Goal: Task Accomplishment & Management: Complete application form

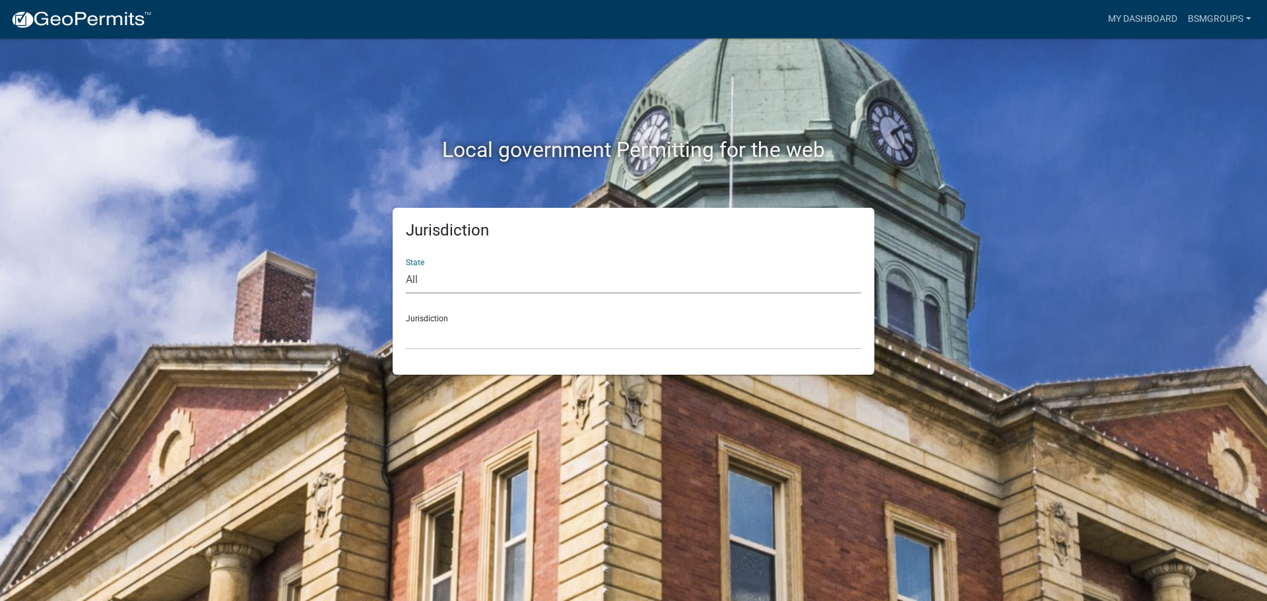
click at [474, 277] on select "All [US_STATE] [US_STATE] [US_STATE] [US_STATE] [US_STATE] [US_STATE] [US_STATE…" at bounding box center [633, 280] width 455 height 27
select select "[US_STATE]"
click at [406, 267] on select "All [US_STATE] [US_STATE] [US_STATE] [US_STATE] [US_STATE] [US_STATE] [US_STATE…" at bounding box center [633, 280] width 455 height 27
click at [444, 314] on div "Jurisdiction City of [GEOGRAPHIC_DATA], [US_STATE] City of [GEOGRAPHIC_DATA], […" at bounding box center [633, 327] width 455 height 46
click at [447, 333] on select "City of [GEOGRAPHIC_DATA], [US_STATE] City of [GEOGRAPHIC_DATA], [US_STATE] Cit…" at bounding box center [633, 336] width 455 height 27
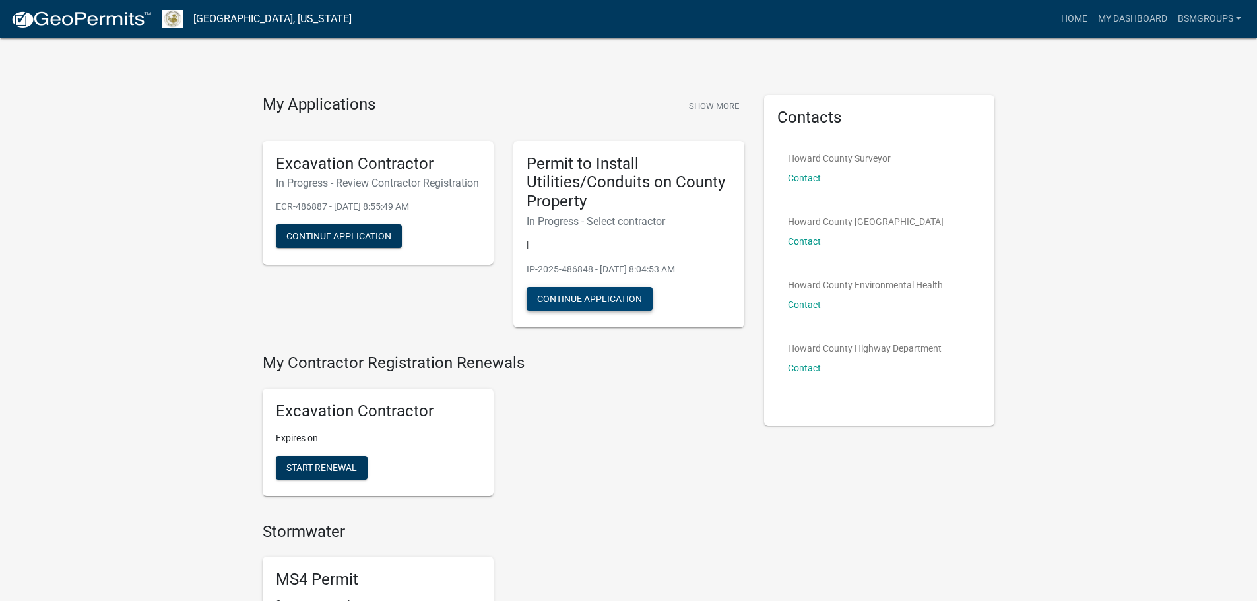
click at [632, 294] on button "Continue Application" at bounding box center [590, 299] width 126 height 24
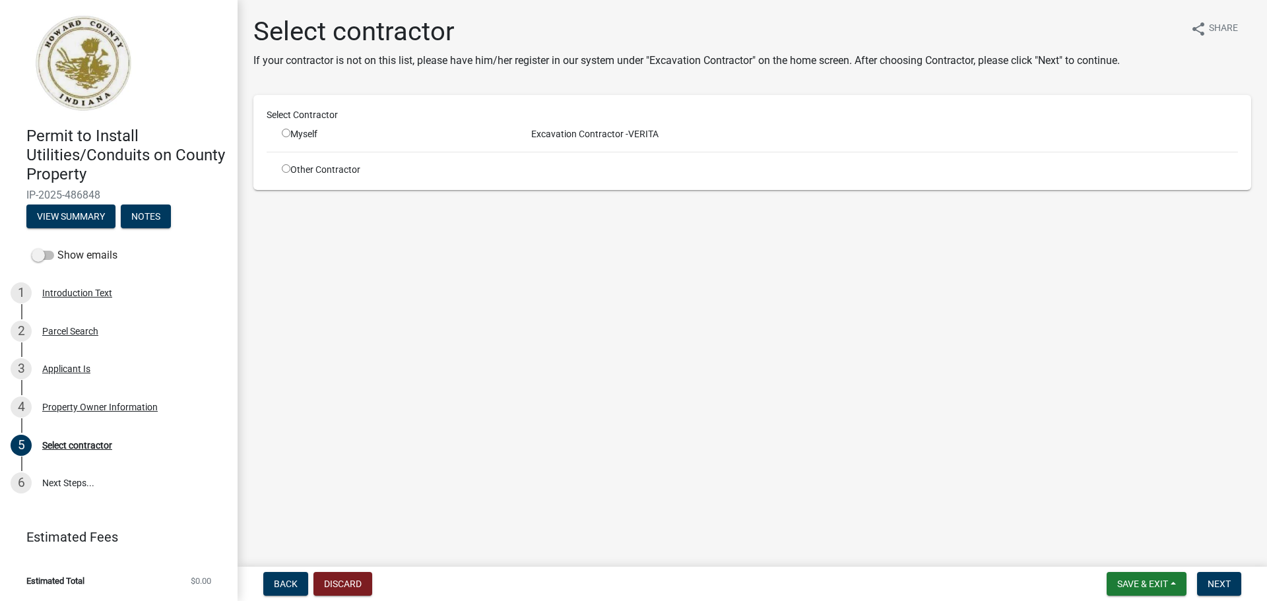
click at [611, 136] on span "Excavation Contractor -" at bounding box center [577, 134] width 102 height 11
click at [289, 135] on input "radio" at bounding box center [286, 133] width 9 height 9
radio input "true"
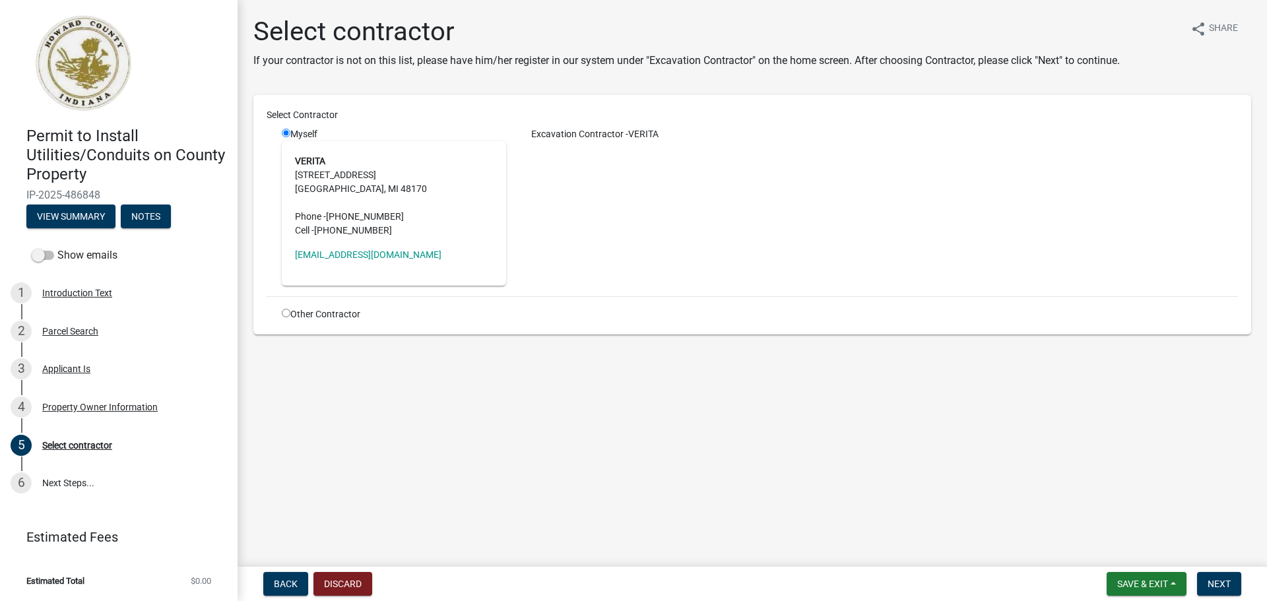
click at [284, 312] on input "radio" at bounding box center [286, 313] width 9 height 9
radio input "true"
radio input "false"
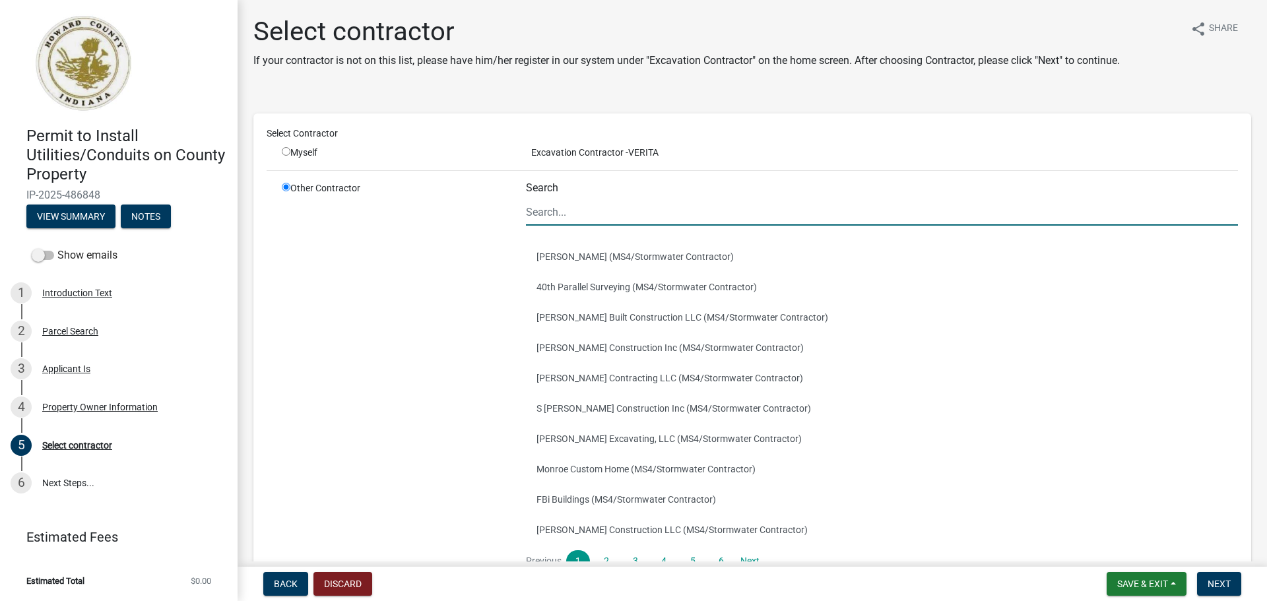
click at [563, 209] on input "Search" at bounding box center [882, 212] width 712 height 27
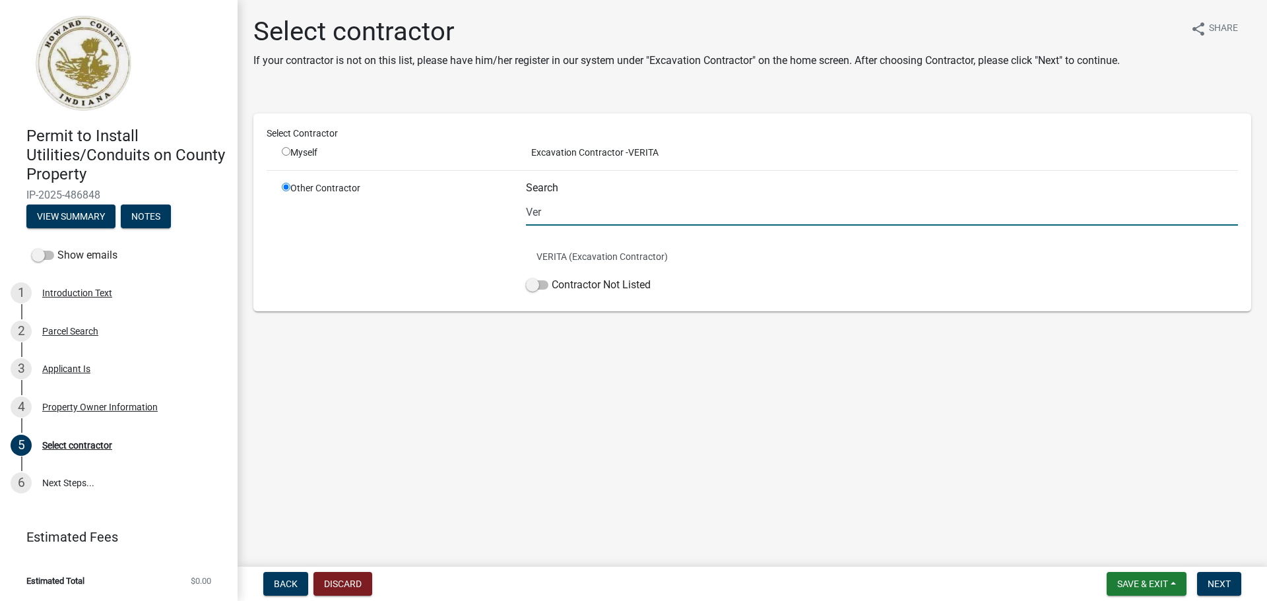
type input "Verita"
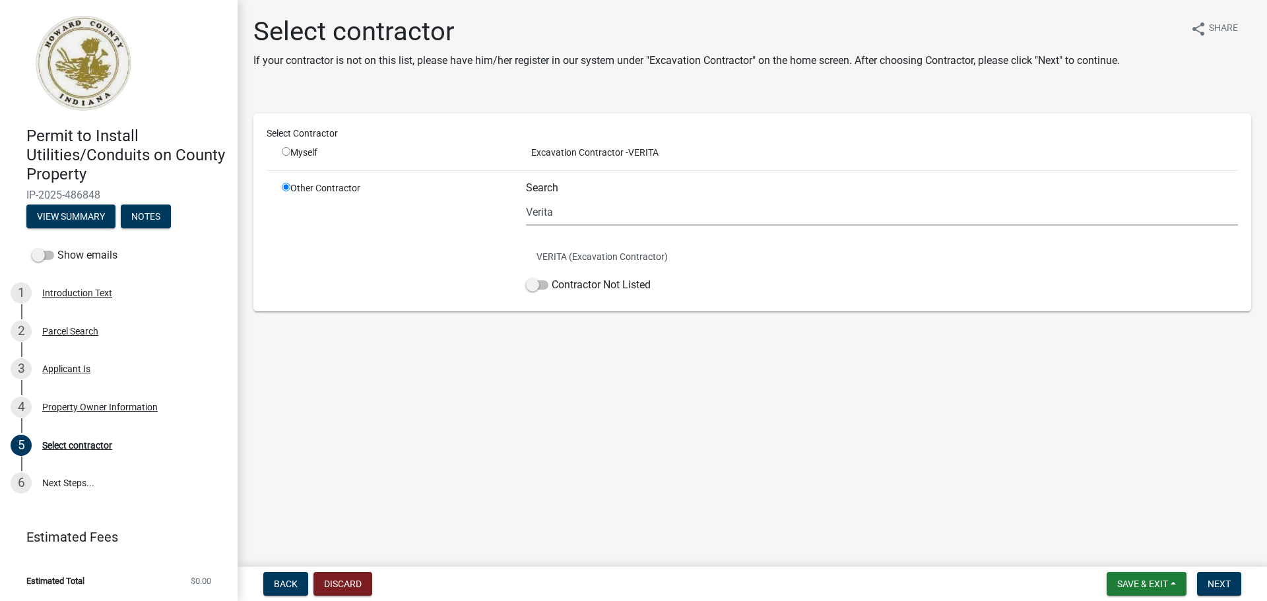
click at [929, 28] on h1 "Select contractor" at bounding box center [686, 32] width 867 height 32
click at [576, 254] on button "VERITA (Excavation Contractor)" at bounding box center [882, 257] width 712 height 30
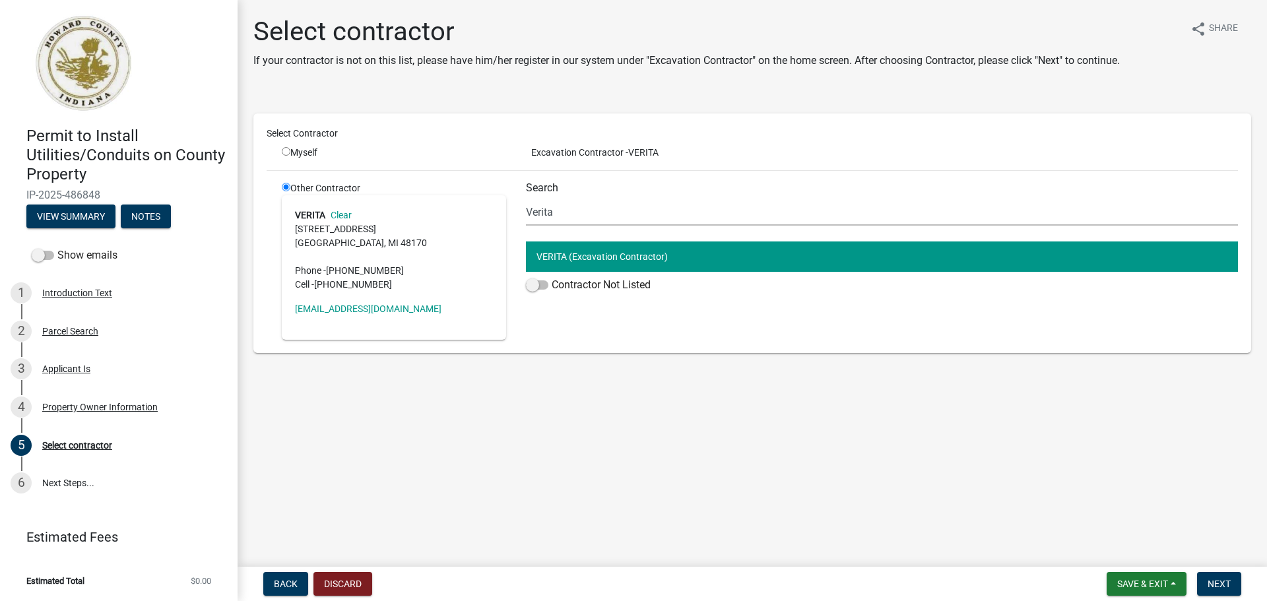
click at [289, 150] on input "radio" at bounding box center [286, 151] width 9 height 9
radio input "true"
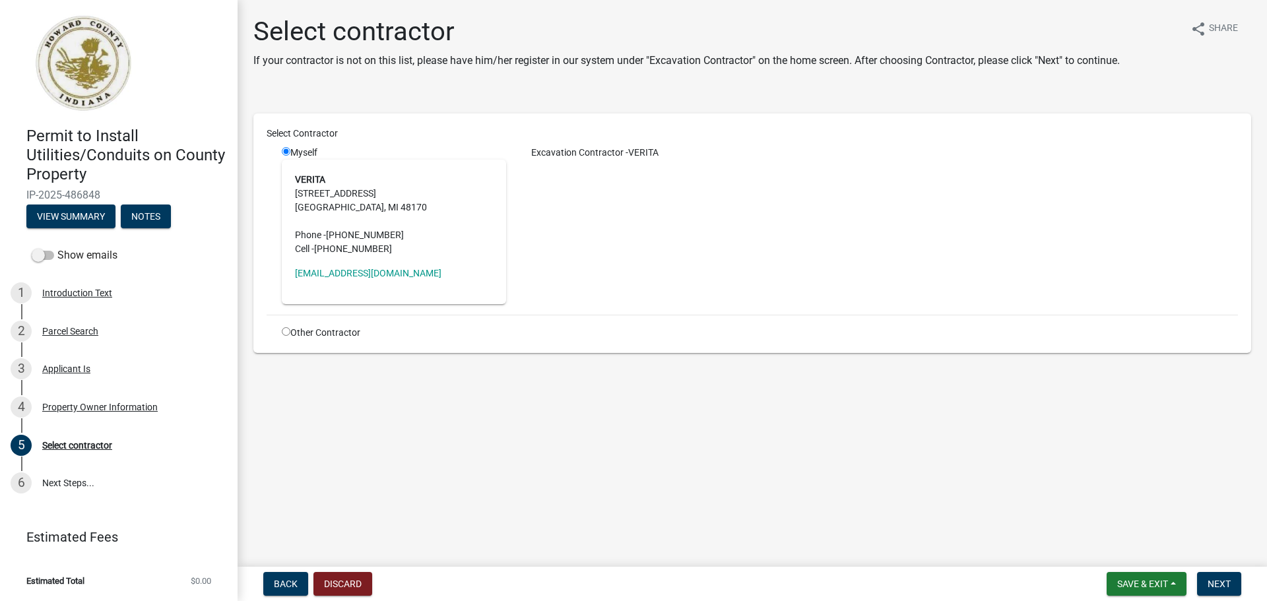
click at [292, 330] on div "Other Contractor" at bounding box center [394, 333] width 244 height 14
click at [287, 330] on input "radio" at bounding box center [286, 331] width 9 height 9
radio input "true"
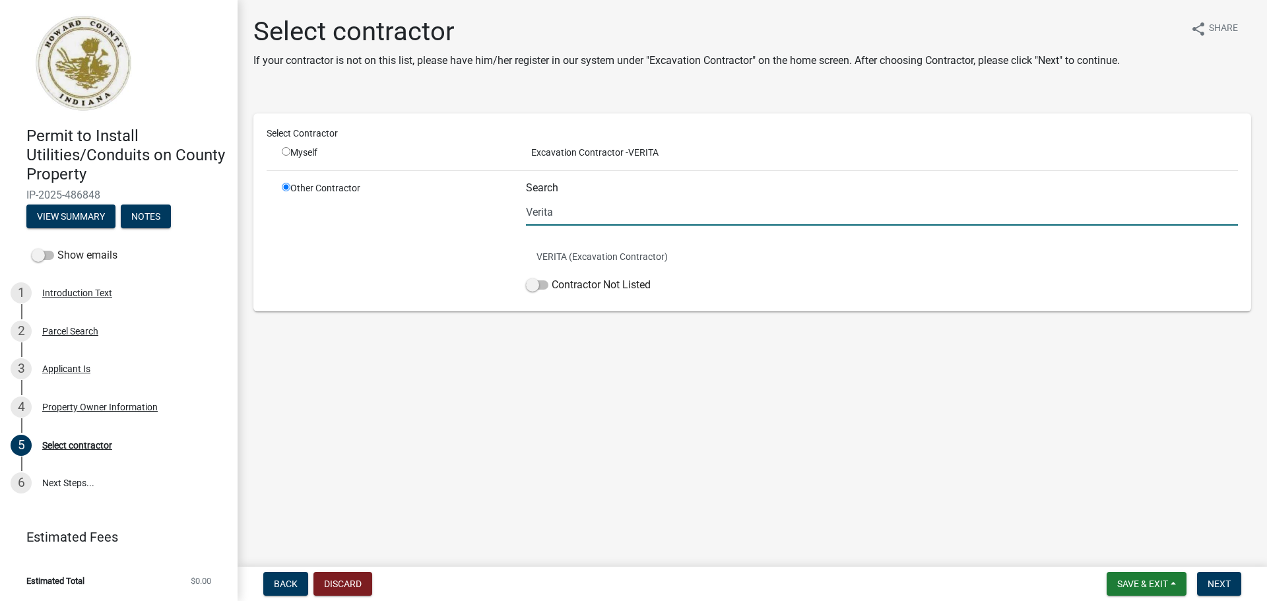
click at [606, 204] on input "Verita" at bounding box center [882, 212] width 712 height 27
click at [593, 264] on button "VERITA (Excavation Contractor)" at bounding box center [882, 257] width 712 height 30
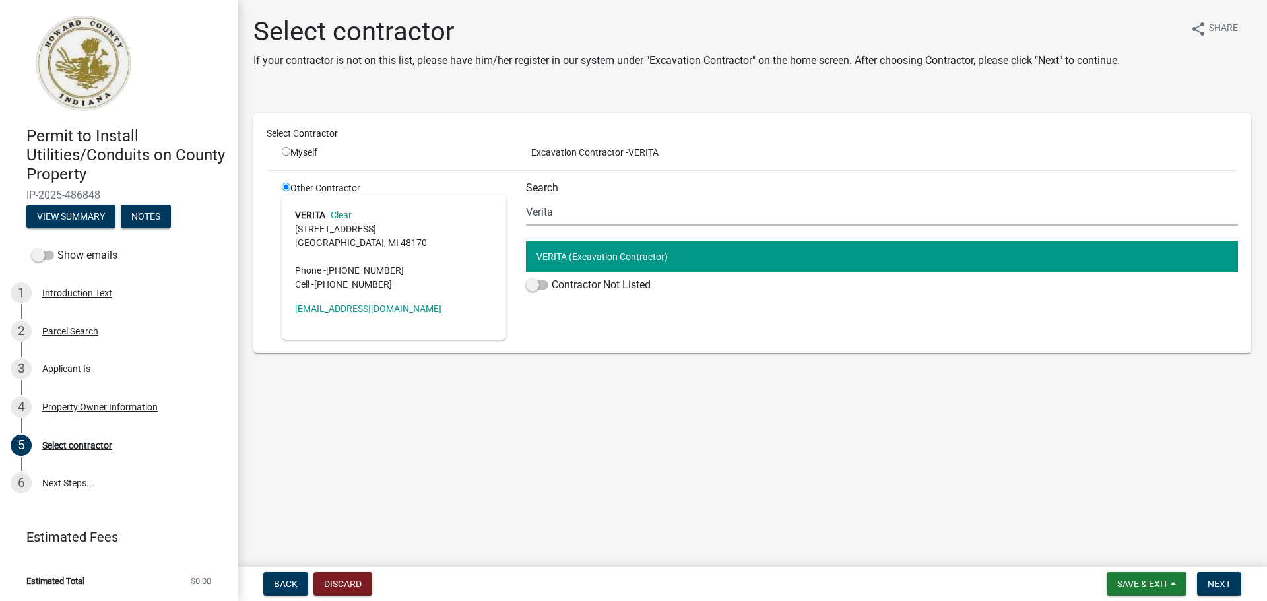
click at [340, 227] on address "VERITA Clear [STREET_ADDRESS] Phone - [PHONE_NUMBER] Cell - [PHONE_NUMBER]" at bounding box center [394, 250] width 198 height 83
click at [352, 182] on div "Other Contractor VERITA Clear [STREET_ADDRESS] Phone - [PHONE_NUMBER] Cell - [P…" at bounding box center [394, 261] width 244 height 158
click at [684, 154] on div "Excavation Contractor - VERITA" at bounding box center [882, 153] width 732 height 14
click at [599, 143] on div "Select Contractor" at bounding box center [752, 136] width 991 height 19
click at [597, 156] on span "Excavation Contractor -" at bounding box center [577, 152] width 102 height 11
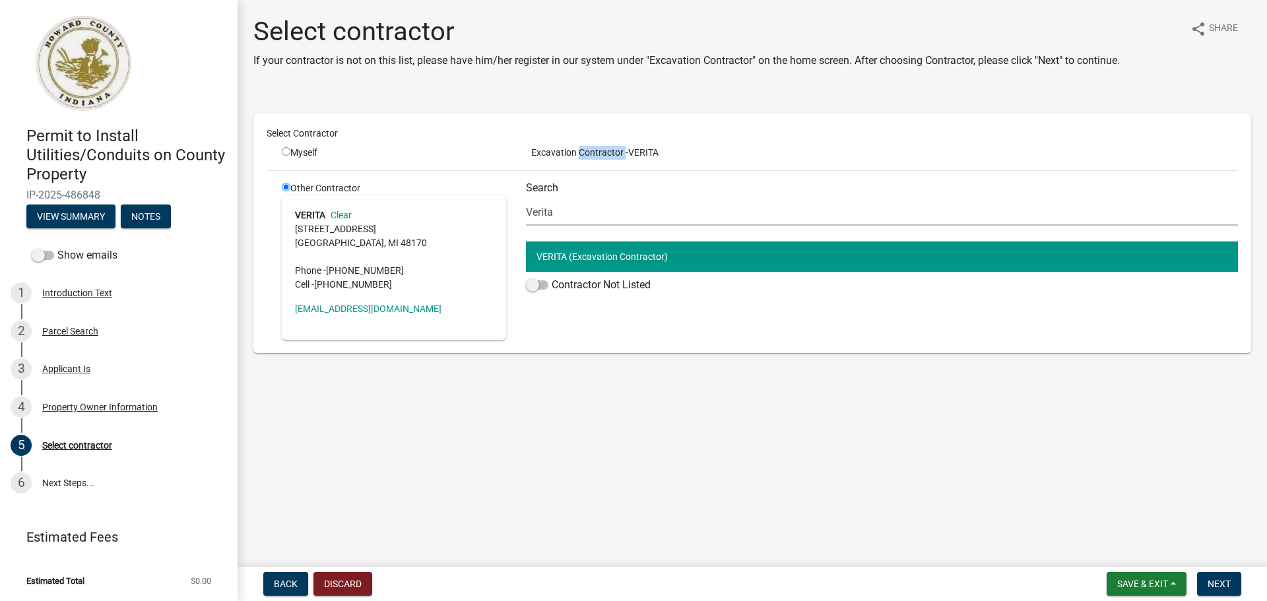
click at [597, 156] on span "Excavation Contractor -" at bounding box center [577, 152] width 102 height 11
click at [628, 153] on span "Excavation Contractor -" at bounding box center [577, 152] width 102 height 11
click at [284, 150] on input "radio" at bounding box center [286, 151] width 9 height 9
radio input "true"
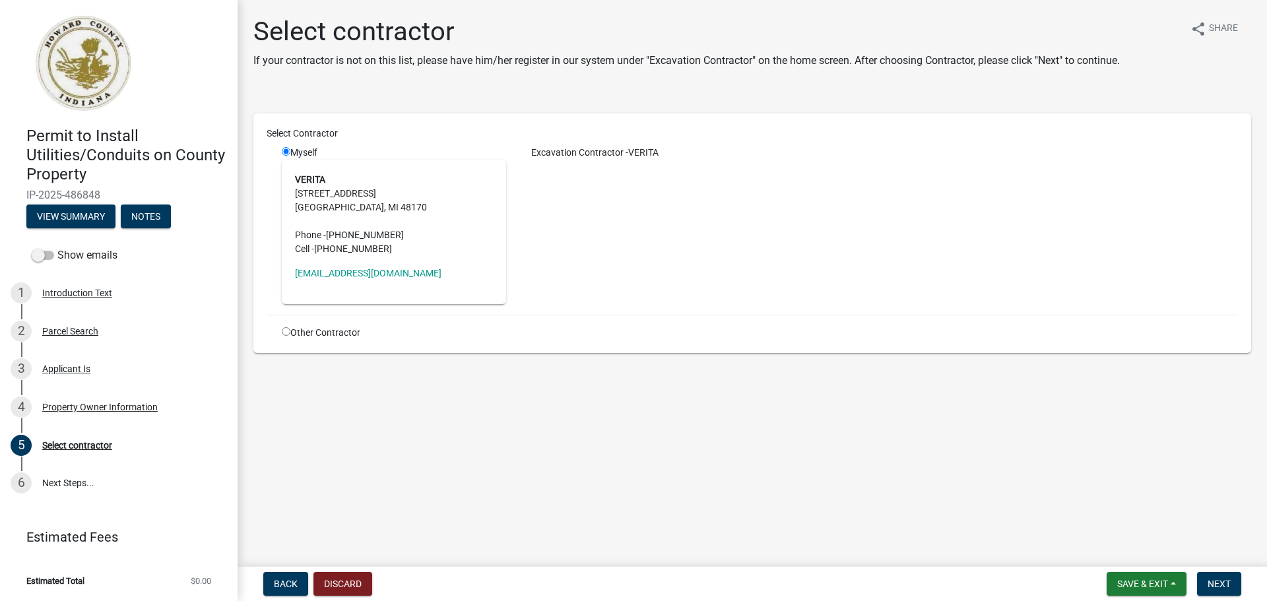
click at [291, 335] on div "Other Contractor" at bounding box center [394, 333] width 244 height 14
click at [286, 331] on input "radio" at bounding box center [286, 331] width 9 height 9
radio input "true"
radio input "false"
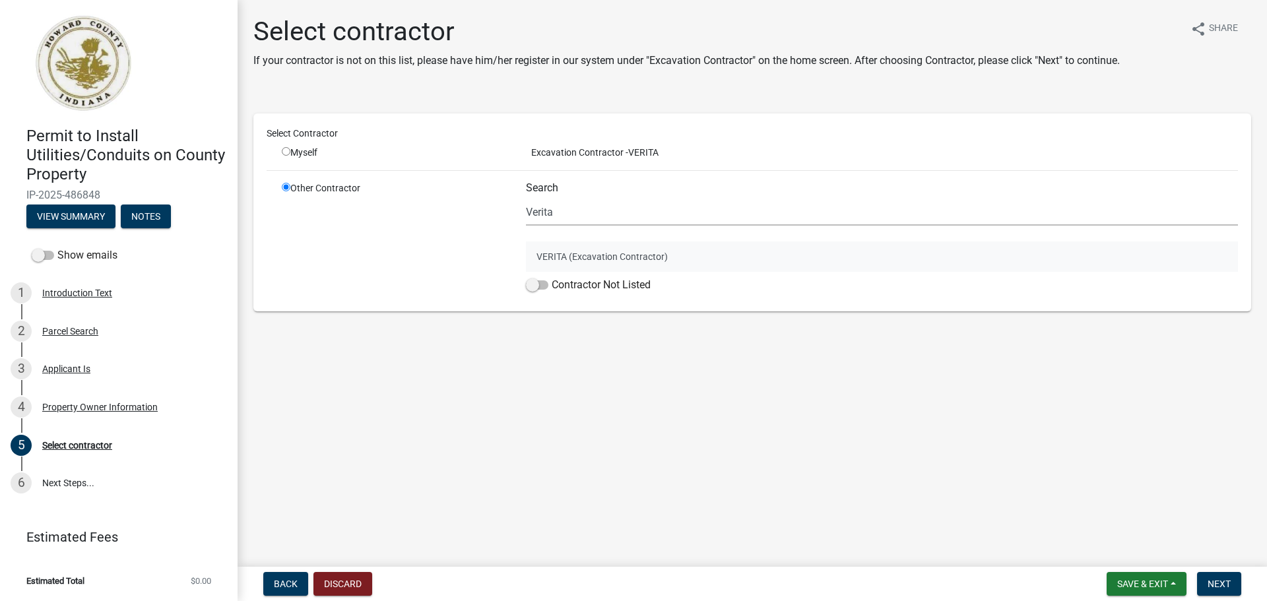
click at [579, 260] on button "VERITA (Excavation Contractor)" at bounding box center [882, 257] width 712 height 30
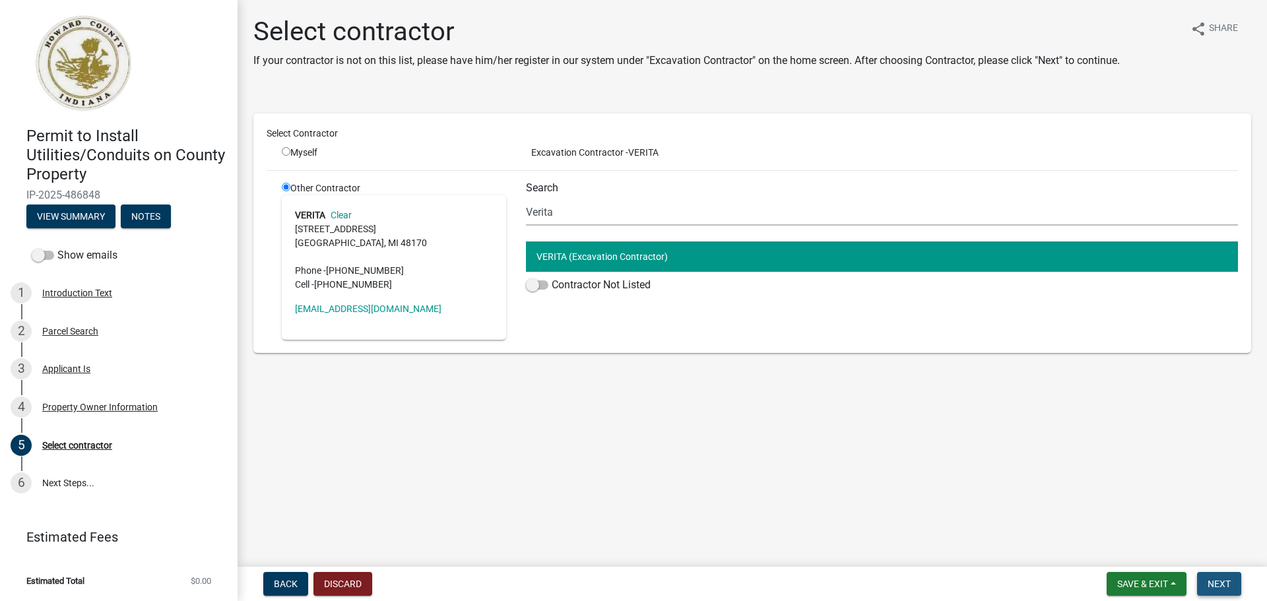
click at [1207, 575] on button "Next" at bounding box center [1219, 584] width 44 height 24
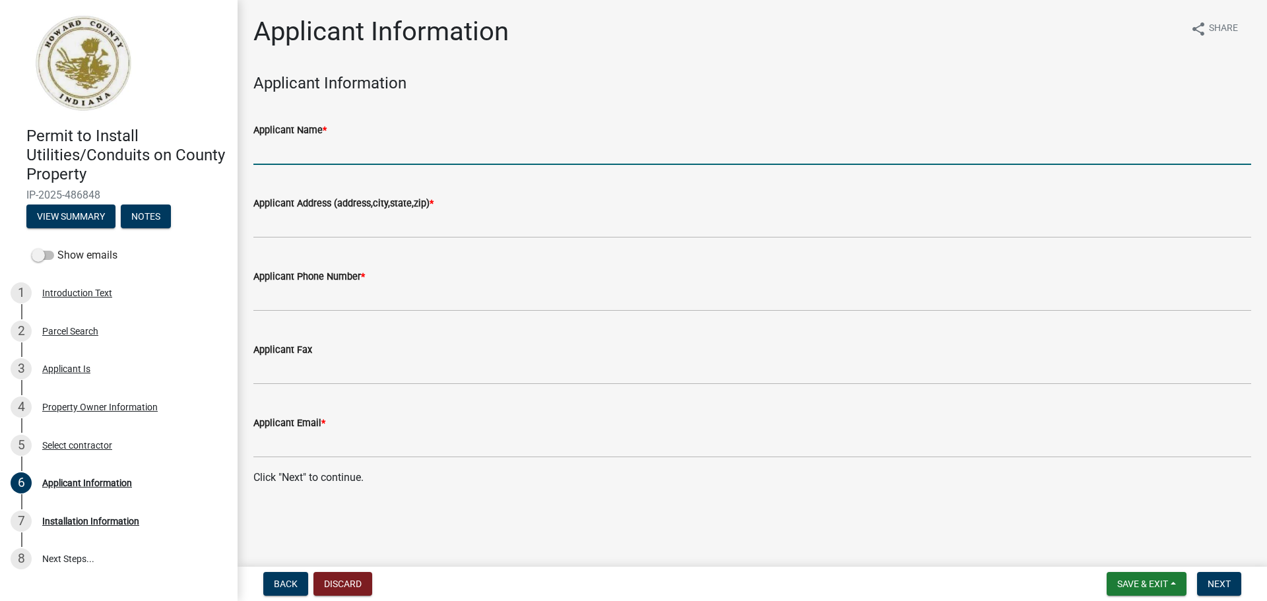
click at [388, 158] on input "Applicant Name *" at bounding box center [752, 151] width 998 height 27
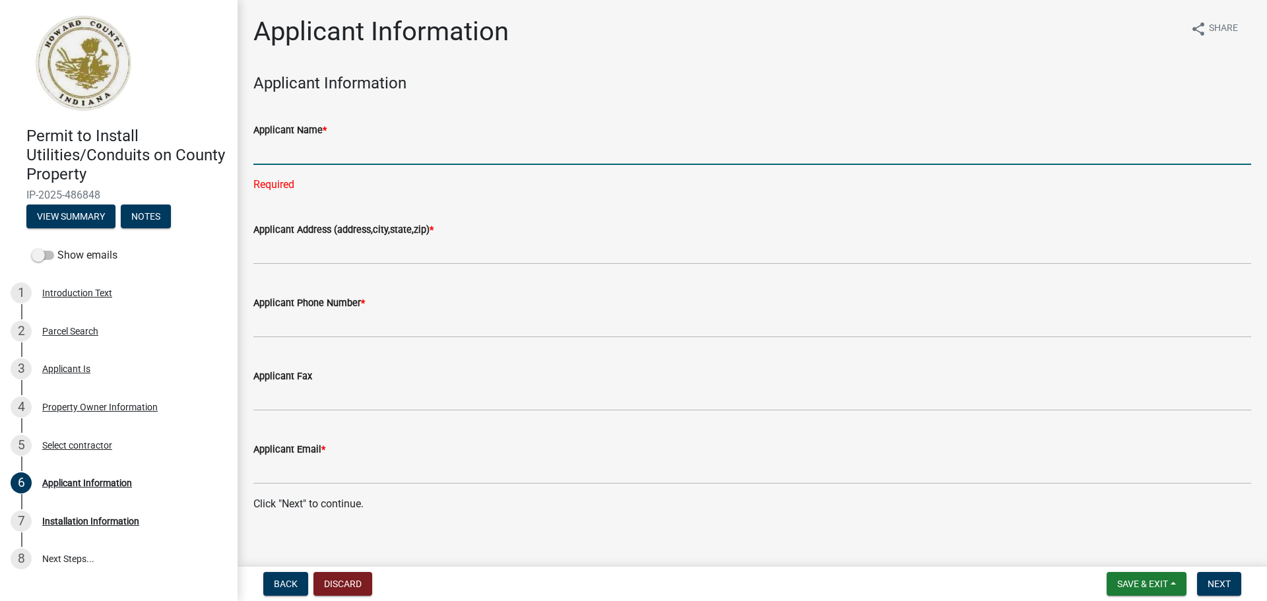
click at [437, 160] on input "Applicant Name *" at bounding box center [752, 151] width 998 height 27
type input "BSM Groups on behalf of Verita for Comcast Cable Communications Managment , LLC"
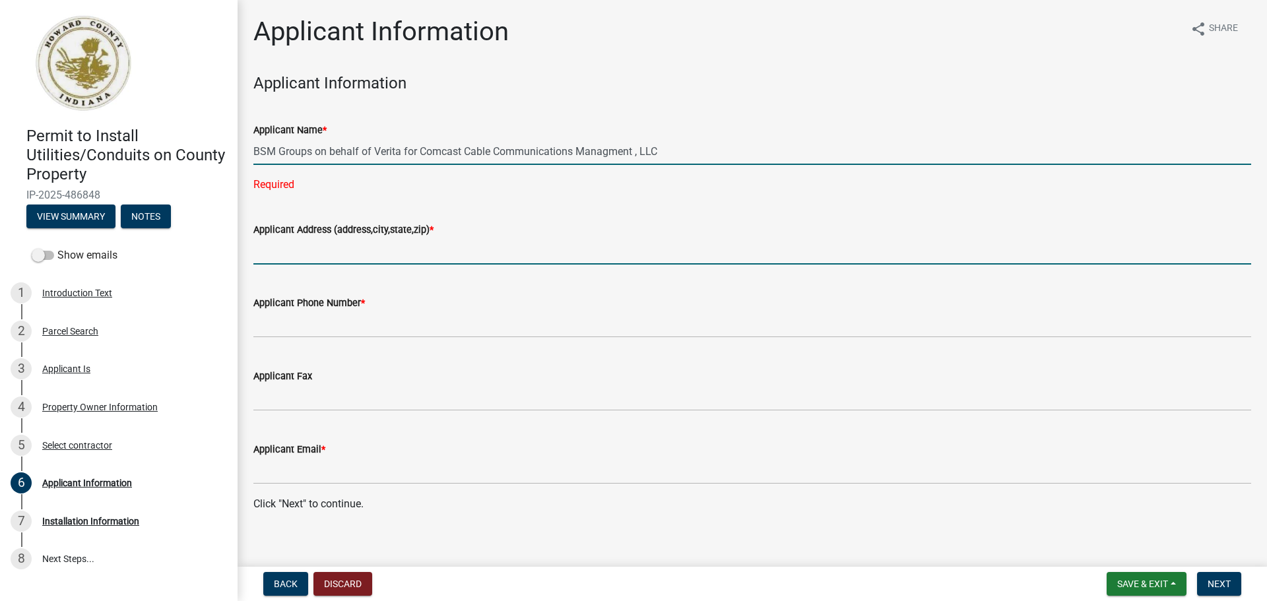
click at [360, 245] on wm-data-entity-input "Applicant Address (address,city,state,zip) *" at bounding box center [752, 239] width 998 height 73
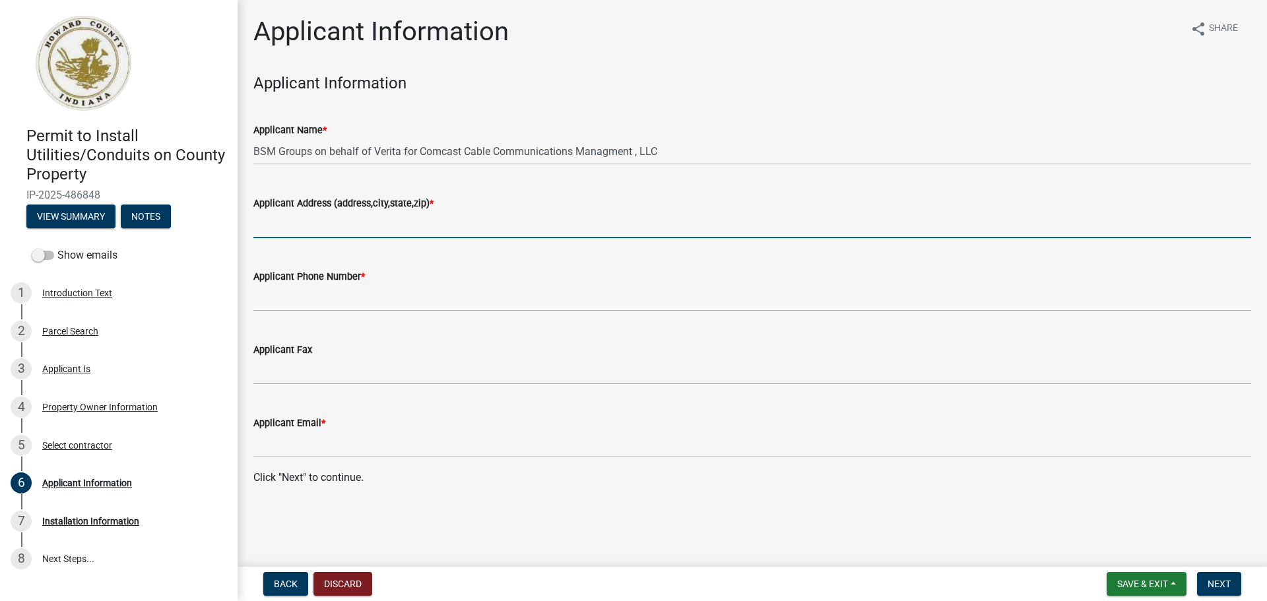
click at [354, 226] on input "Applicant Address (address,city,state,zip) *" at bounding box center [752, 224] width 998 height 27
type input "[STREET_ADDRESS][US_STATE]"
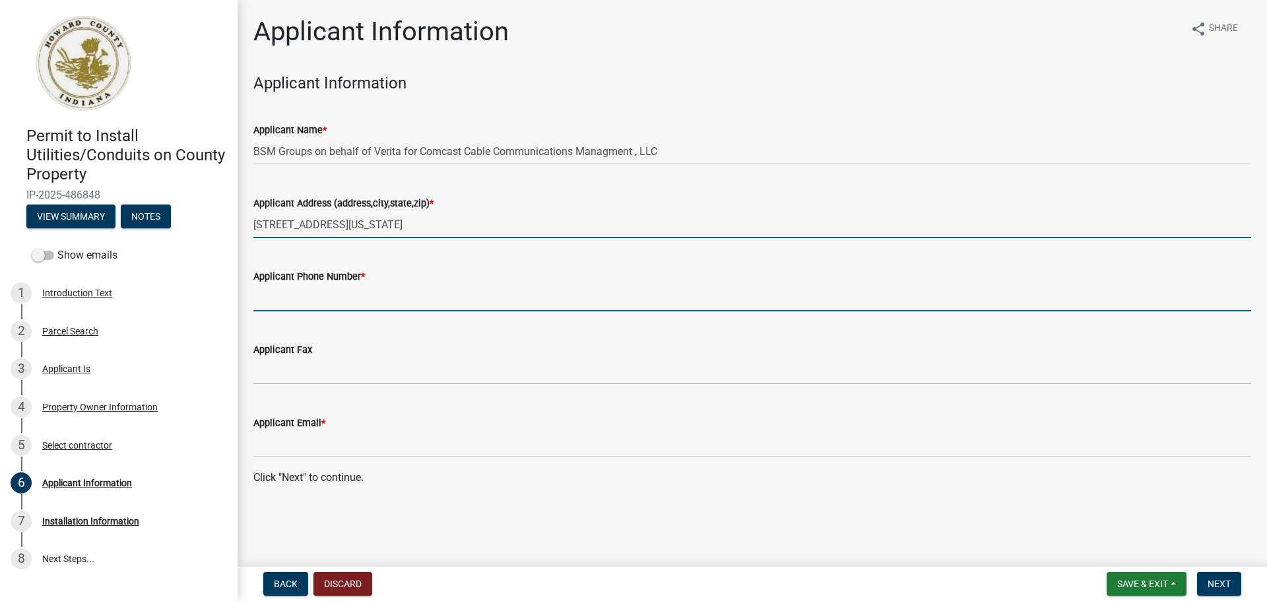
type input "8125216671"
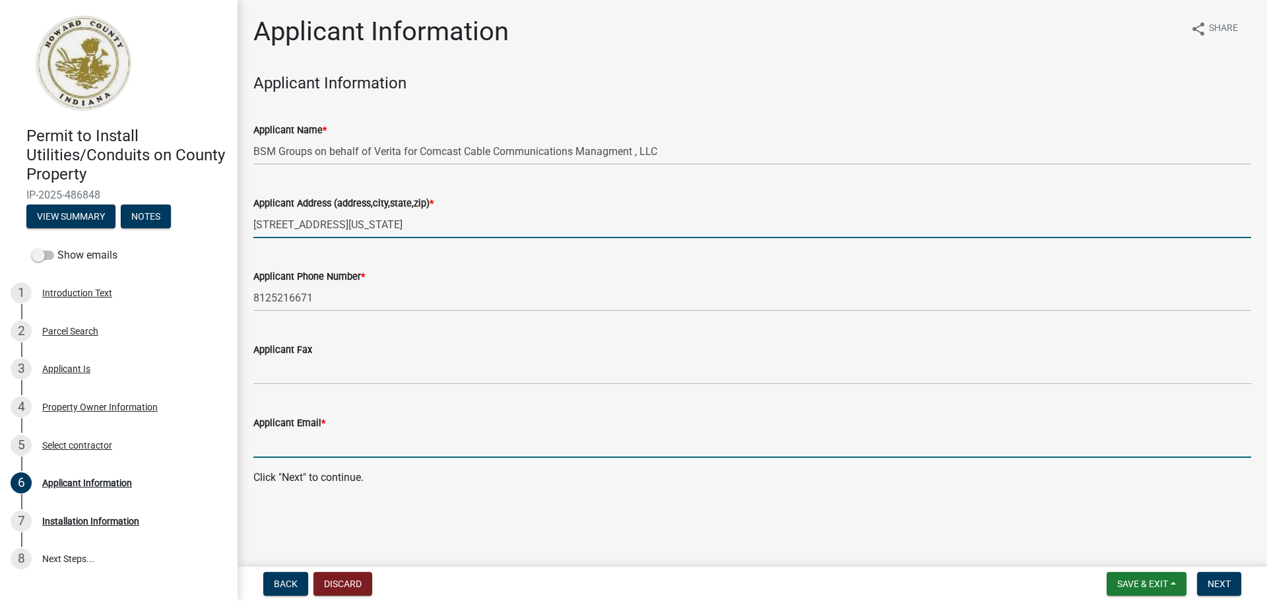
type input "[EMAIL_ADDRESS][DOMAIN_NAME]"
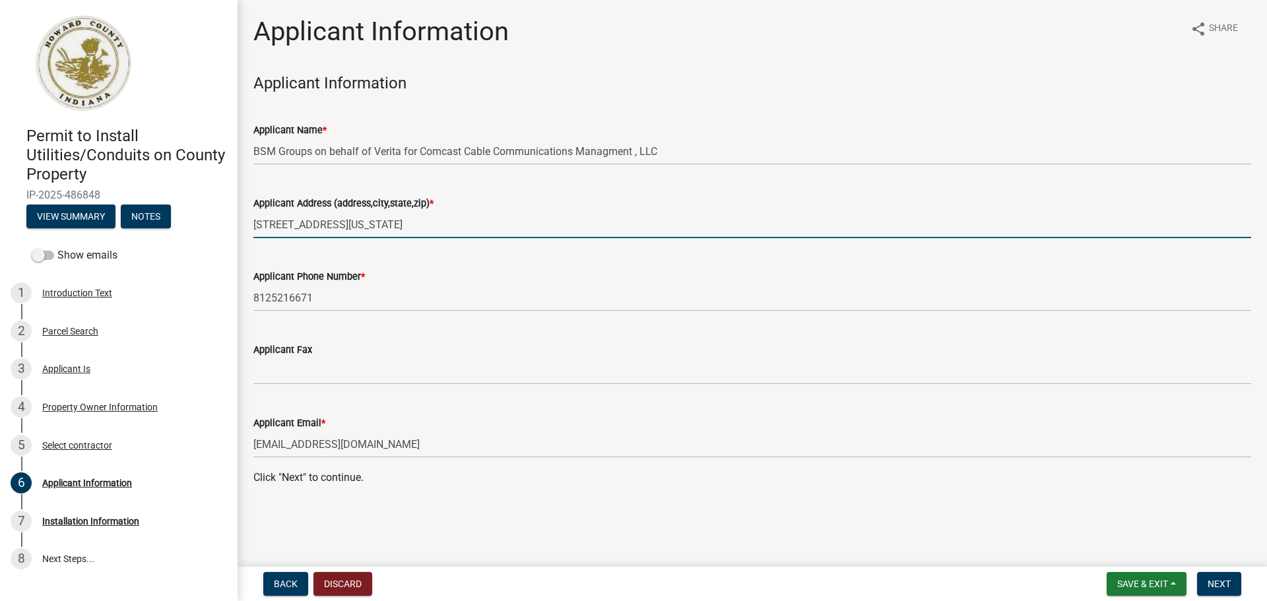
click at [469, 322] on wm-data-entity-input "Applicant Phone Number * [PHONE_NUMBER]" at bounding box center [752, 286] width 998 height 73
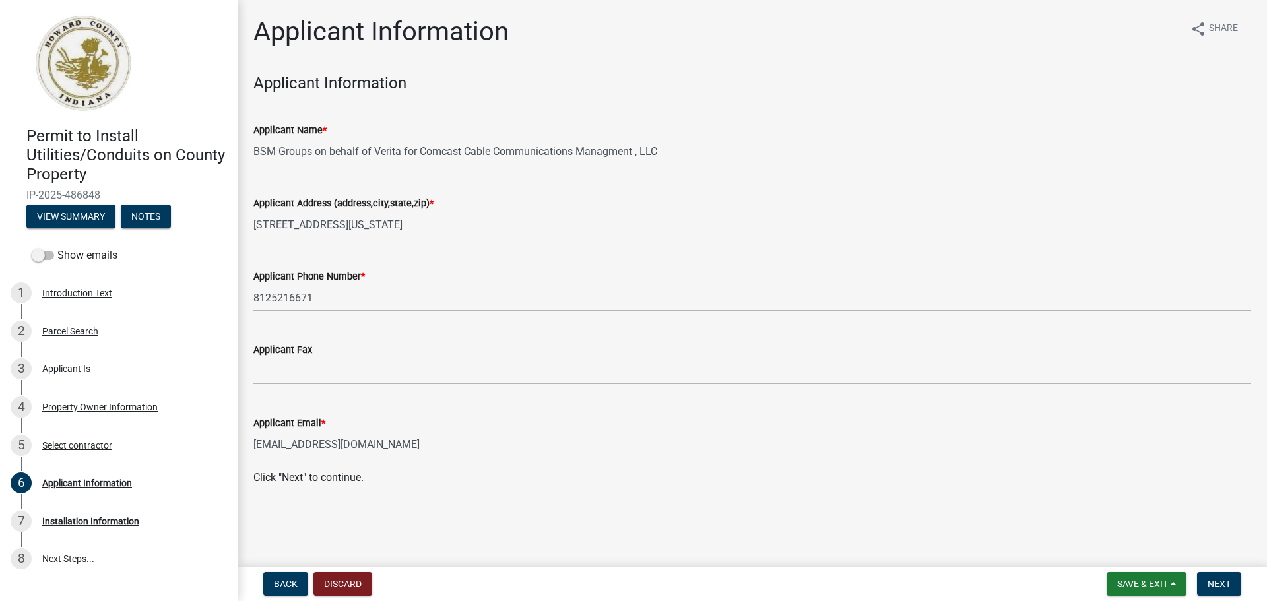
click at [469, 316] on wm-data-entity-input "Applicant Phone Number * [PHONE_NUMBER]" at bounding box center [752, 286] width 998 height 73
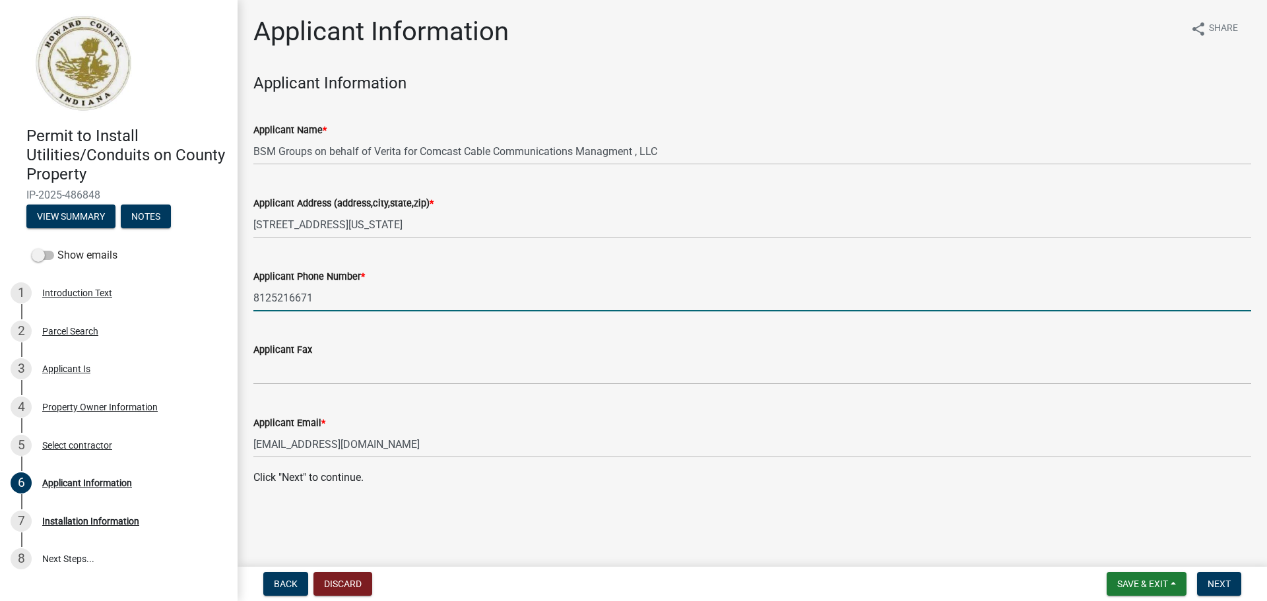
click at [475, 298] on input "8125216671" at bounding box center [752, 297] width 998 height 27
click at [372, 356] on div "Applicant Fax" at bounding box center [752, 350] width 998 height 16
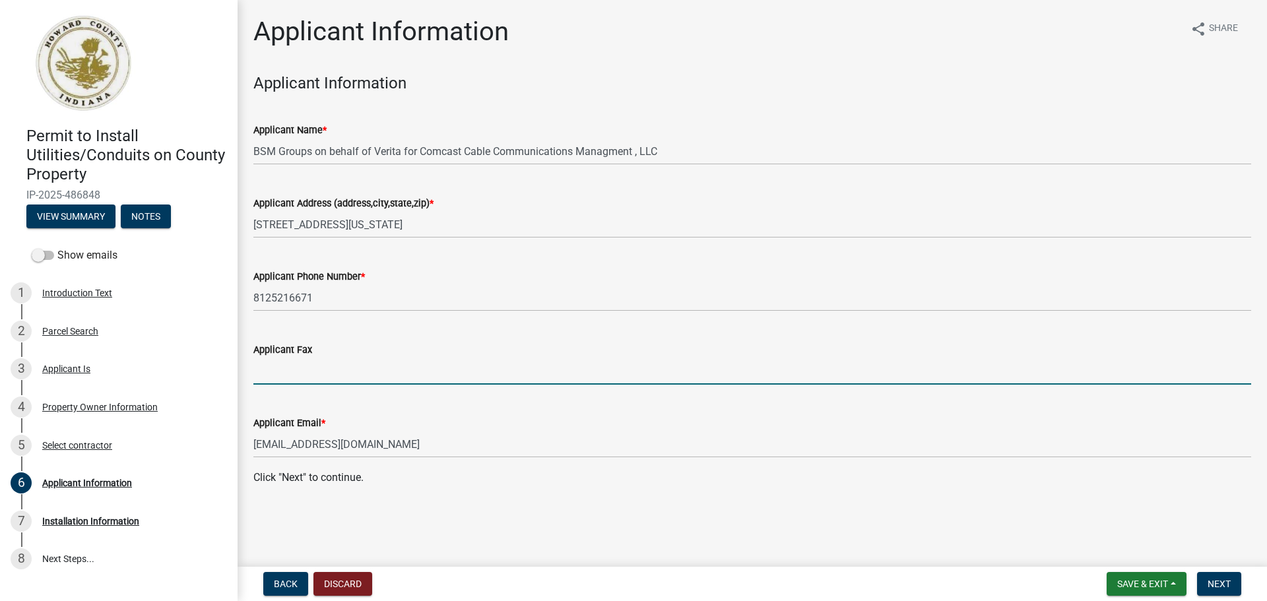
click at [353, 373] on input "Applicant Fax" at bounding box center [752, 371] width 998 height 27
type input "N/A"
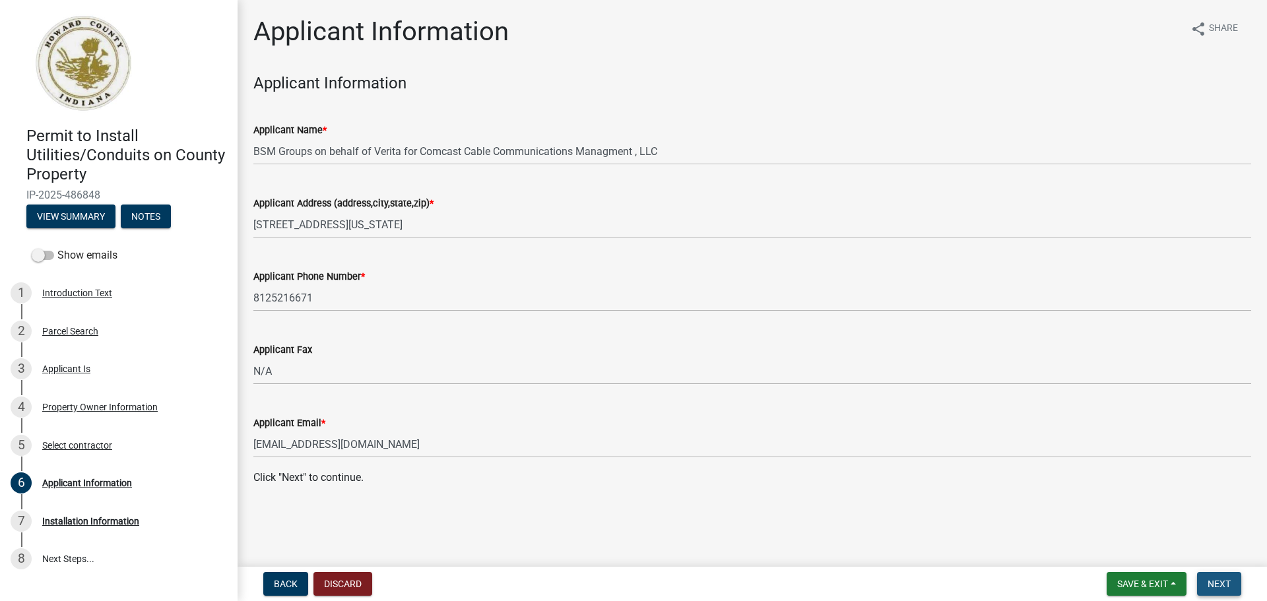
click at [1216, 573] on button "Next" at bounding box center [1219, 584] width 44 height 24
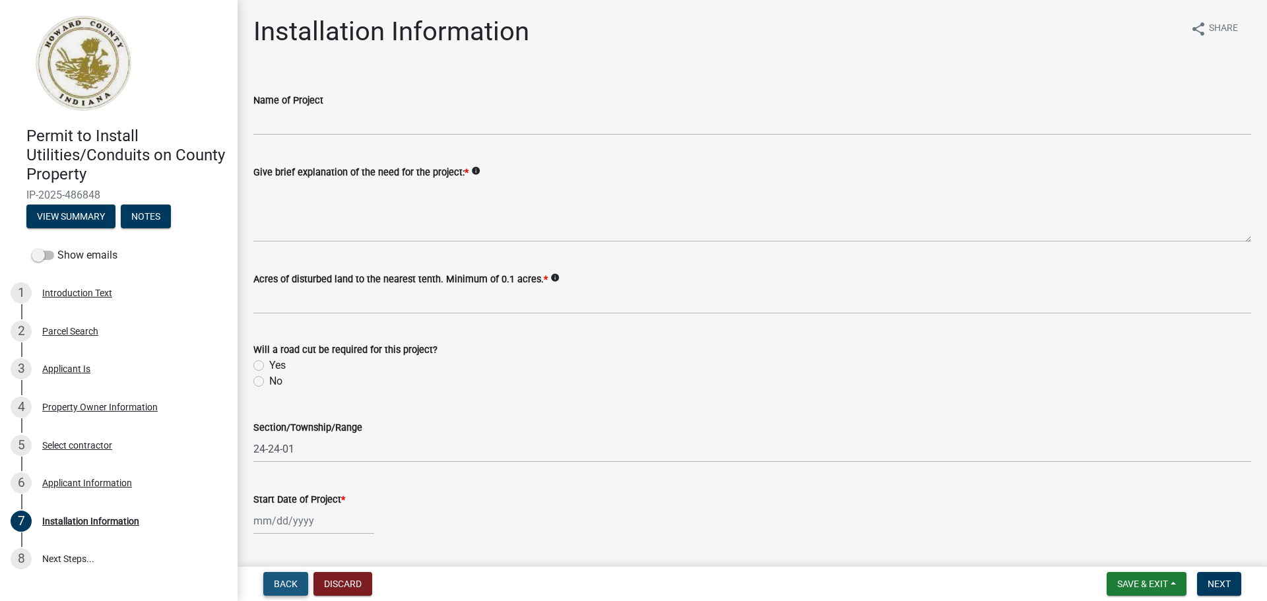
click at [292, 582] on span "Back" at bounding box center [286, 584] width 24 height 11
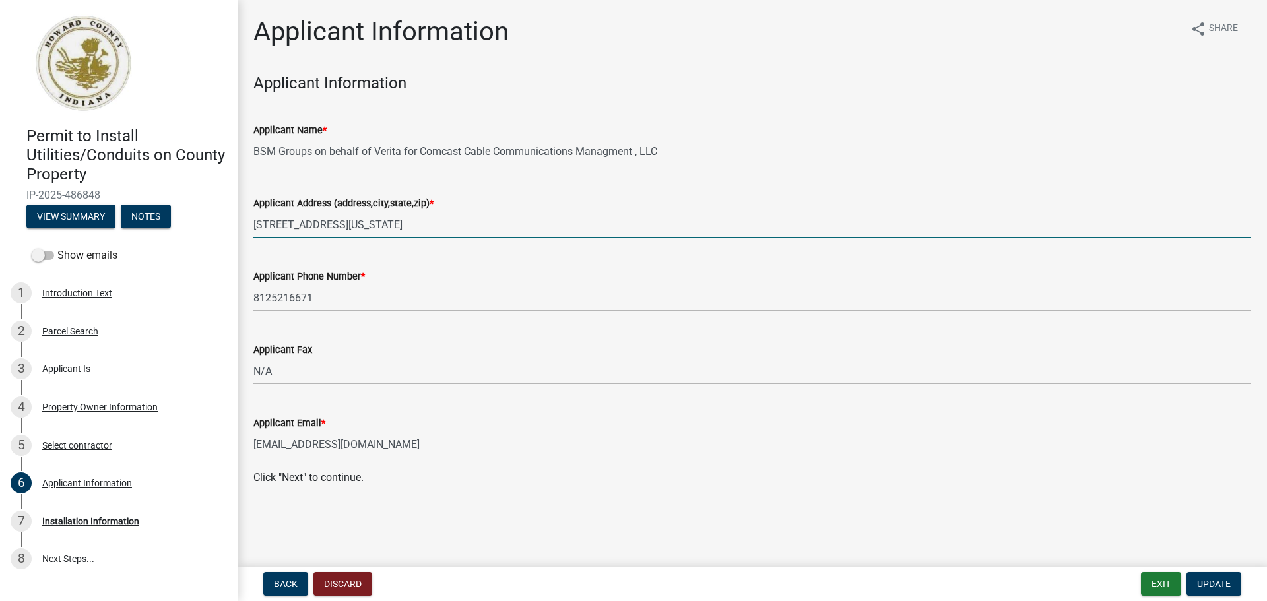
click at [346, 221] on input "[STREET_ADDRESS][US_STATE]" at bounding box center [752, 224] width 998 height 27
type input "[STREET_ADDRESS][US_STATE]"
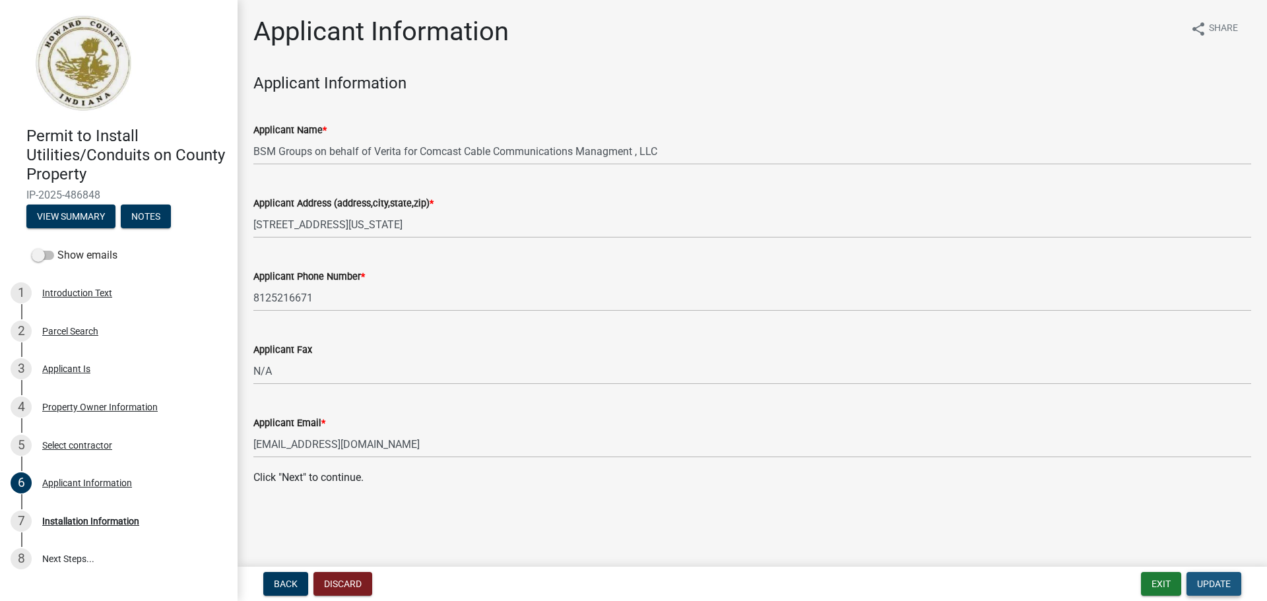
click at [1224, 576] on button "Update" at bounding box center [1214, 584] width 55 height 24
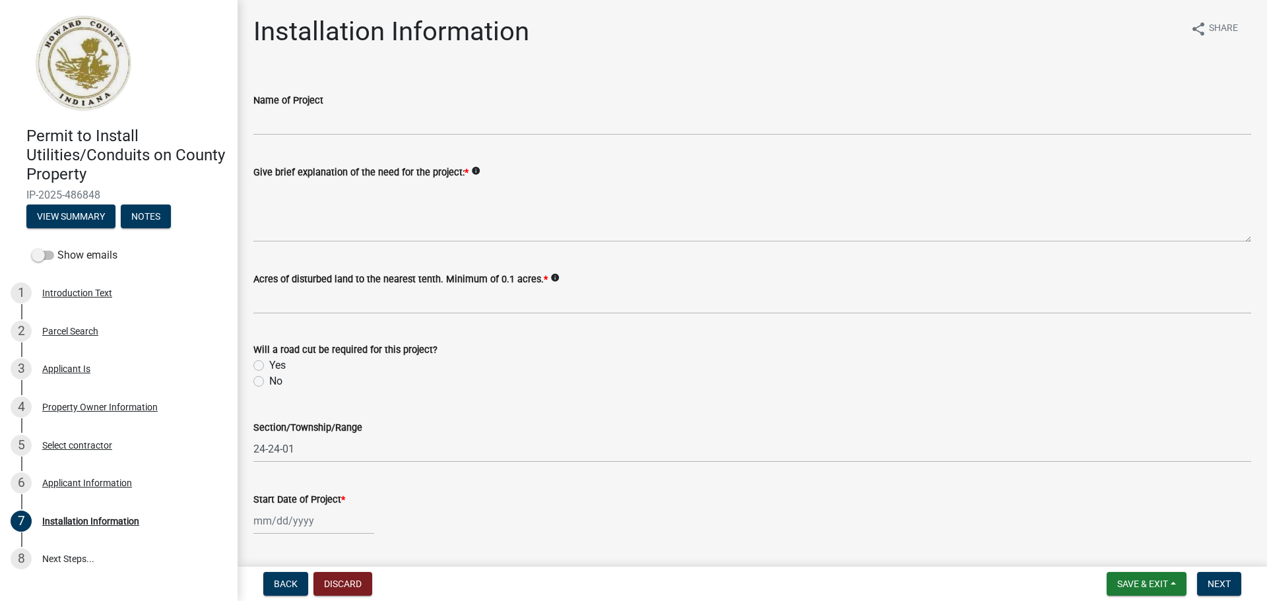
click at [323, 106] on div "Name of Project" at bounding box center [752, 100] width 998 height 16
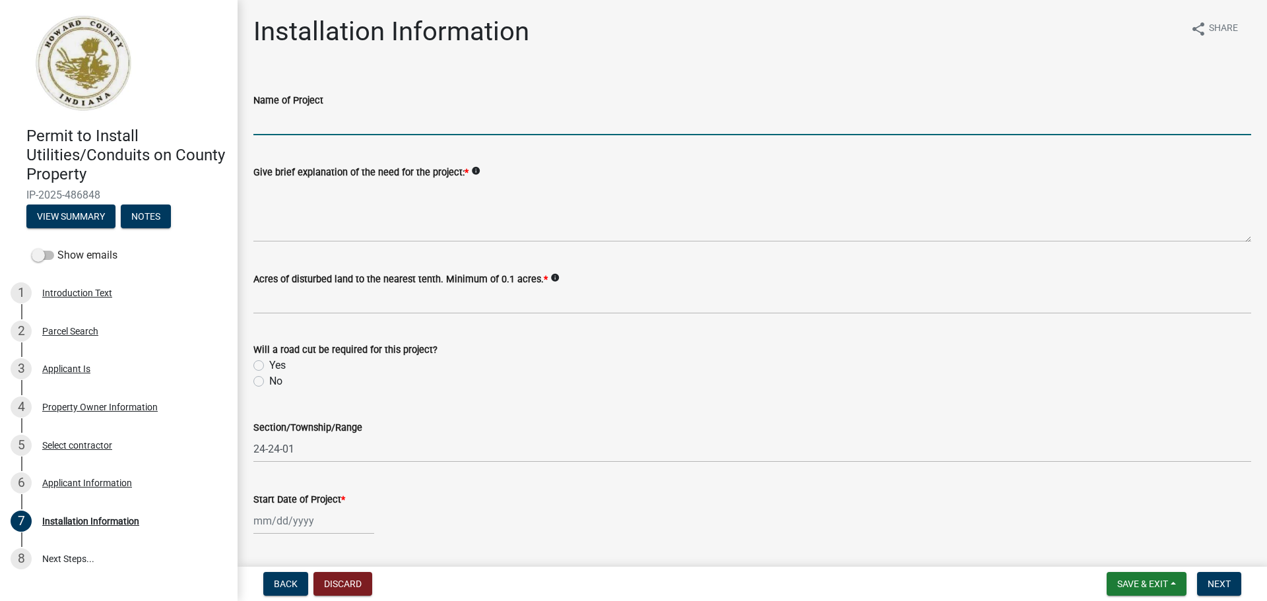
click at [321, 119] on input "Name of Project" at bounding box center [752, 121] width 998 height 27
click at [343, 127] on input "Name of Project" at bounding box center [752, 121] width 998 height 27
paste input "[PHONE_NUMBER] - [PERSON_NAME] 192 - Area 1 - Grant - INKKT00B00"
type input "[PHONE_NUMBER] - [PERSON_NAME] 192 - Area 1 - Grant - INKKT00B00"
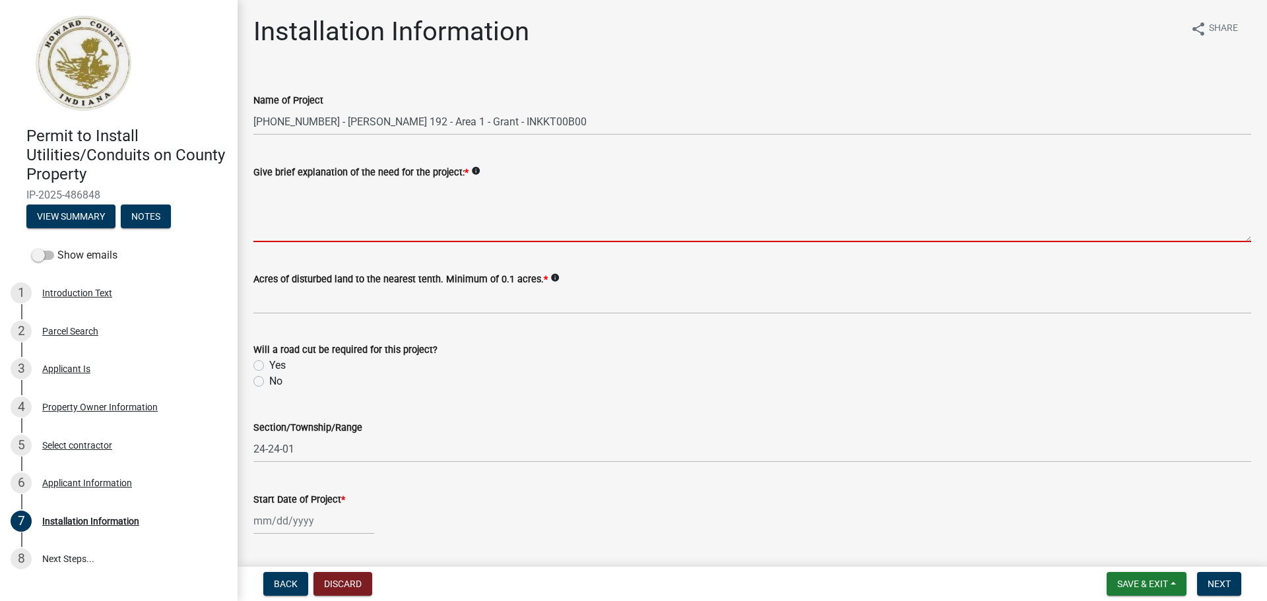
click at [278, 193] on textarea "Give brief explanation of the need for the project: *" at bounding box center [752, 211] width 998 height 62
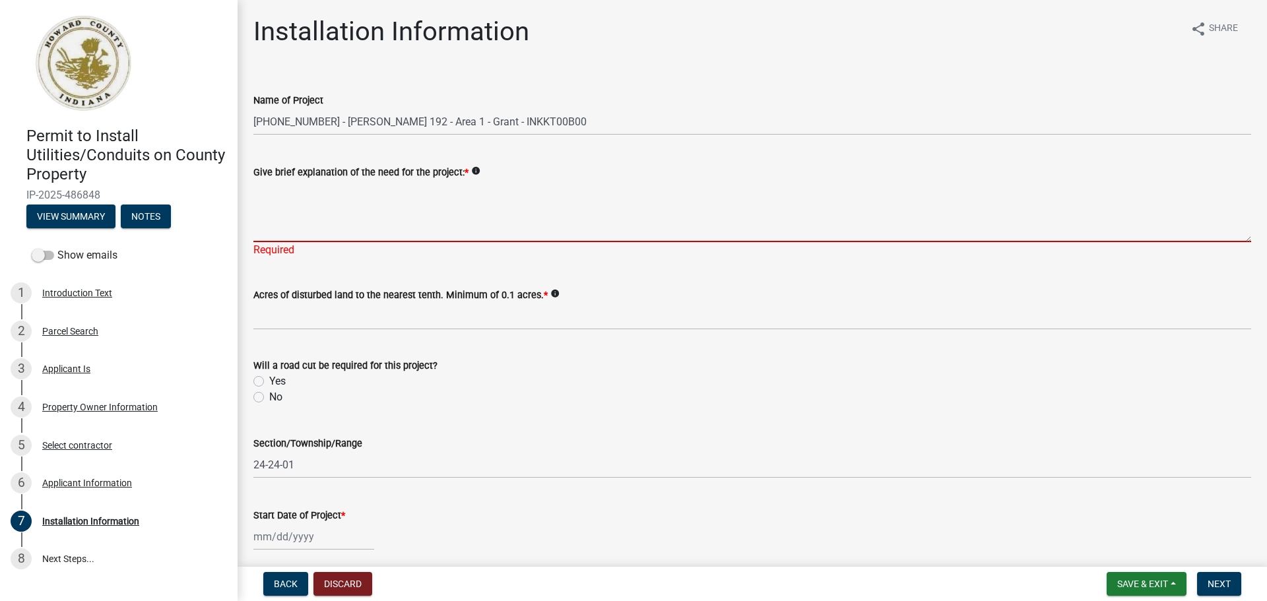
click at [297, 207] on textarea "Give brief explanation of the need for the project: *" at bounding box center [752, 211] width 998 height 62
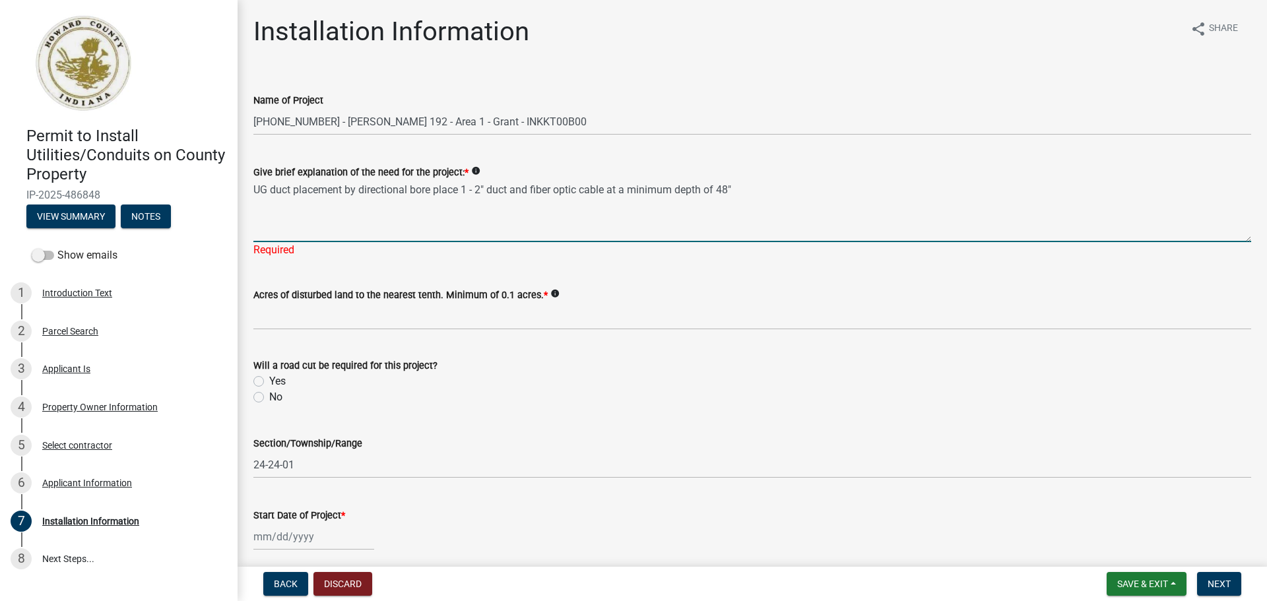
click at [743, 193] on textarea "UG duct placement by directional bore place 1 - 2" duct and fiber optic cable a…" at bounding box center [752, 211] width 998 height 62
click at [1091, 196] on textarea "UG duct placement by directional bore place 1 - 2" duct and fiber optic cable a…" at bounding box center [752, 211] width 998 height 62
type textarea "UG duct placement by directional bore place 1 - 2" duct and fiber optic cable a…"
click at [260, 397] on wm-data-entity-input "Will a road cut be required for this project? Yes No" at bounding box center [752, 379] width 998 height 75
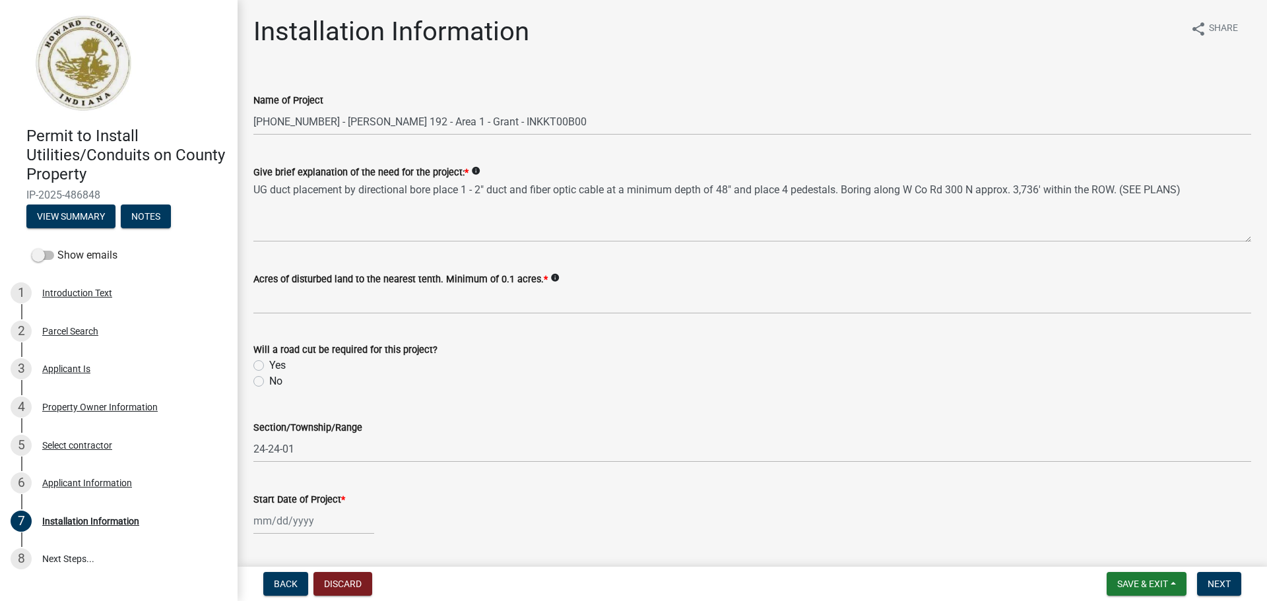
click at [269, 382] on label "No" at bounding box center [275, 382] width 13 height 16
click at [269, 382] on input "No" at bounding box center [273, 378] width 9 height 9
radio input "true"
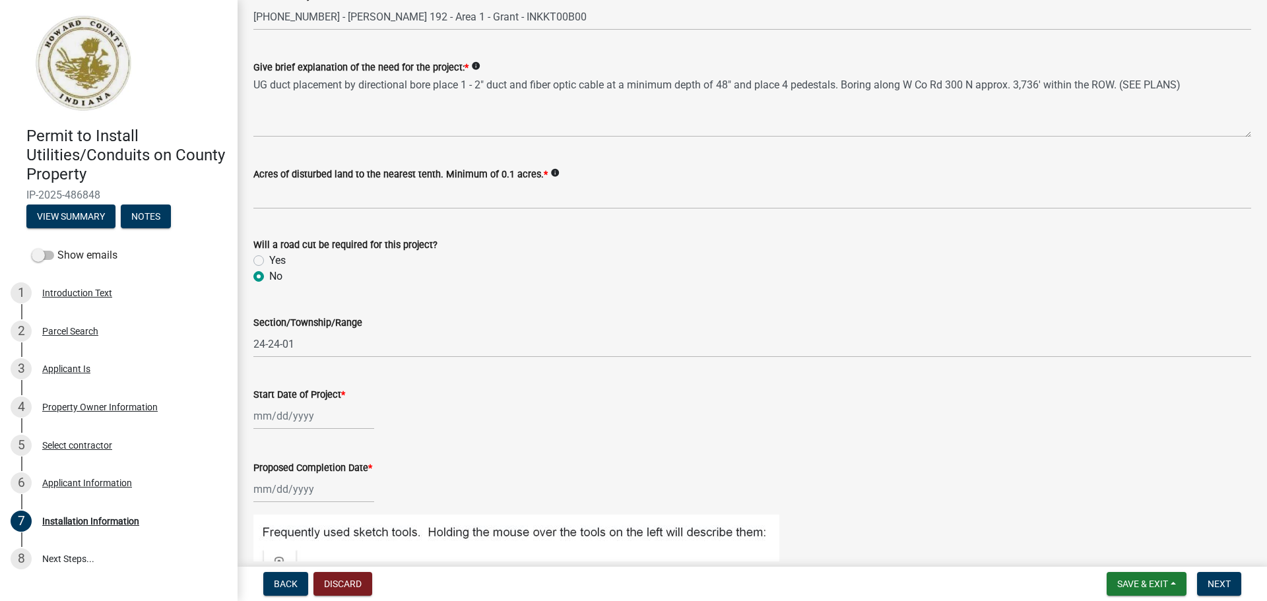
scroll to position [264, 0]
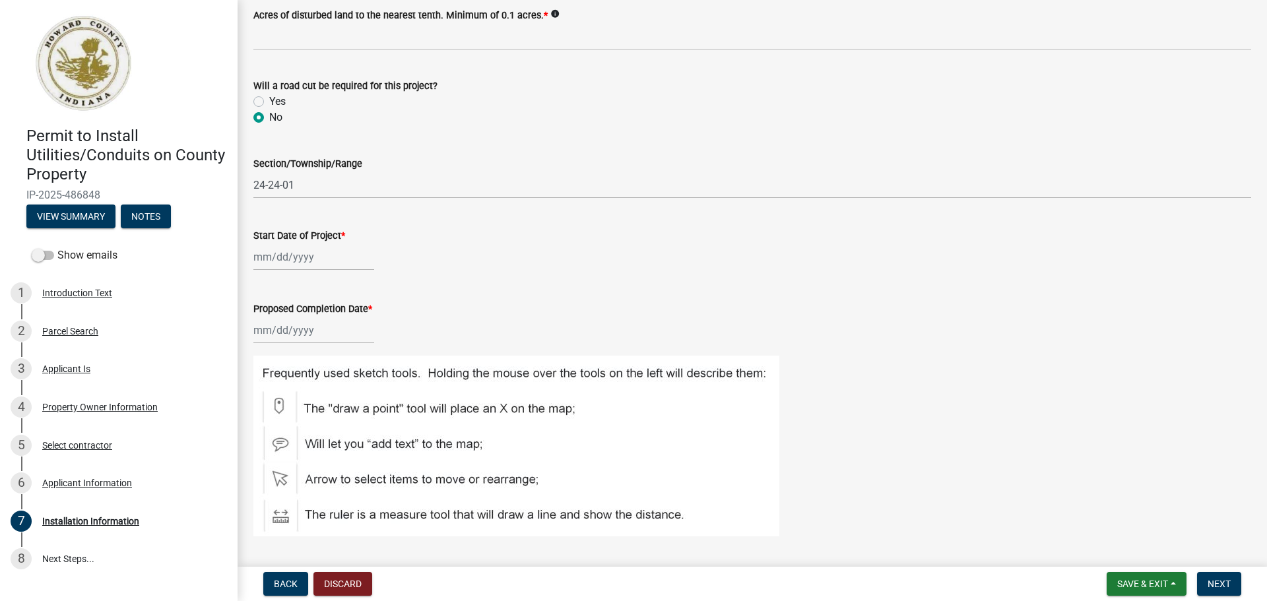
click at [303, 328] on div at bounding box center [313, 330] width 121 height 27
select select "10"
select select "2025"
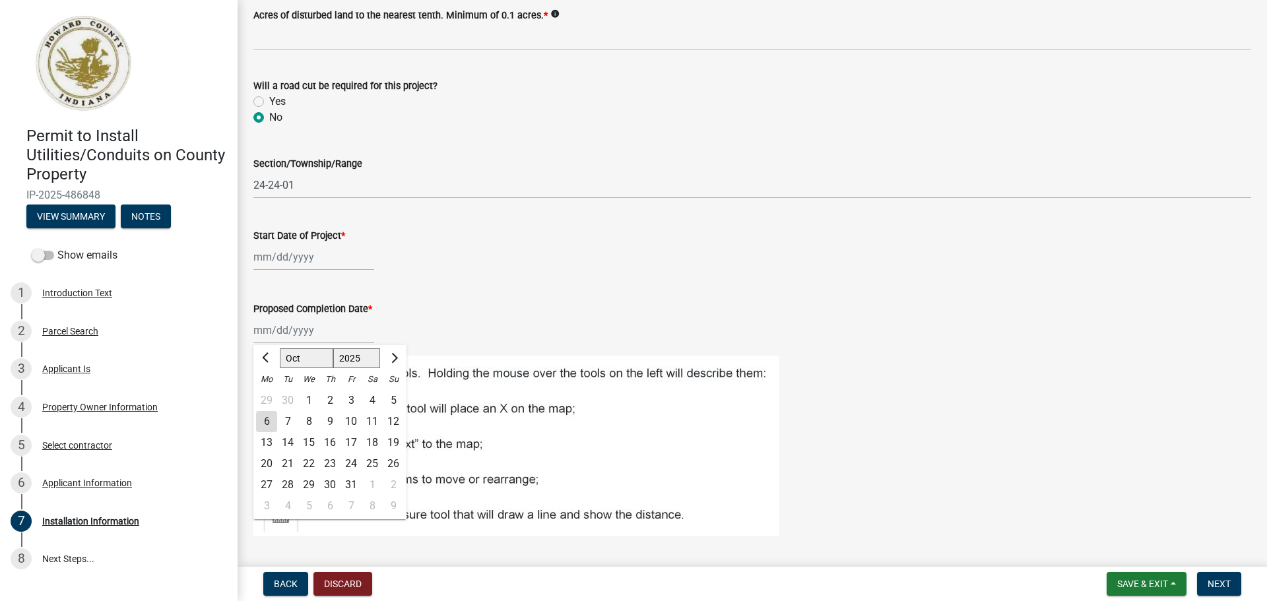
click at [263, 440] on div "13" at bounding box center [266, 442] width 21 height 21
type input "[DATE]"
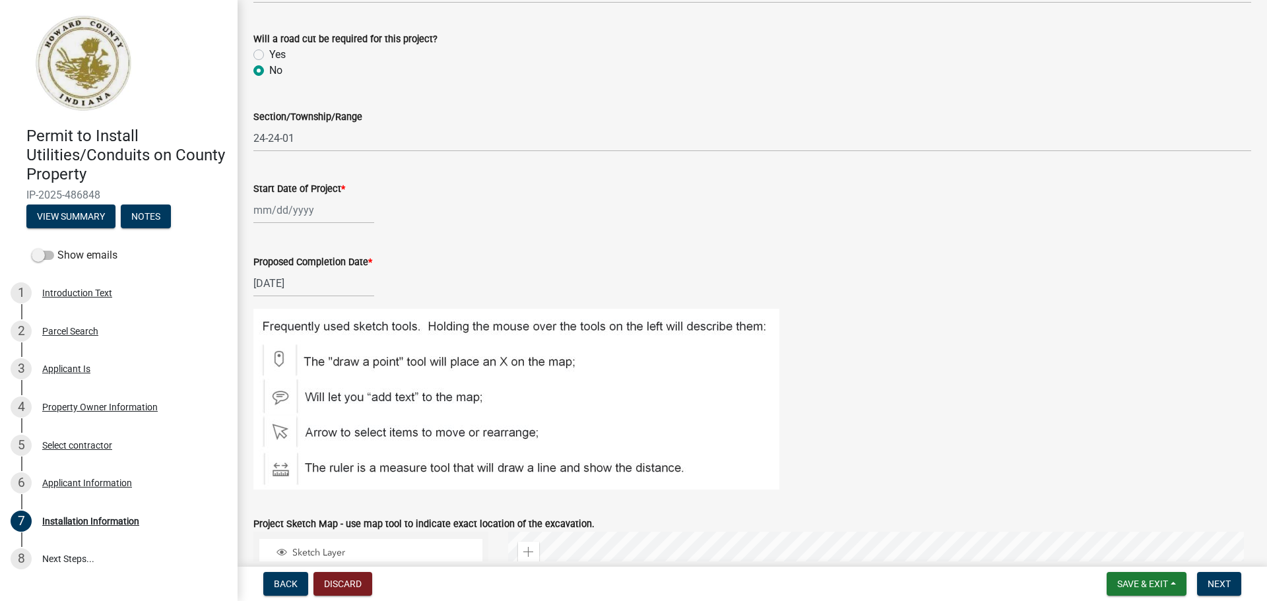
scroll to position [528, 0]
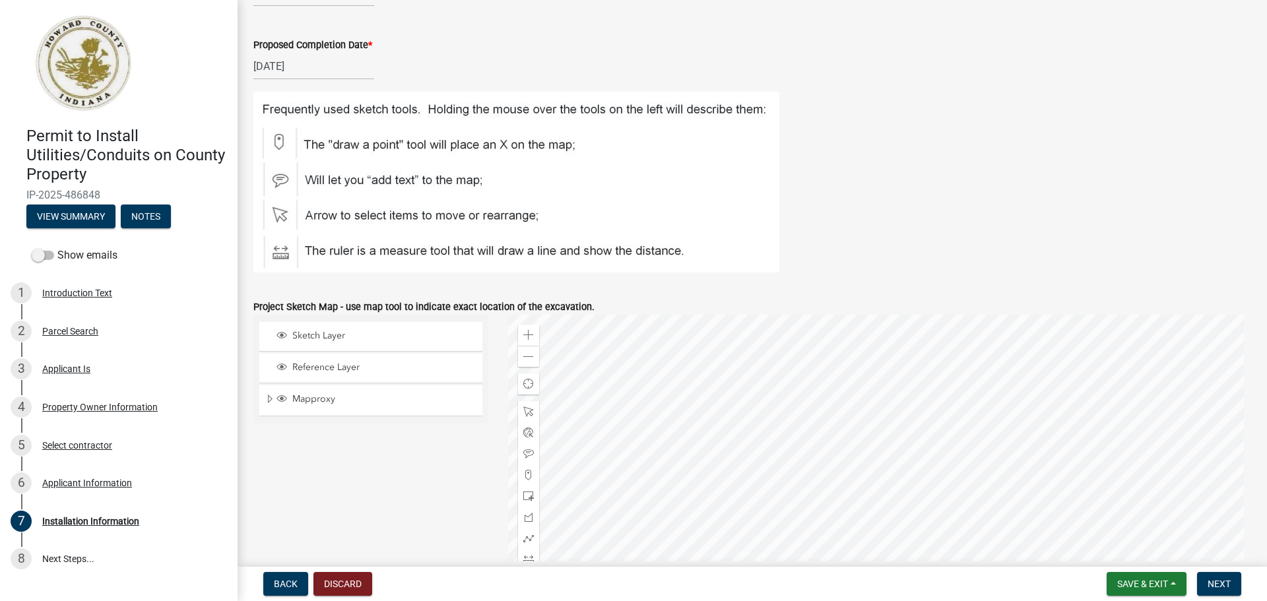
click at [945, 426] on div at bounding box center [880, 480] width 744 height 330
click at [723, 415] on div at bounding box center [880, 480] width 744 height 330
click at [636, 411] on div at bounding box center [880, 480] width 744 height 330
click at [529, 477] on span at bounding box center [528, 475] width 11 height 11
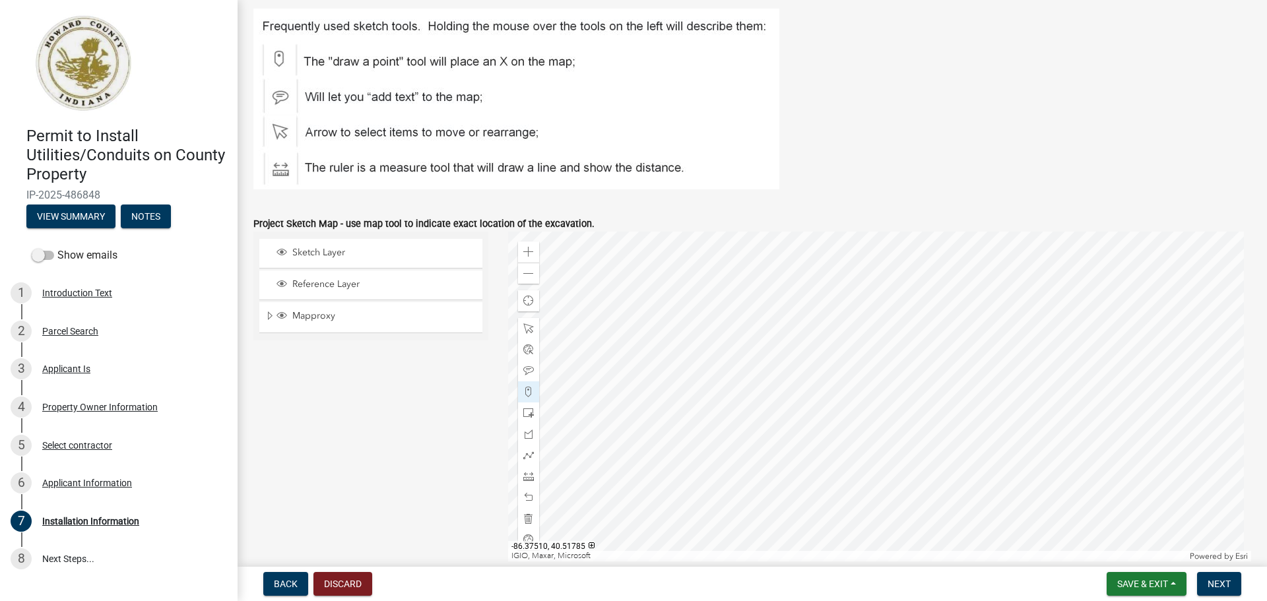
click at [623, 333] on div at bounding box center [880, 397] width 744 height 330
click at [1099, 344] on div at bounding box center [880, 397] width 744 height 330
click at [528, 503] on div at bounding box center [528, 497] width 21 height 21
click at [529, 498] on span at bounding box center [528, 497] width 11 height 11
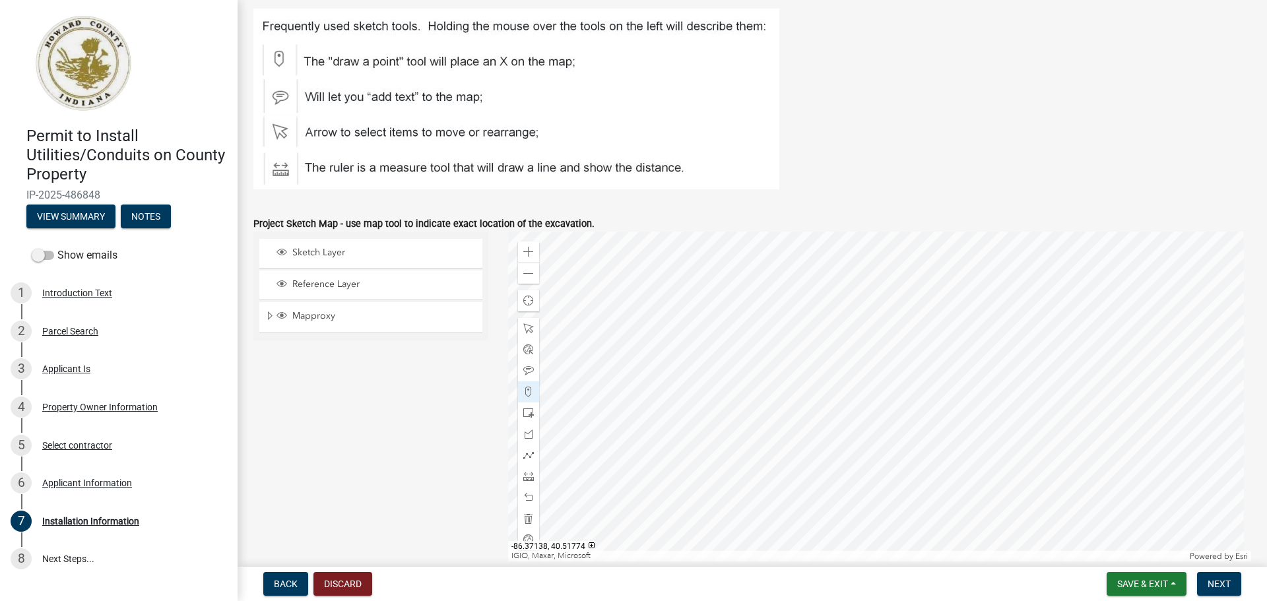
click at [1115, 352] on div at bounding box center [880, 397] width 744 height 330
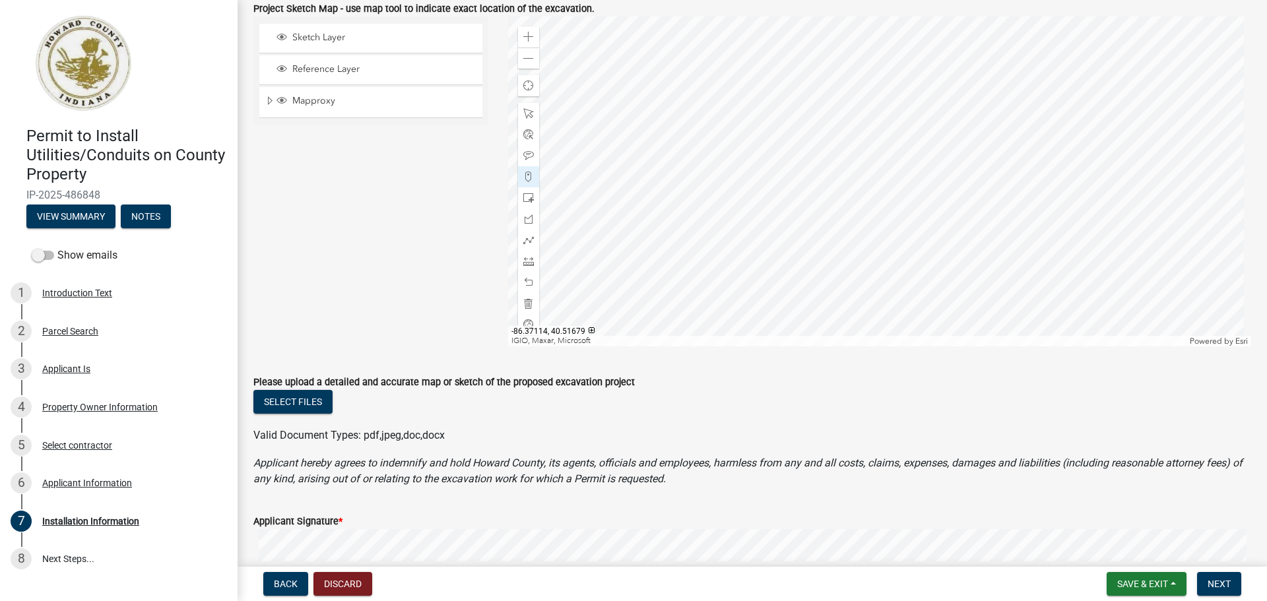
scroll to position [809, 0]
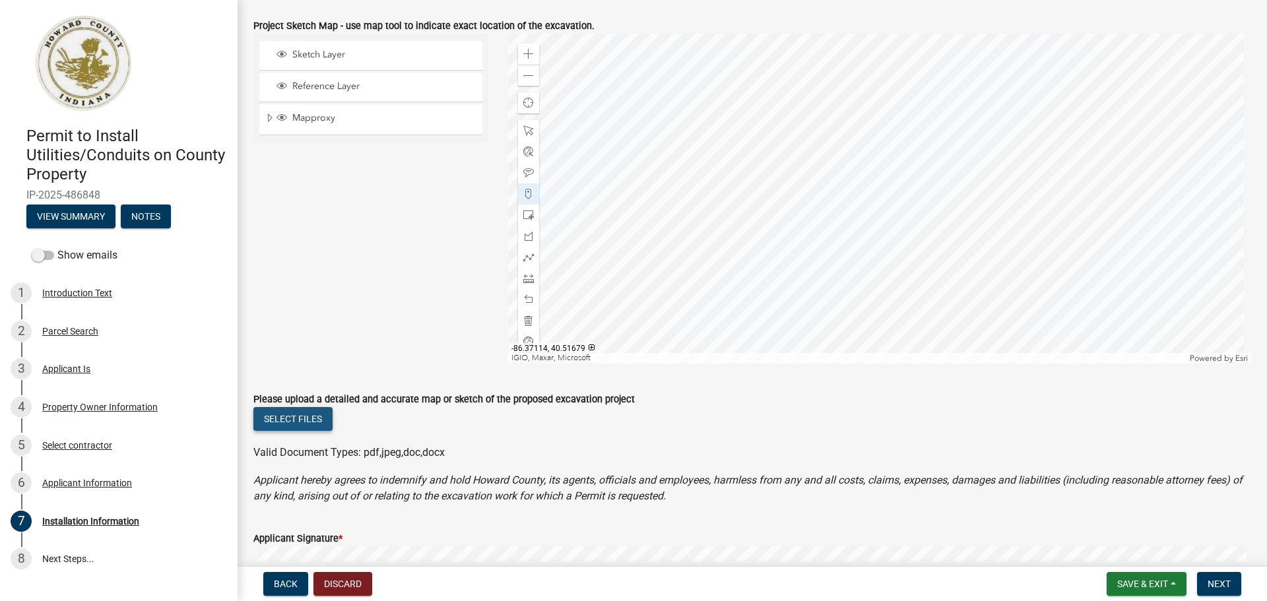
click at [321, 418] on button "Select files" at bounding box center [292, 419] width 79 height 24
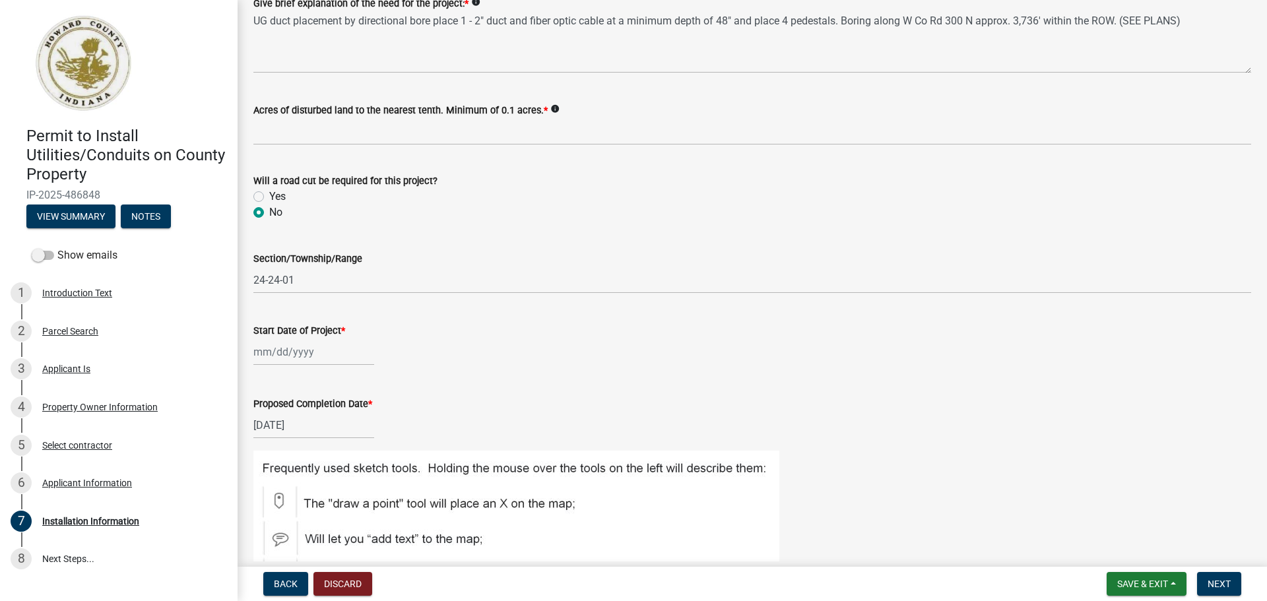
scroll to position [149, 0]
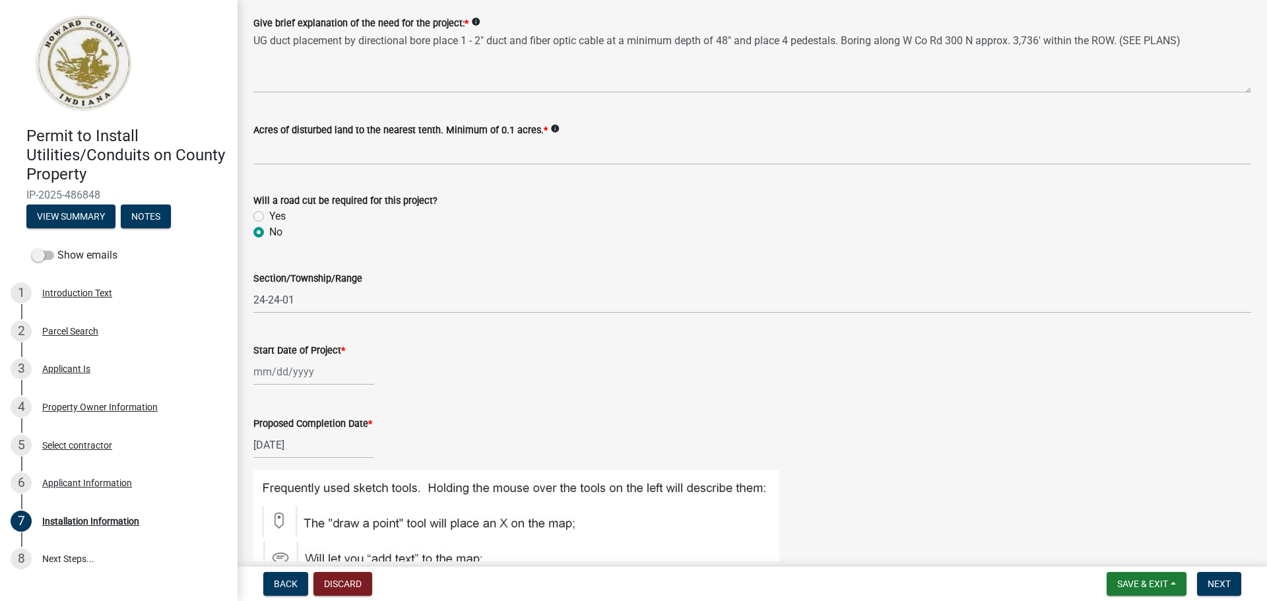
select select "10"
select select "2025"
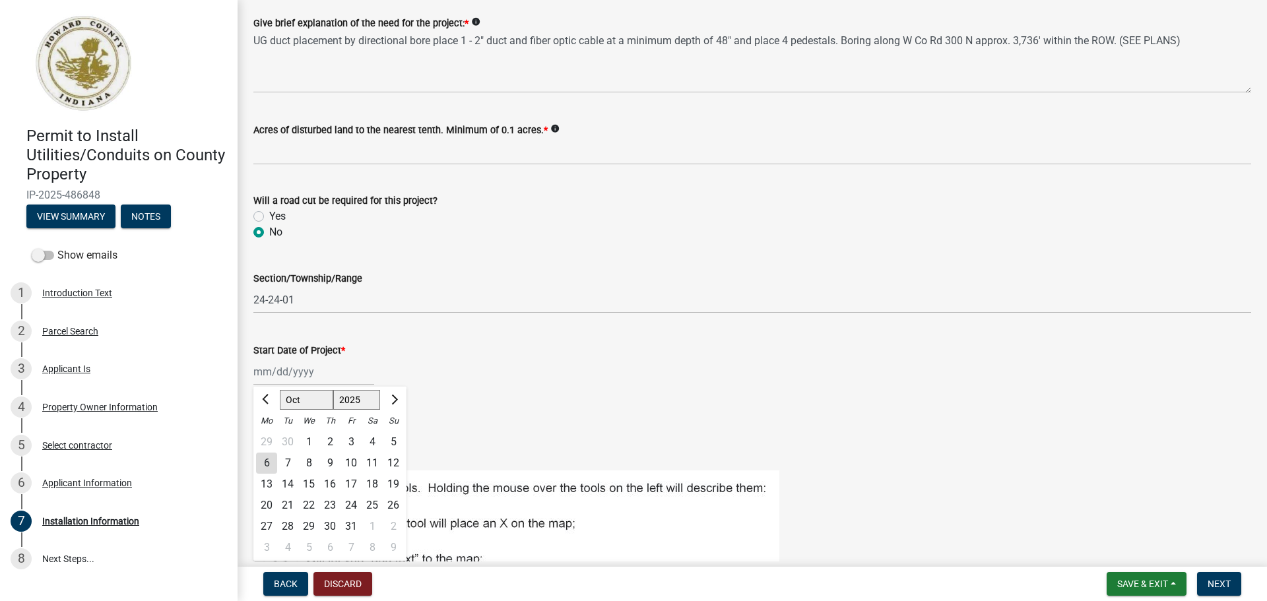
click at [313, 370] on div "[PERSON_NAME] Feb Mar Apr [PERSON_NAME][DATE] Oct Nov [DATE] 1526 1527 1528 152…" at bounding box center [313, 371] width 121 height 27
click at [266, 480] on div "13" at bounding box center [266, 484] width 21 height 21
type input "[DATE]"
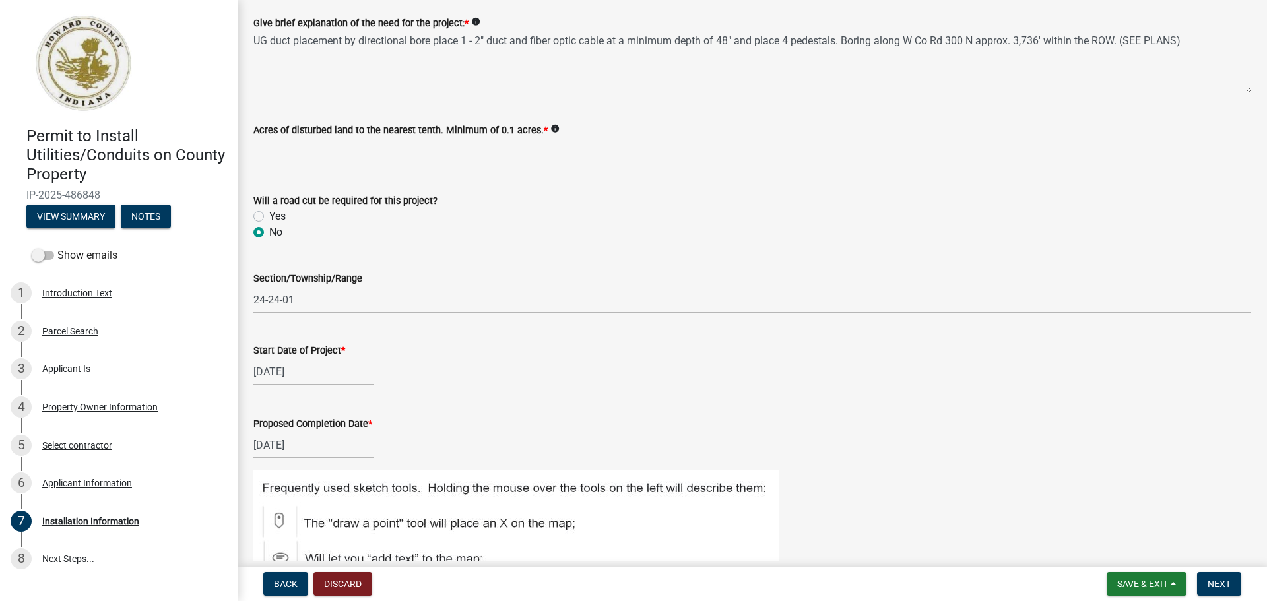
select select "10"
select select "2025"
click at [311, 446] on div "[DATE] [PERSON_NAME] Apr [PERSON_NAME][DATE] Sep Oct Nov [DATE] 1526 1527 1528 …" at bounding box center [313, 445] width 121 height 27
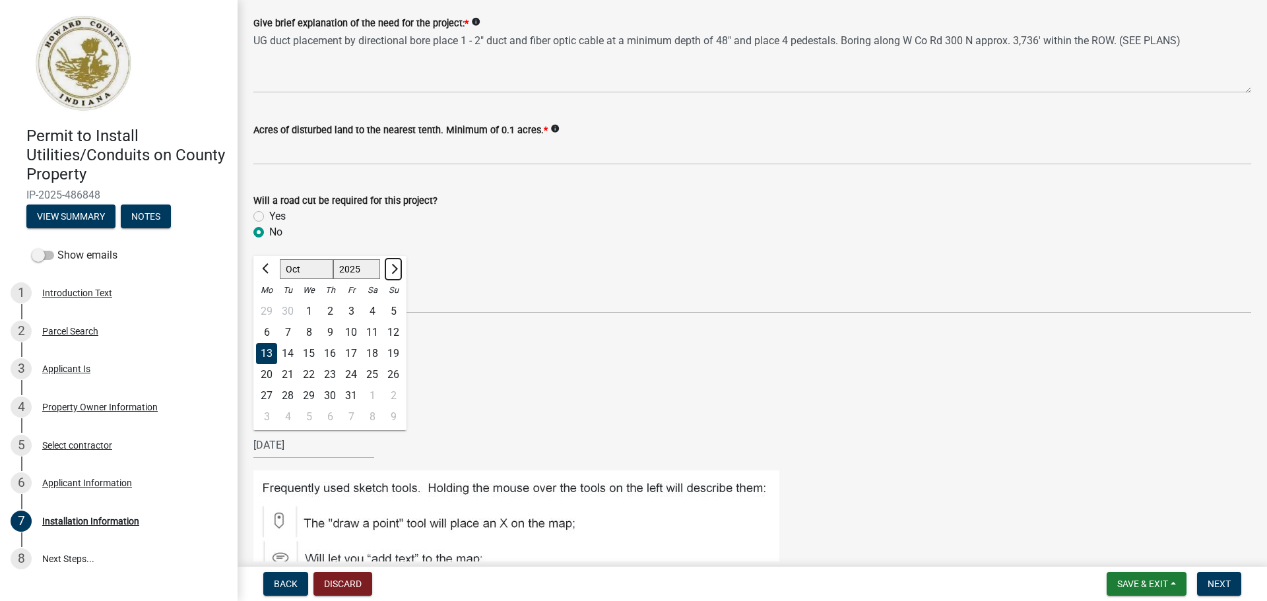
click at [397, 267] on button "Next month" at bounding box center [393, 269] width 16 height 21
select select "12"
click at [368, 330] on div "13" at bounding box center [372, 332] width 21 height 21
type input "[DATE]"
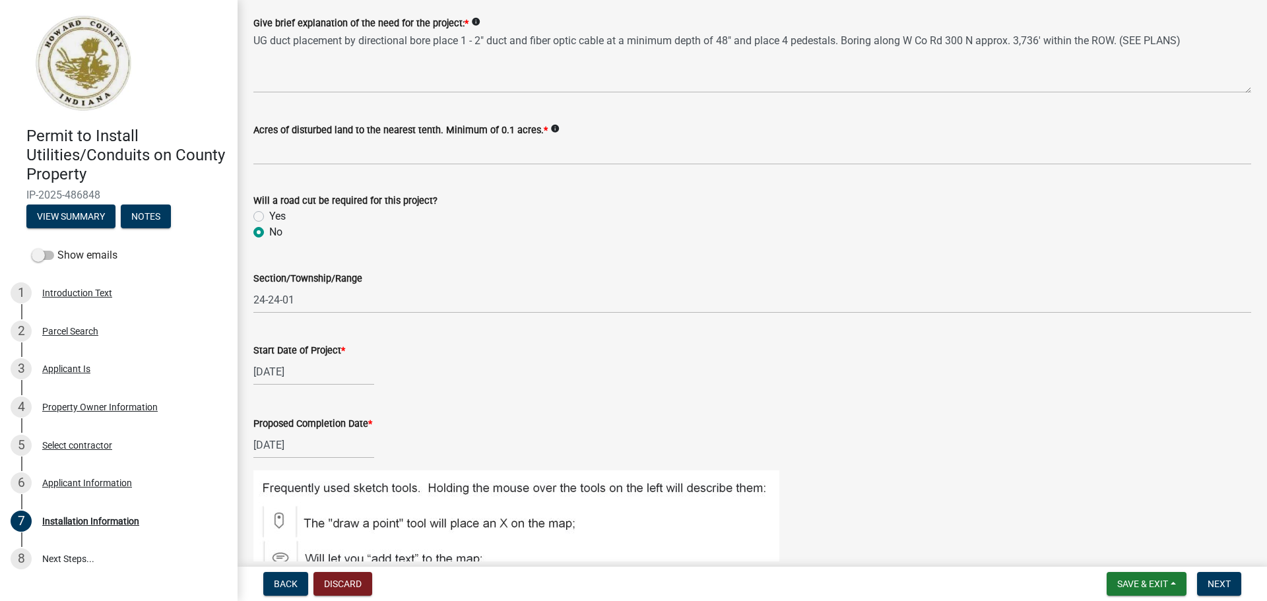
scroll to position [83, 0]
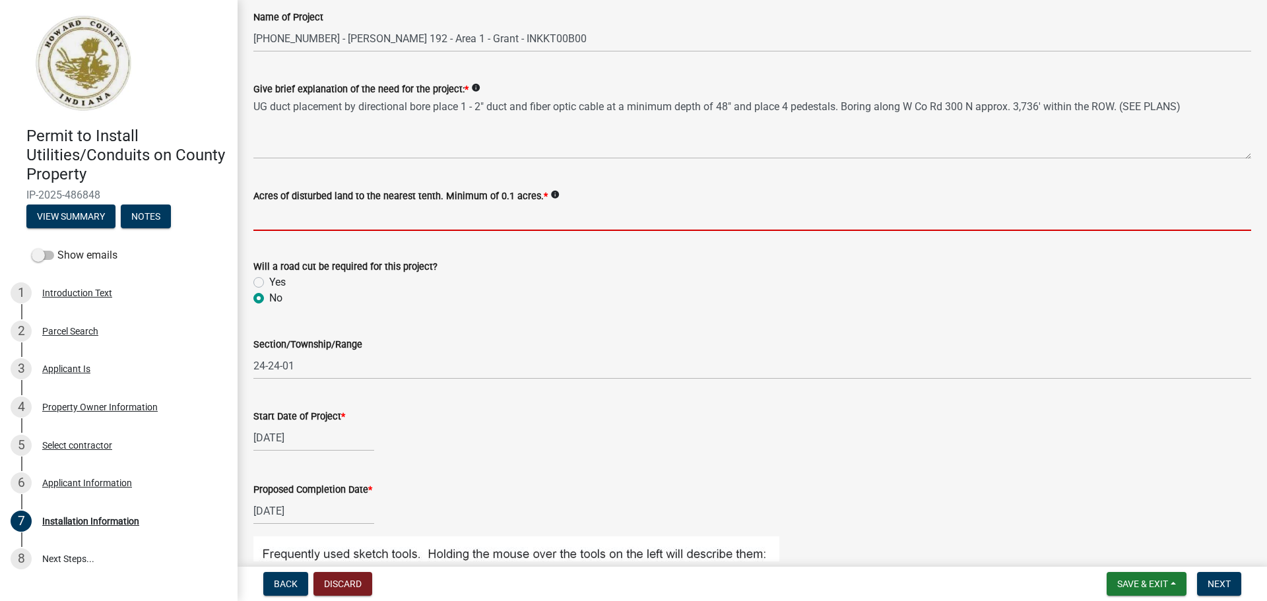
click at [420, 224] on input "text" at bounding box center [752, 217] width 998 height 27
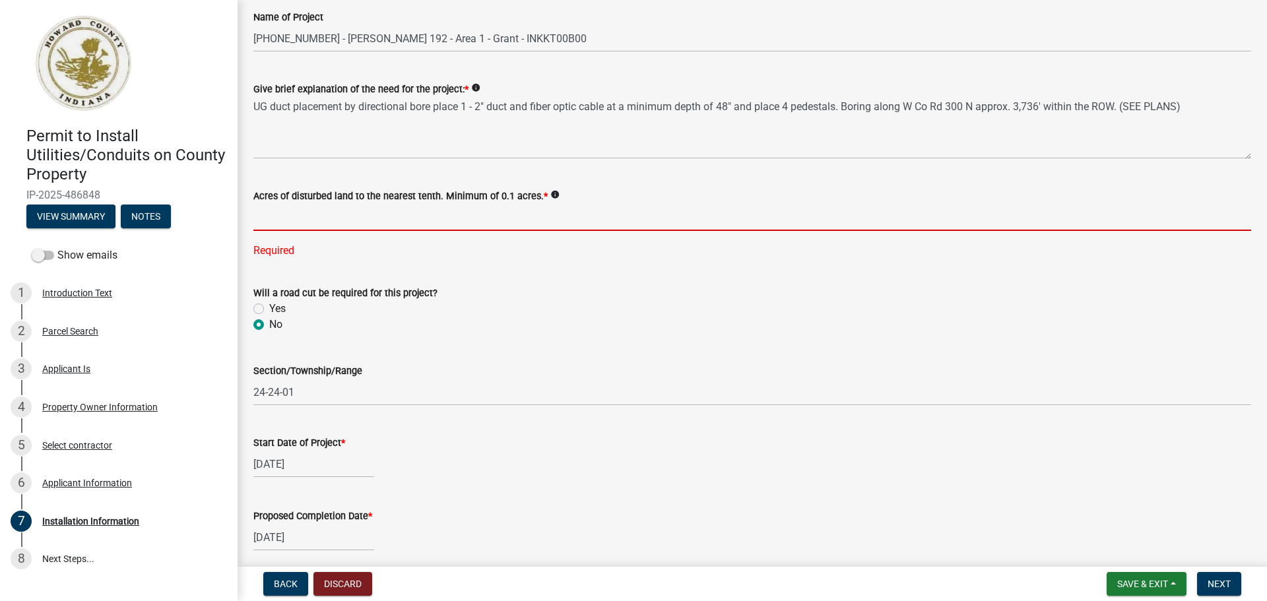
click at [376, 219] on input "text" at bounding box center [752, 217] width 998 height 27
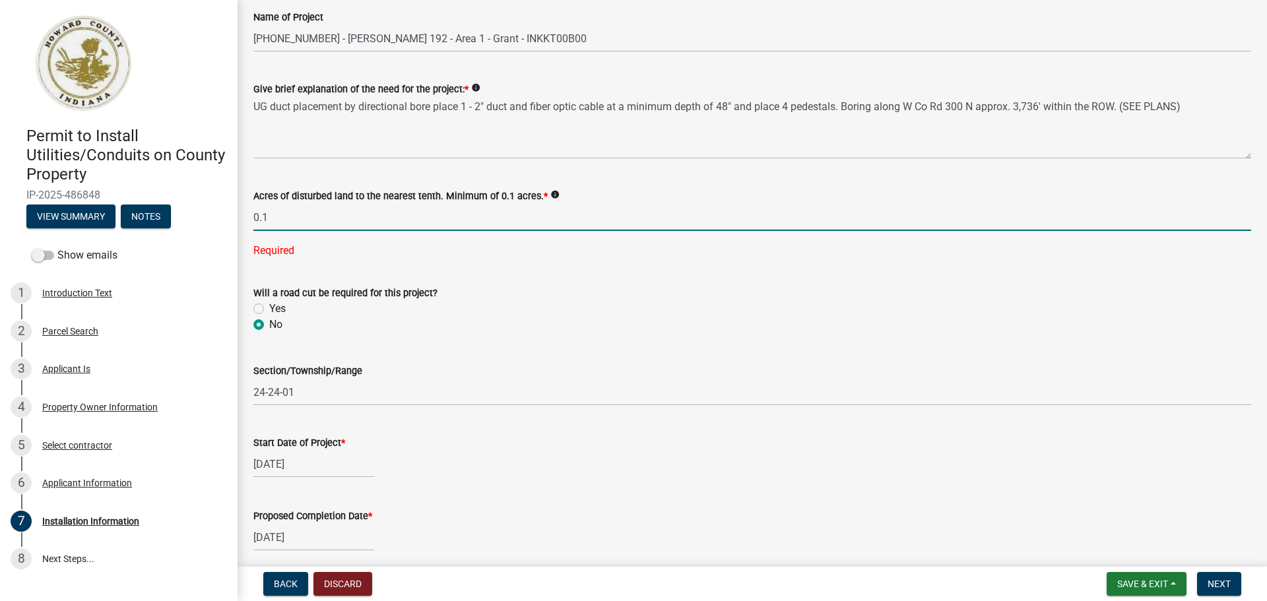
type input "0.1"
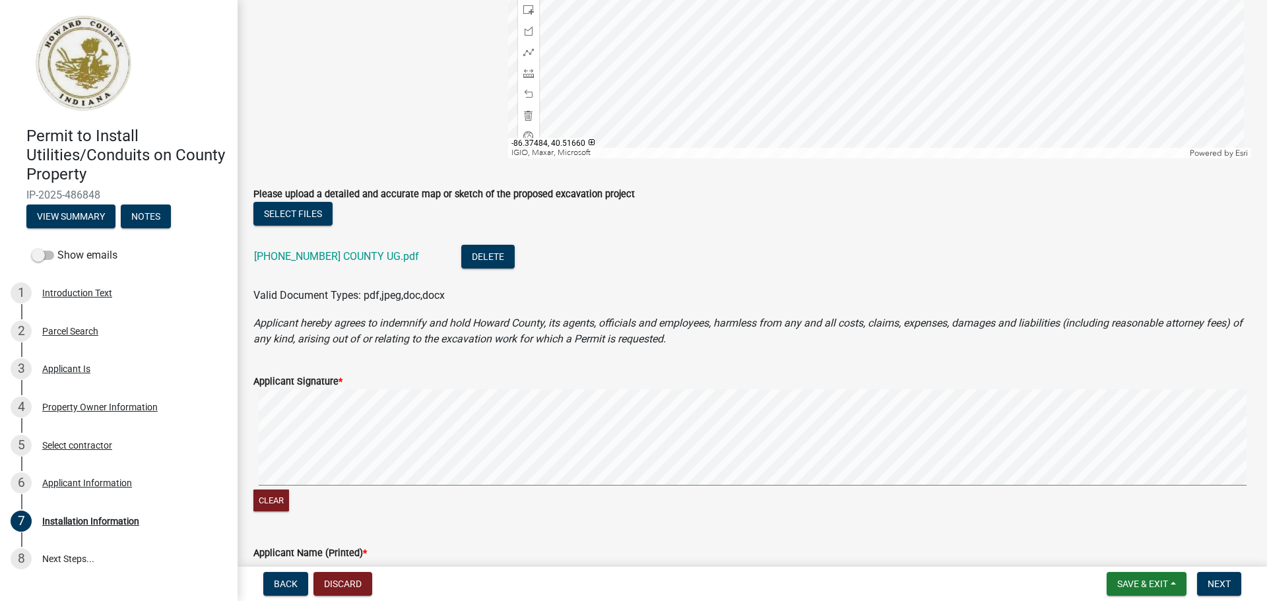
scroll to position [1139, 0]
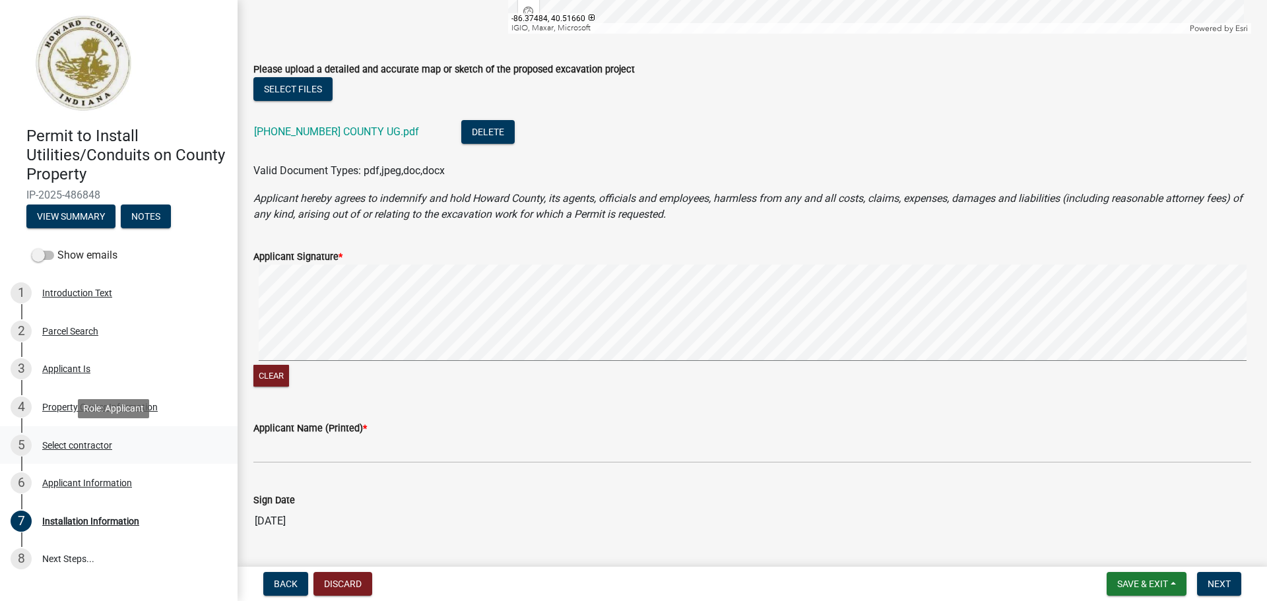
click at [108, 442] on div "Select contractor" at bounding box center [77, 445] width 70 height 9
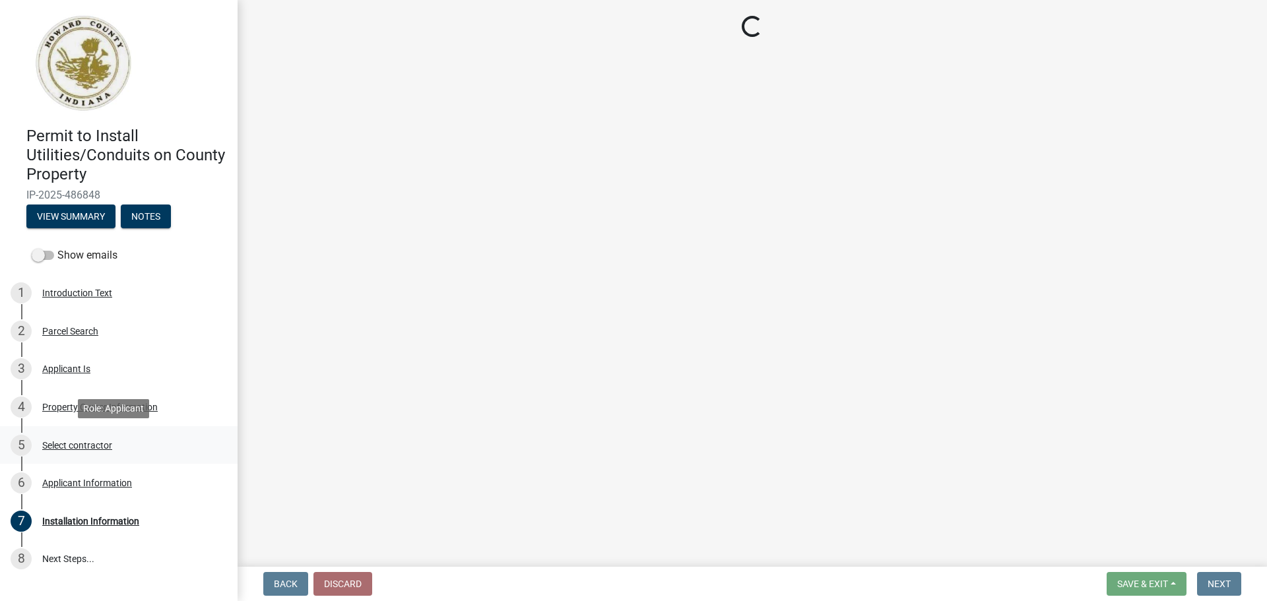
scroll to position [0, 0]
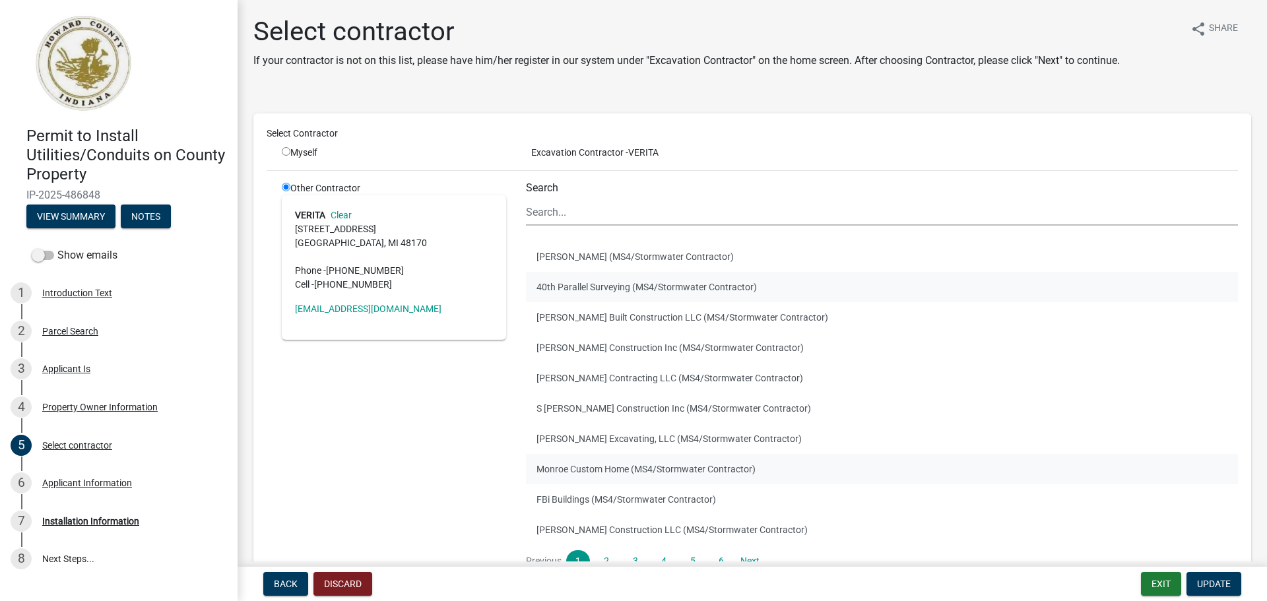
click at [890, 427] on ul "[PERSON_NAME] (MS4/Stormwater Contractor) 40th Parallel Surveying (MS4/Stormwat…" at bounding box center [882, 393] width 712 height 314
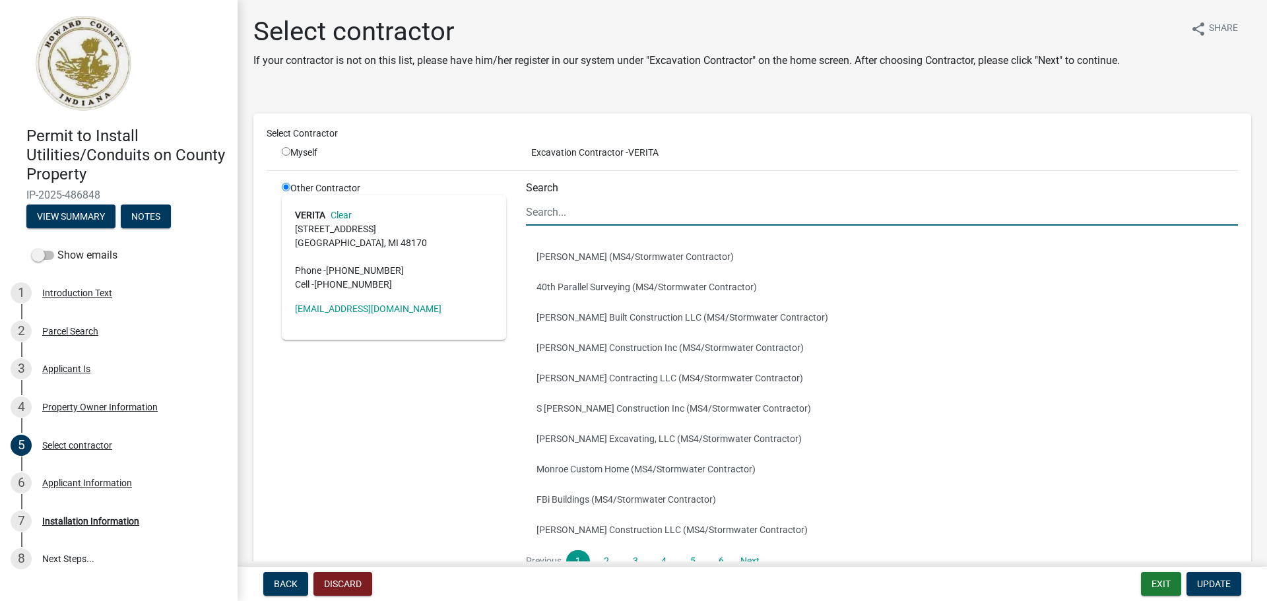
click at [629, 218] on input "Search" at bounding box center [882, 212] width 712 height 27
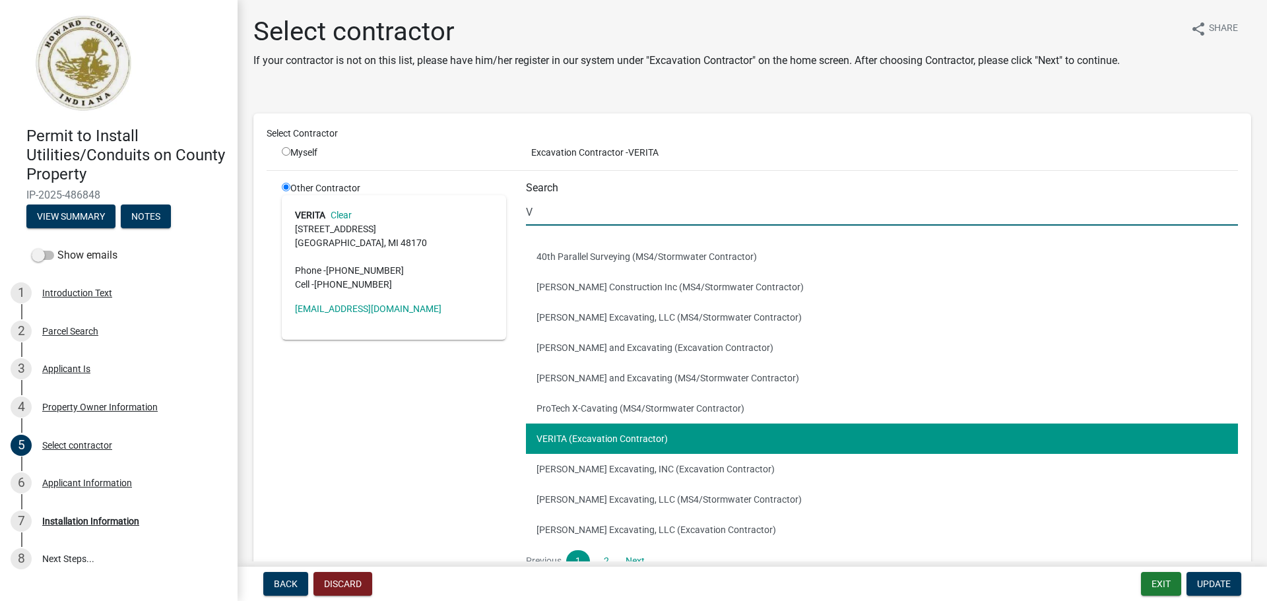
type input "V"
click at [667, 434] on button "VERITA (Excavation Contractor)" at bounding box center [882, 439] width 712 height 30
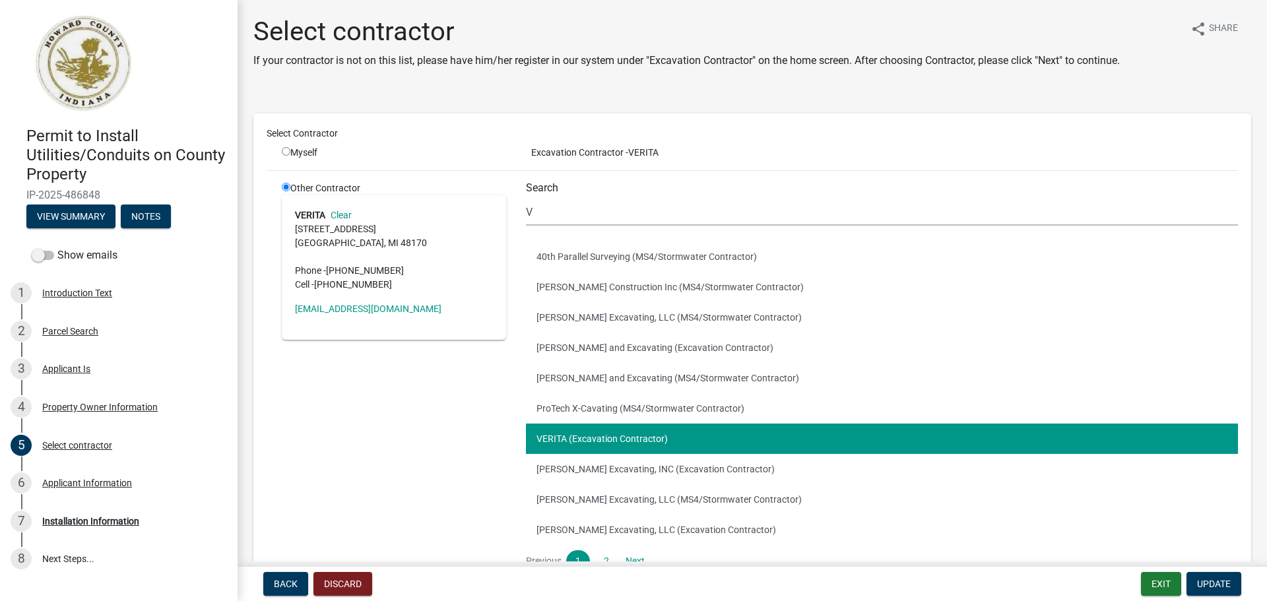
click at [624, 439] on button "VERITA (Excavation Contractor)" at bounding box center [882, 439] width 712 height 30
click at [1217, 581] on span "Update" at bounding box center [1214, 584] width 34 height 11
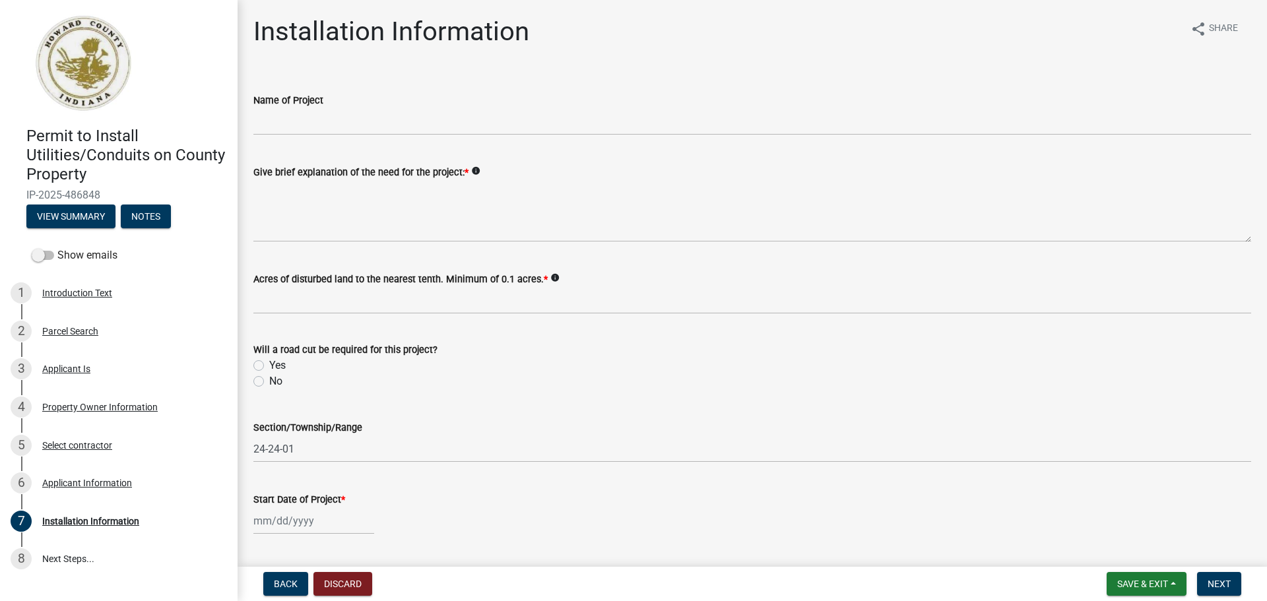
drag, startPoint x: 384, startPoint y: 100, endPoint x: 380, endPoint y: 113, distance: 13.2
click at [382, 108] on div "Name of Project" at bounding box center [752, 100] width 998 height 16
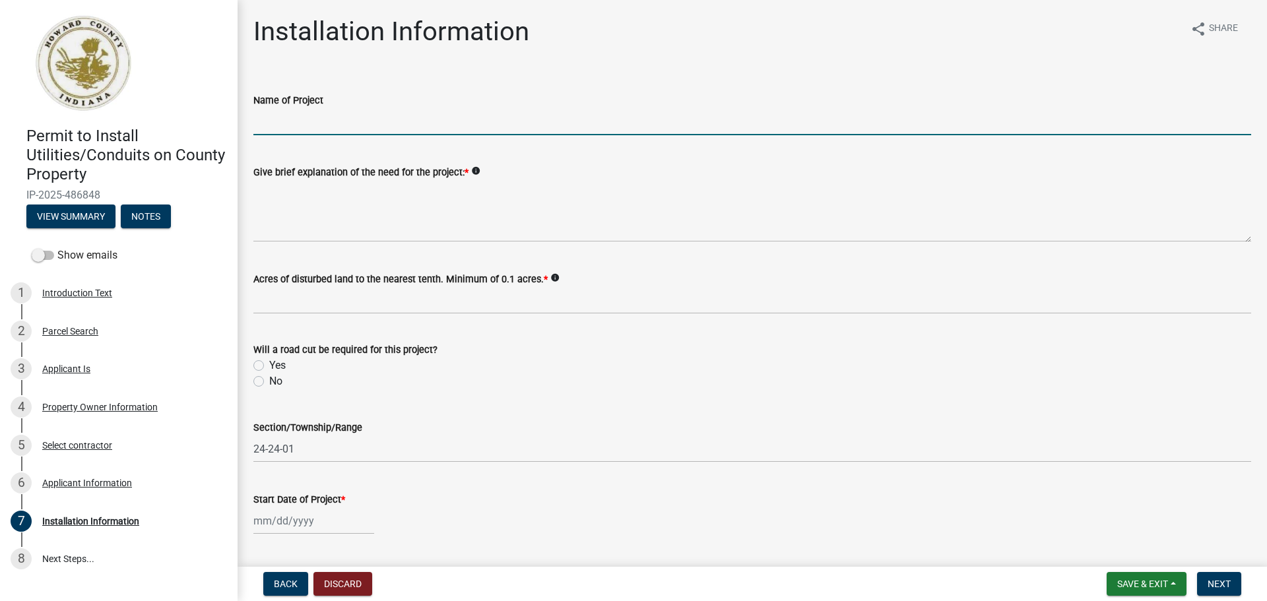
click at [380, 113] on input "Name of Project" at bounding box center [752, 121] width 998 height 27
click at [416, 117] on input "Name of Project" at bounding box center [752, 121] width 998 height 27
paste input "[PHONE_NUMBER] - [PERSON_NAME] 192 - Area 1 - Grant - INKKT00B00"
type input "[PHONE_NUMBER] - [PERSON_NAME] 192 - Area 1 - Grant - INKKT00B00"
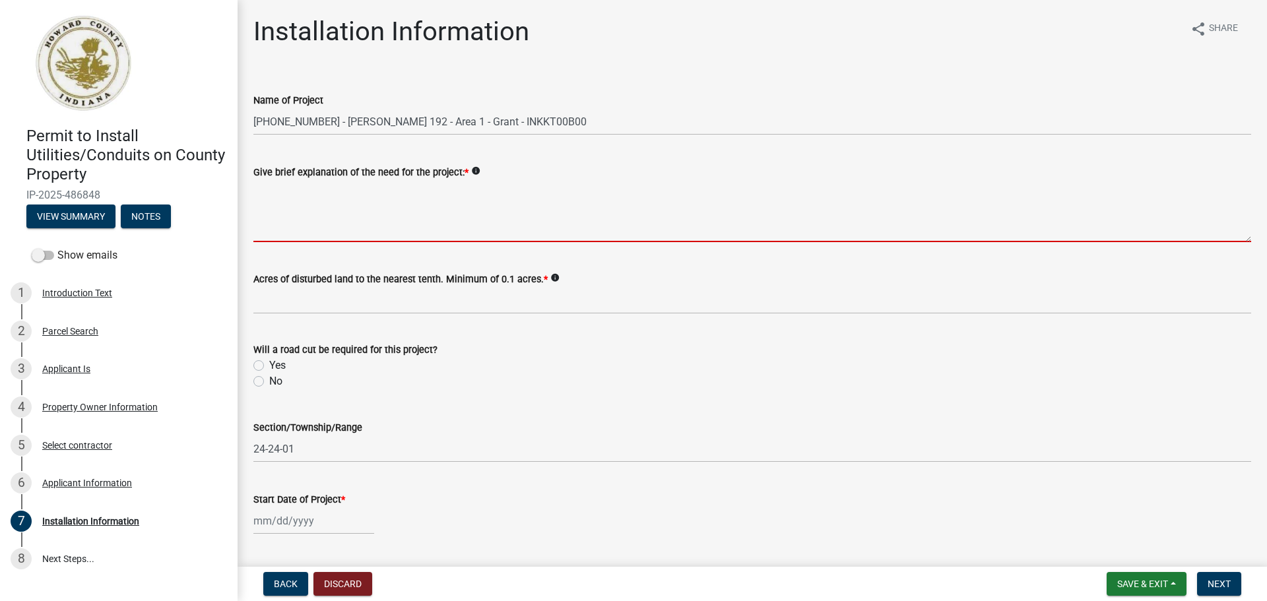
click at [316, 205] on textarea "Give brief explanation of the need for the project: *" at bounding box center [752, 211] width 998 height 62
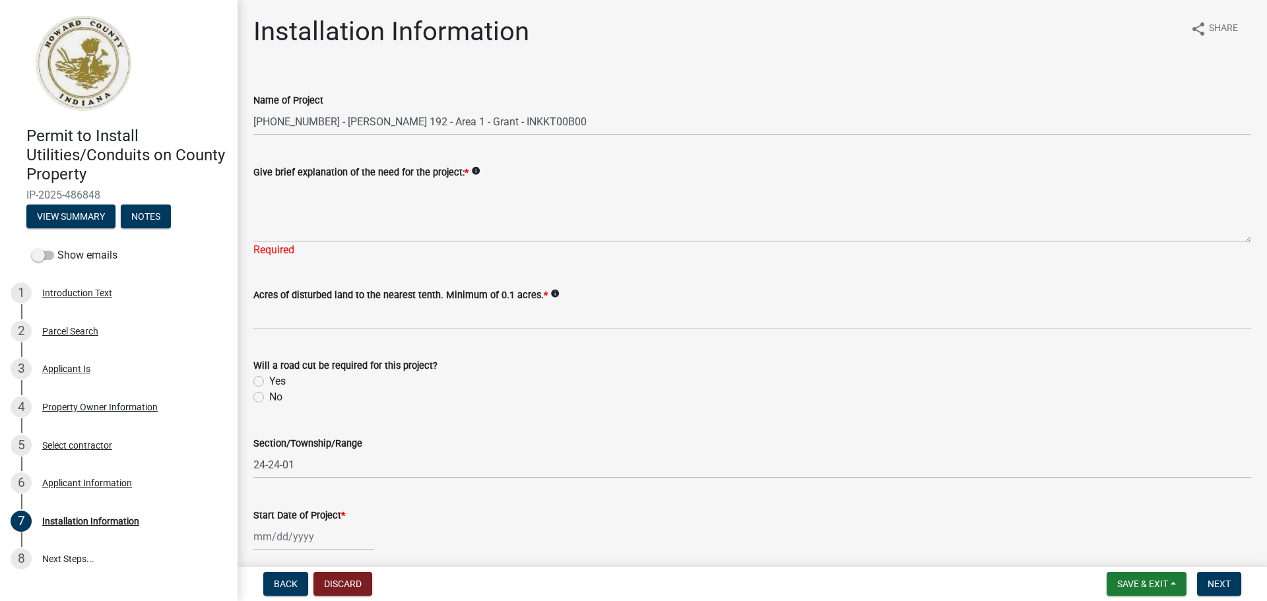
click at [256, 383] on div "Will a road cut be required for this project? Yes No" at bounding box center [752, 382] width 998 height 48
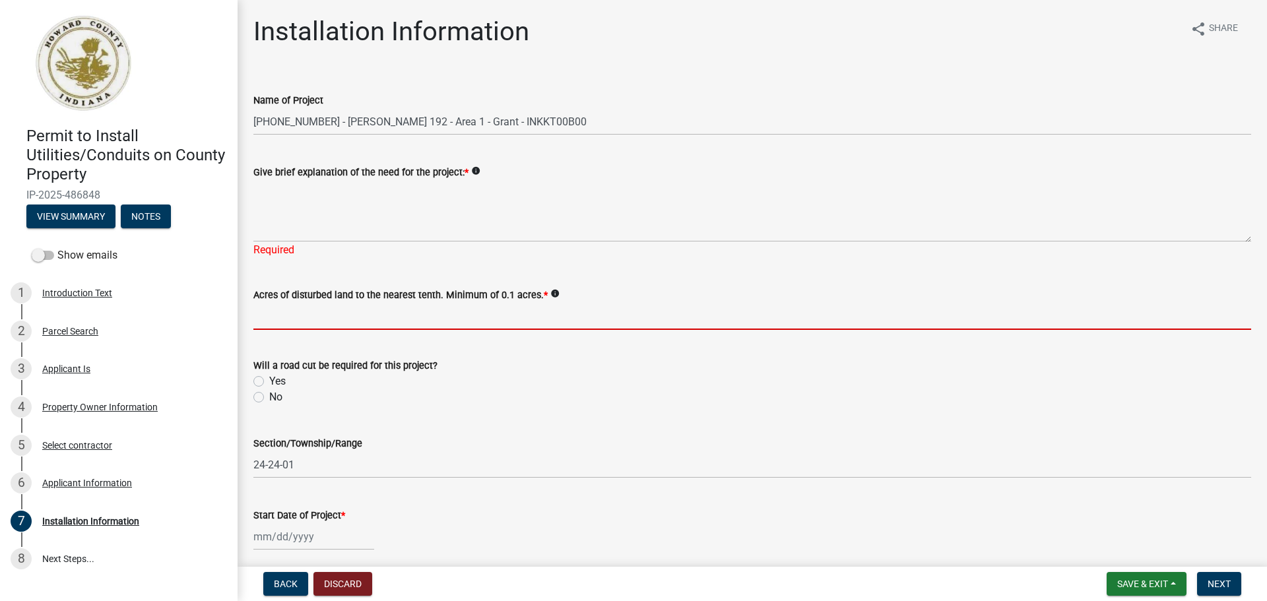
click at [274, 319] on input "text" at bounding box center [752, 316] width 998 height 27
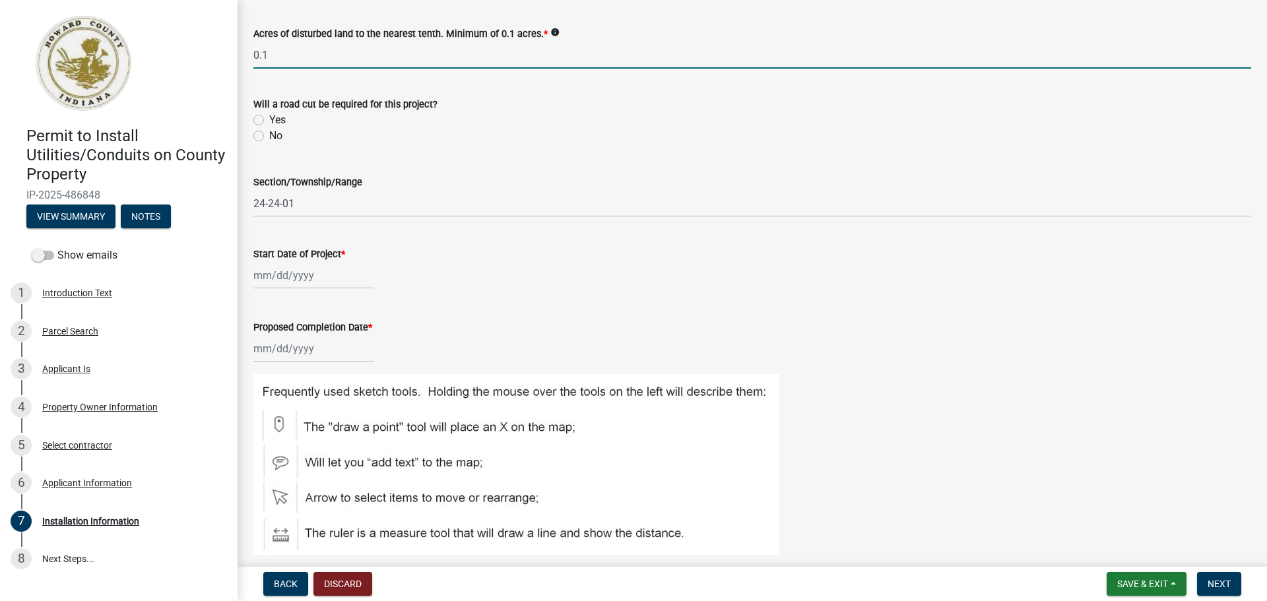
scroll to position [264, 0]
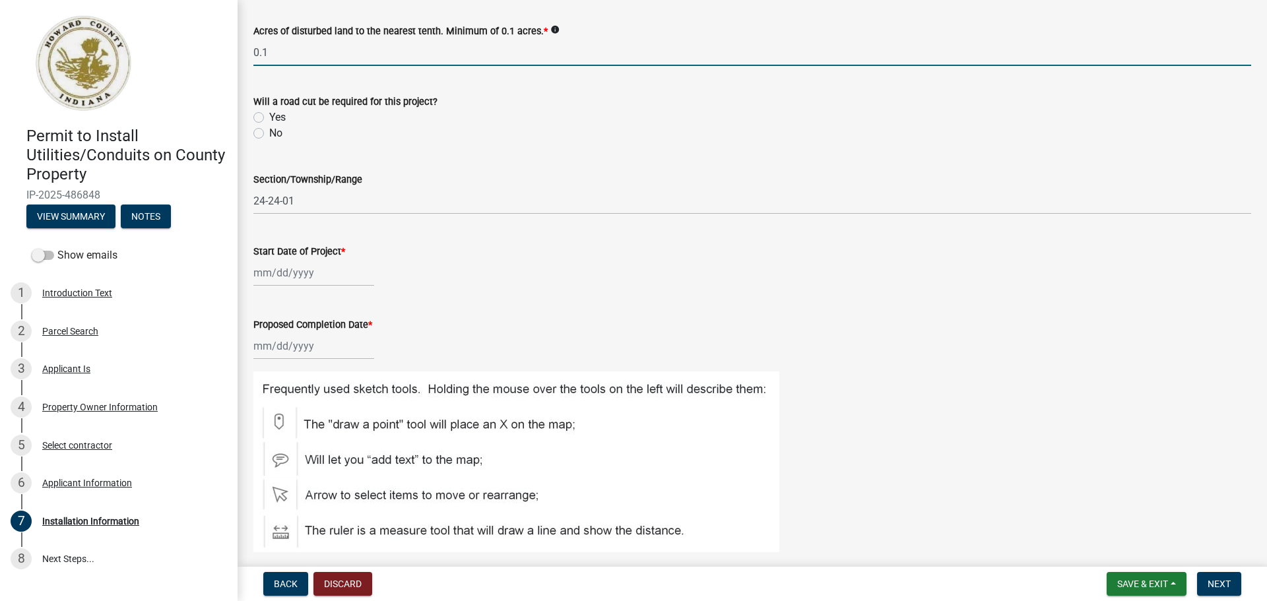
type input "0.1"
select select "10"
select select "2025"
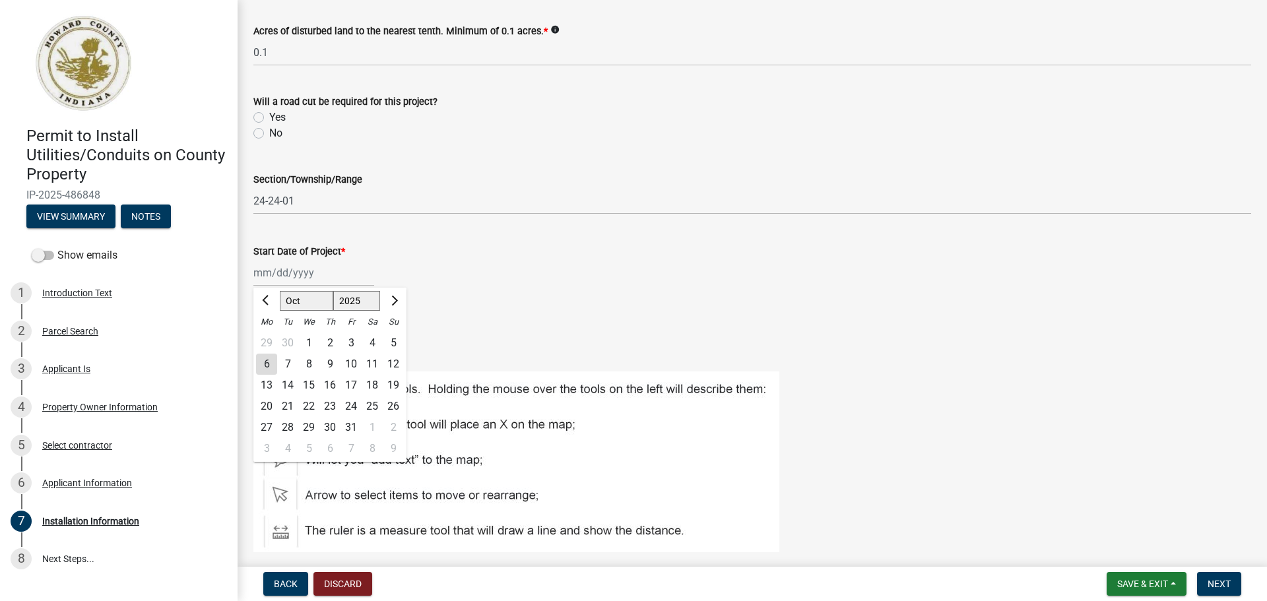
click at [339, 275] on div "[PERSON_NAME] Feb Mar Apr [PERSON_NAME][DATE] Oct Nov [DATE] 1526 1527 1528 152…" at bounding box center [313, 272] width 121 height 27
click at [268, 383] on div "13" at bounding box center [266, 385] width 21 height 21
type input "[DATE]"
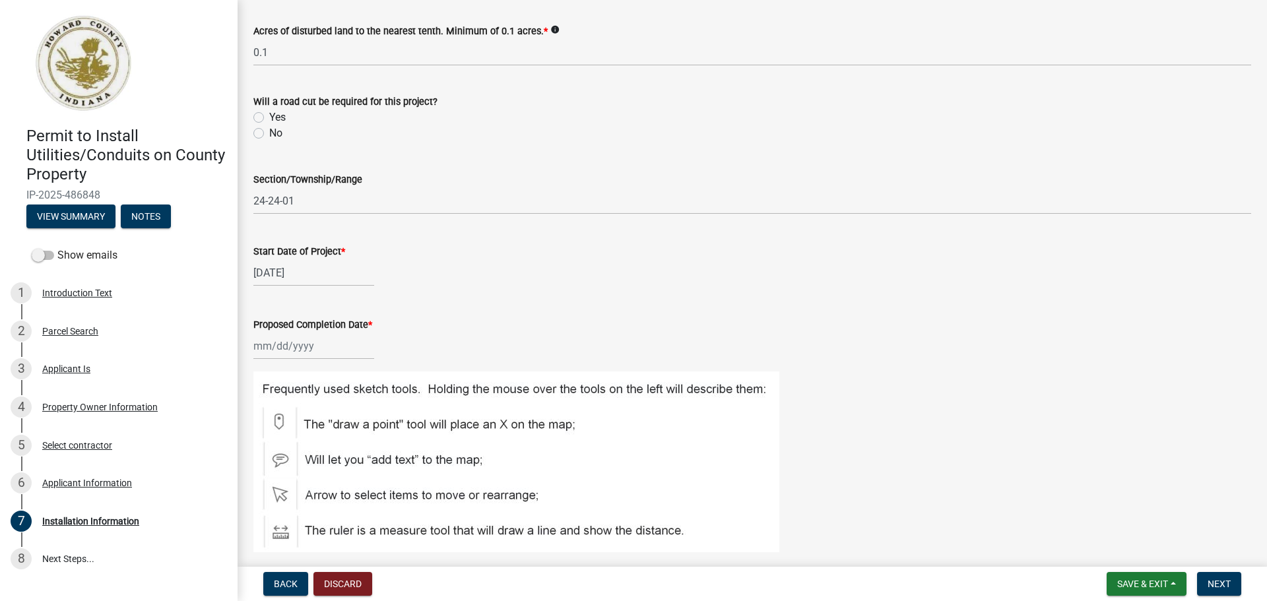
click at [330, 321] on label "Proposed Completion Date *" at bounding box center [312, 325] width 119 height 9
click at [330, 333] on input "Proposed Completion Date *" at bounding box center [313, 346] width 121 height 27
select select "10"
select select "2025"
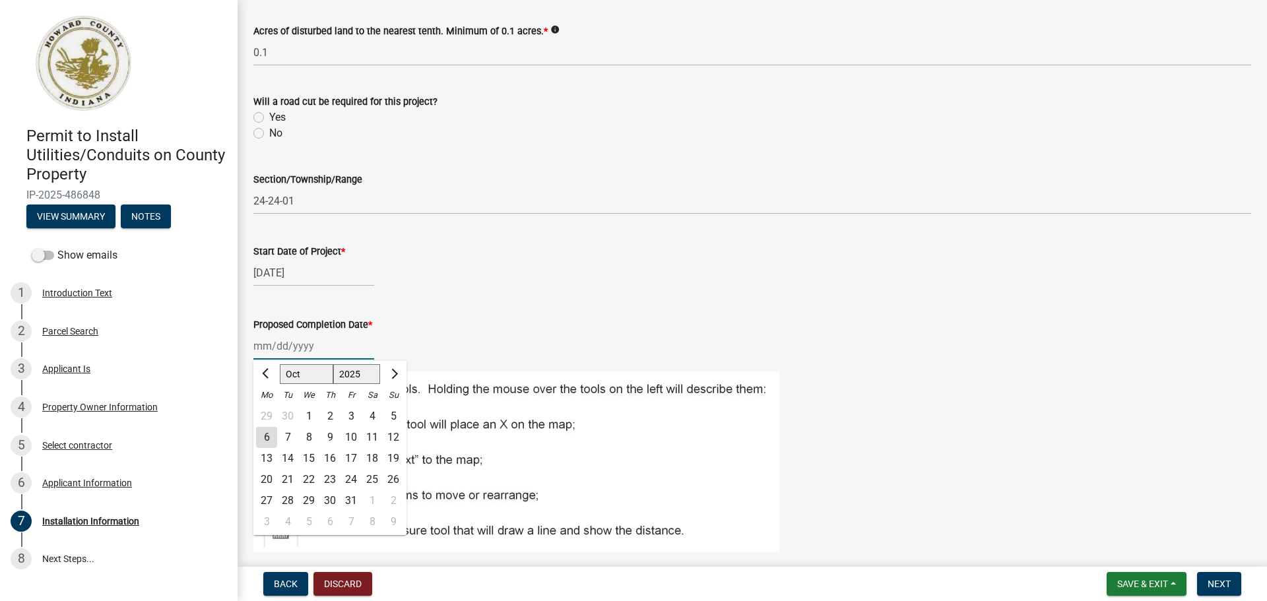
click at [322, 337] on input "Proposed Completion Date *" at bounding box center [313, 346] width 121 height 27
click at [319, 340] on input "Proposed Completion Date *" at bounding box center [313, 346] width 121 height 27
click at [417, 345] on div "[PERSON_NAME] Feb Mar Apr [PERSON_NAME][DATE] Oct Nov [DATE] 1526 1527 1528 152…" at bounding box center [752, 346] width 998 height 27
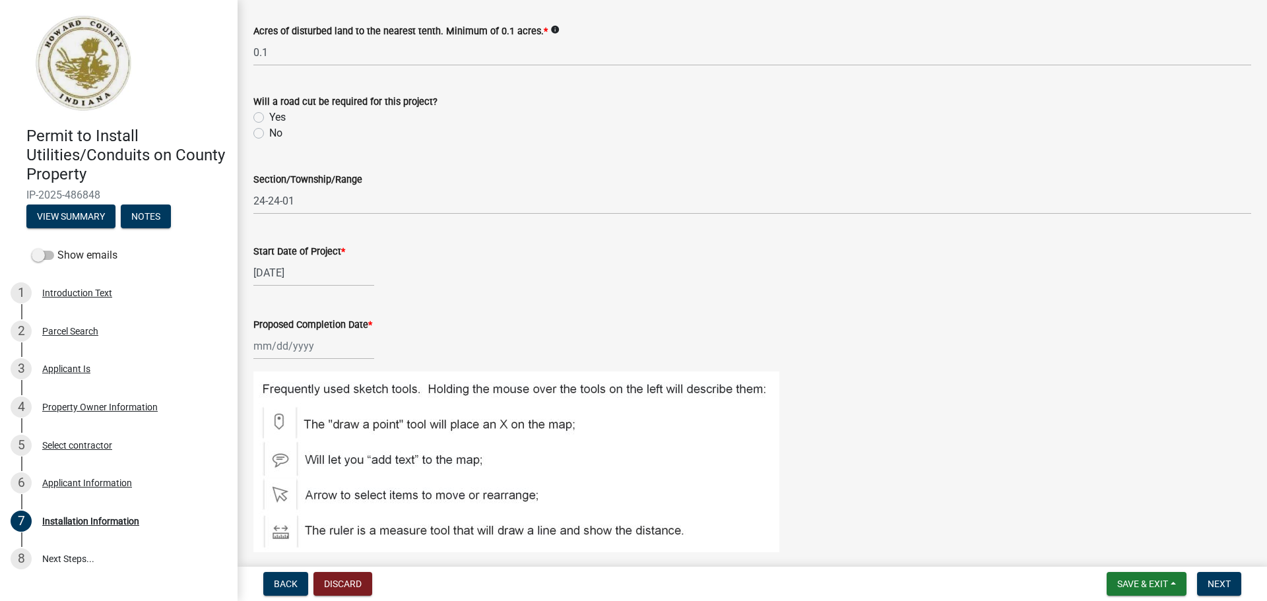
click at [303, 344] on div at bounding box center [313, 346] width 121 height 27
select select "10"
select select "2025"
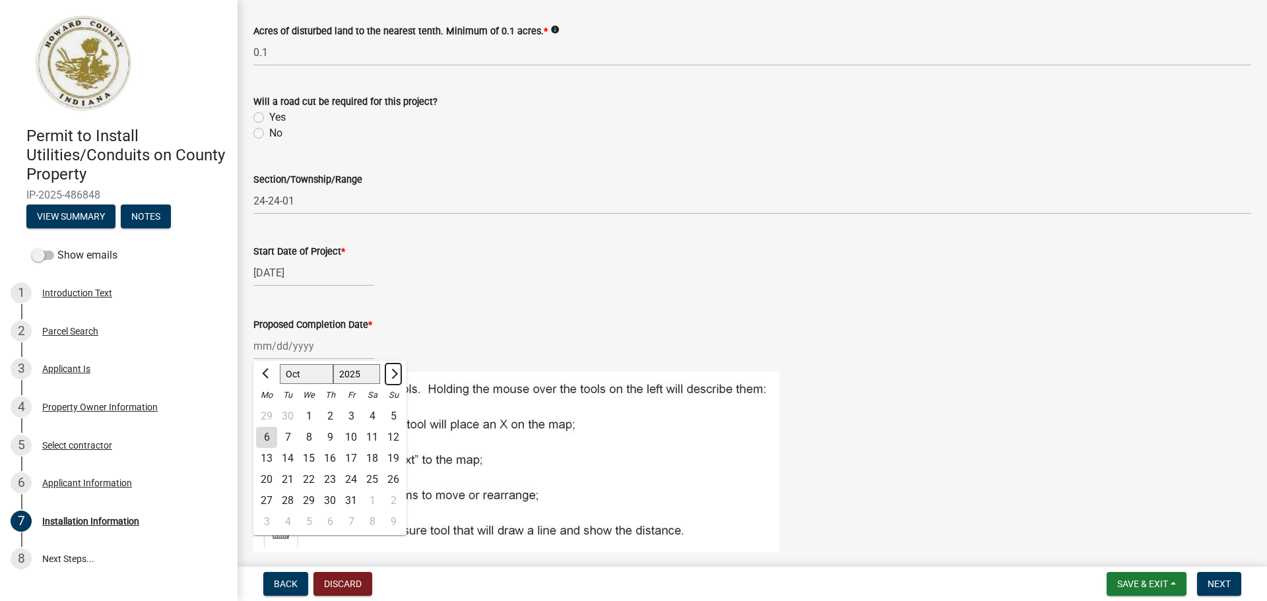
click at [393, 374] on span "Next month" at bounding box center [393, 374] width 10 height 10
select select "12"
click at [367, 436] on div "13" at bounding box center [372, 437] width 21 height 21
type input "[DATE]"
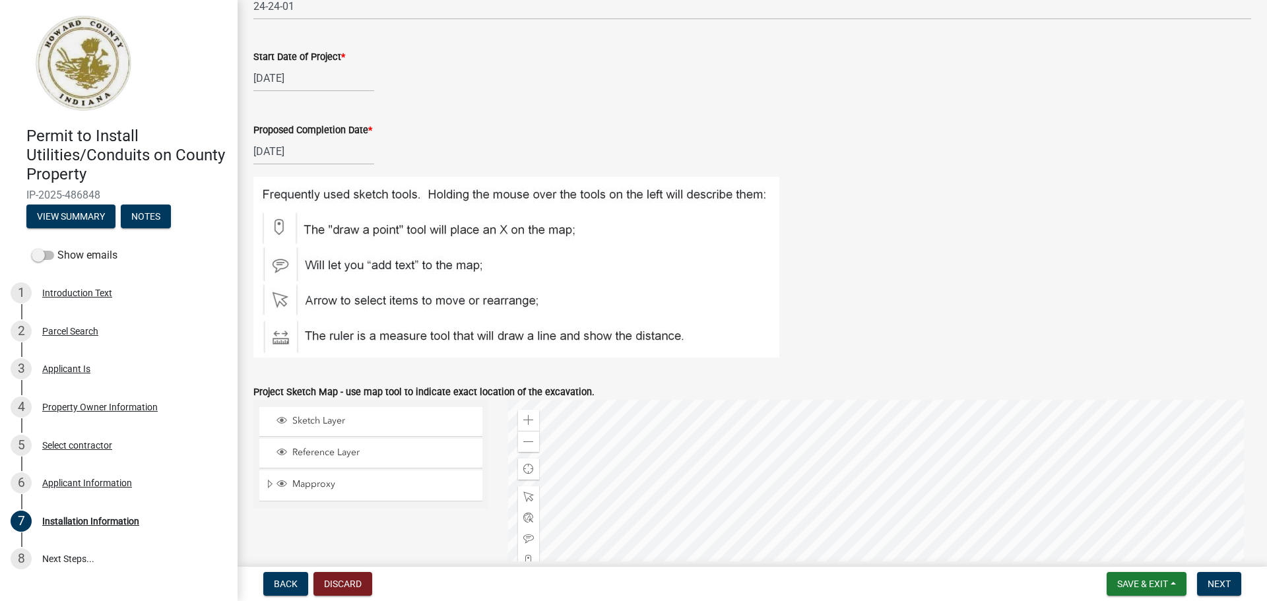
scroll to position [660, 0]
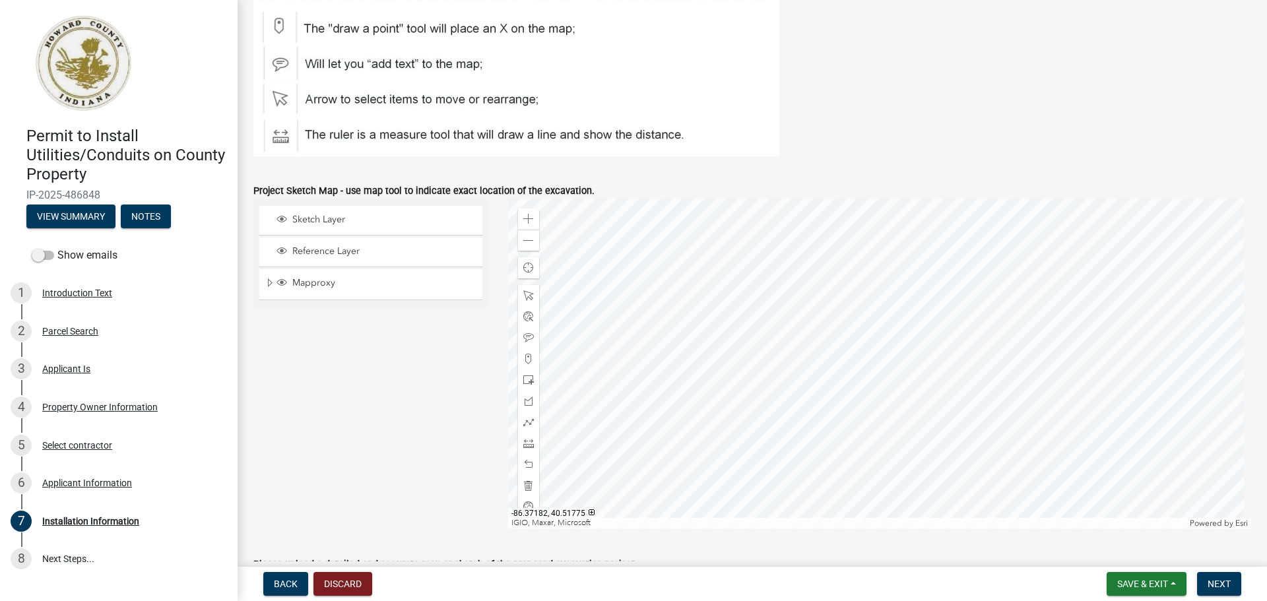
click at [830, 296] on div at bounding box center [880, 364] width 744 height 330
click at [836, 294] on div at bounding box center [880, 364] width 744 height 330
click at [527, 360] on span at bounding box center [528, 359] width 11 height 11
click at [816, 298] on div at bounding box center [880, 364] width 744 height 330
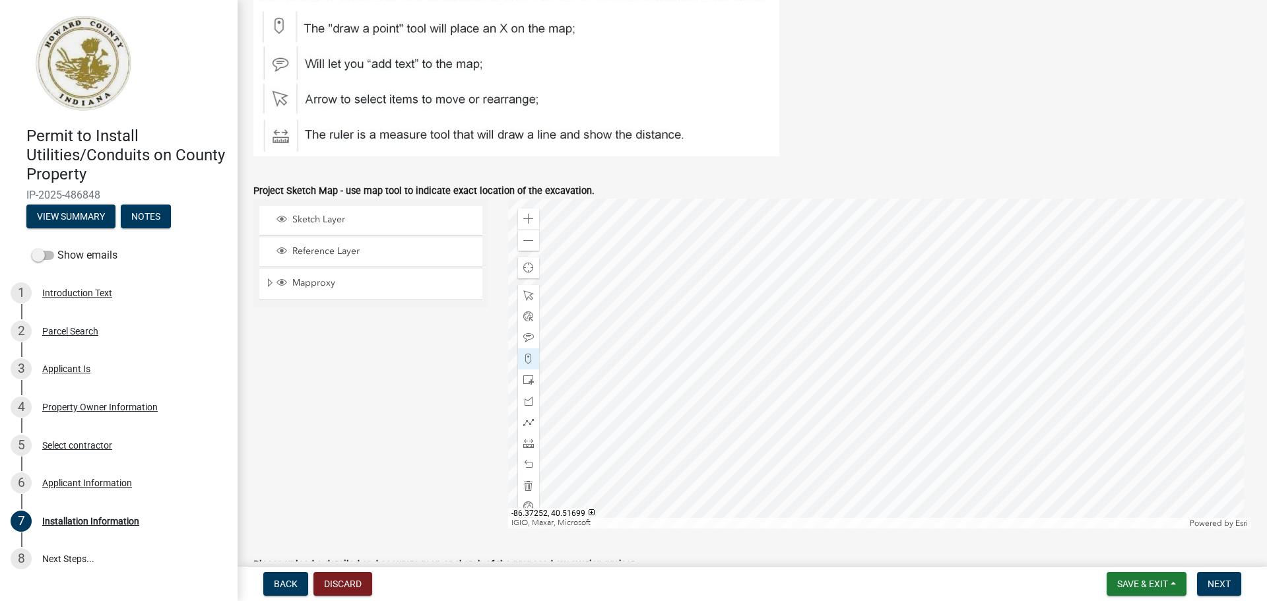
scroll to position [1056, 0]
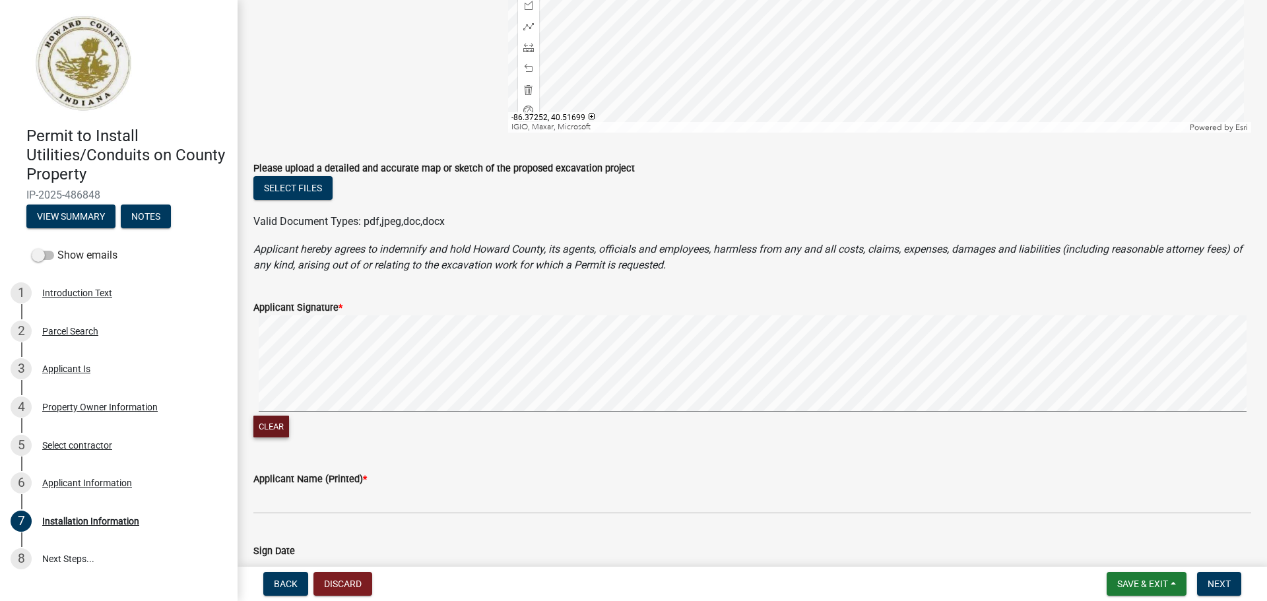
click at [281, 422] on button "Clear" at bounding box center [271, 427] width 36 height 22
click at [298, 187] on button "Select files" at bounding box center [292, 188] width 79 height 24
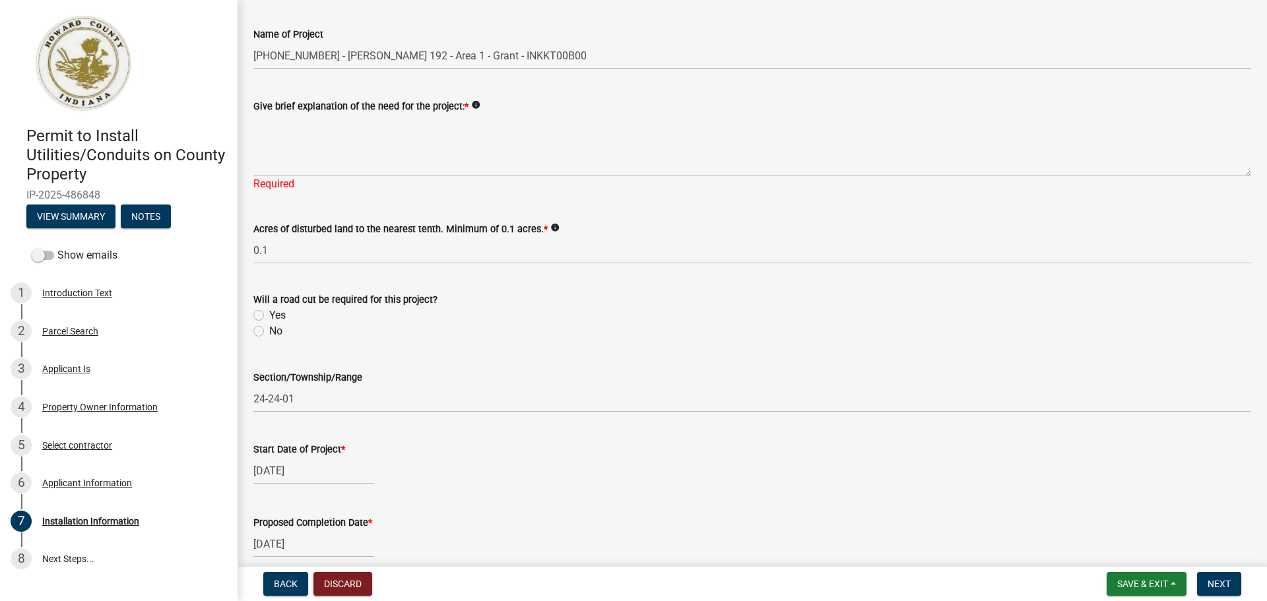
scroll to position [0, 0]
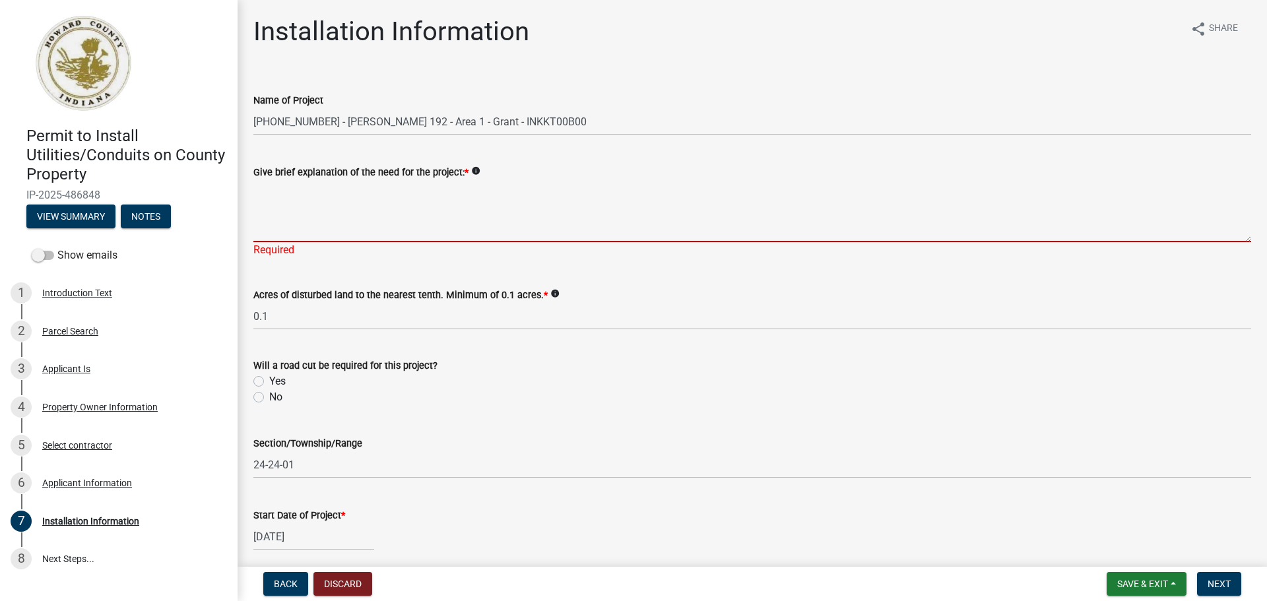
click at [320, 203] on textarea "Give brief explanation of the need for the project: *" at bounding box center [752, 211] width 998 height 62
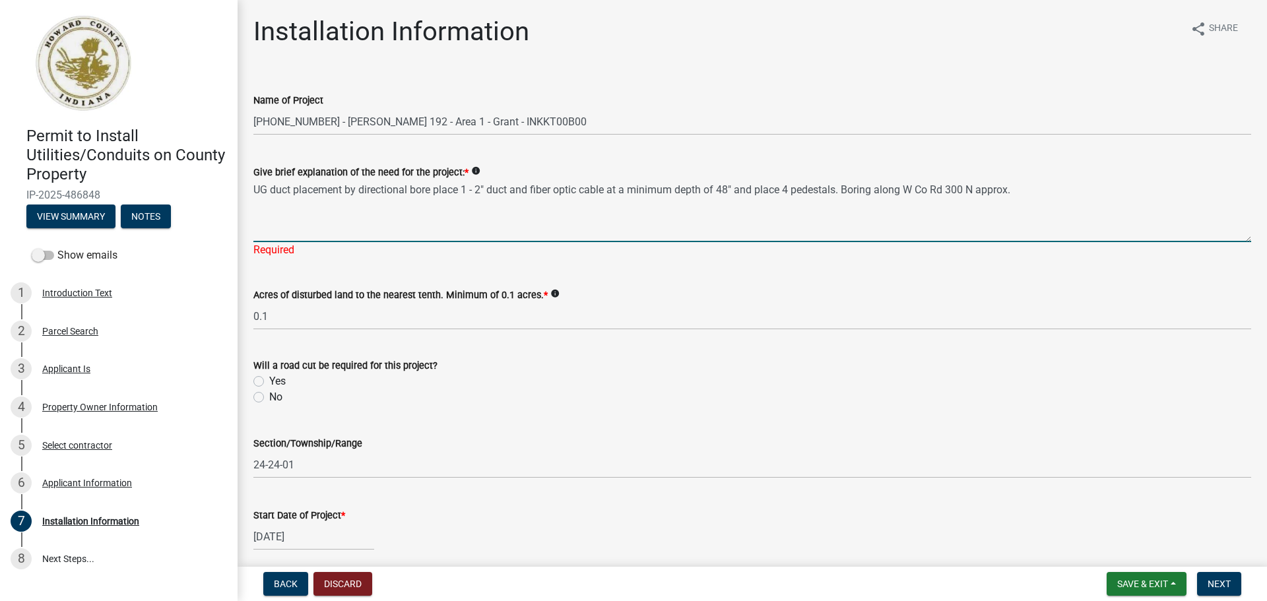
click at [1055, 187] on textarea "UG duct placement by directional bore place 1 - 2" duct and fiber optic cable a…" at bounding box center [752, 211] width 998 height 62
click at [844, 191] on textarea "UG duct placement by directional bore place 1 - 2" duct and fiber optic cable a…" at bounding box center [752, 211] width 998 height 62
click at [397, 234] on textarea "UG duct placement by directional bore place 1 - 2" duct and fiber optic cable a…" at bounding box center [752, 211] width 998 height 62
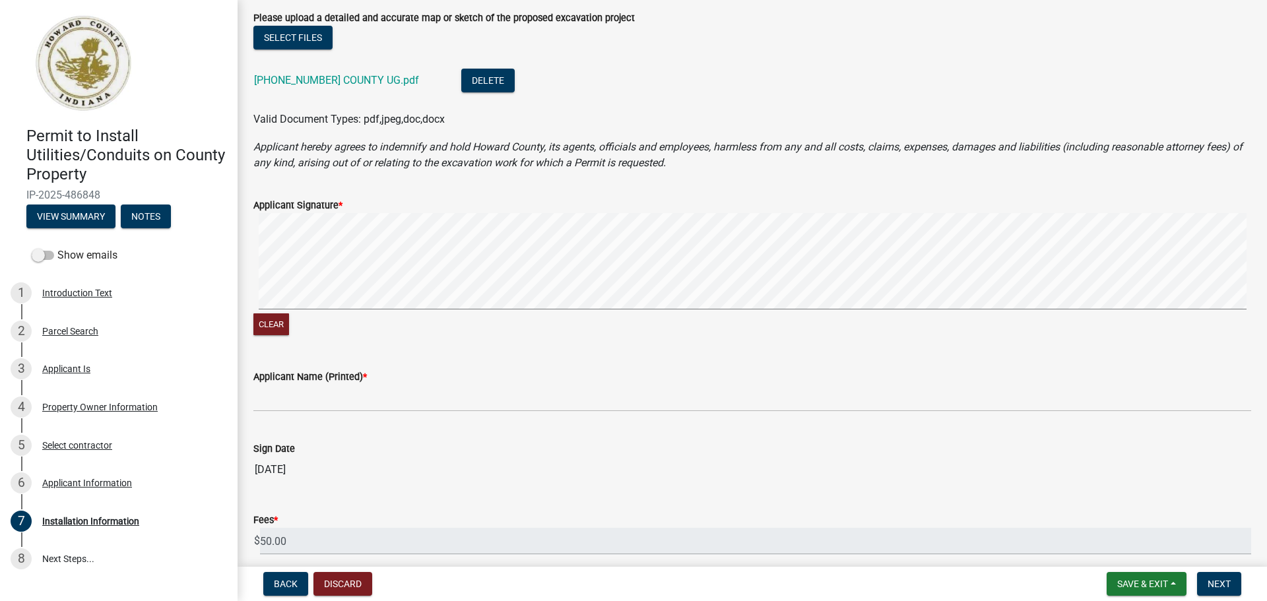
scroll to position [1254, 0]
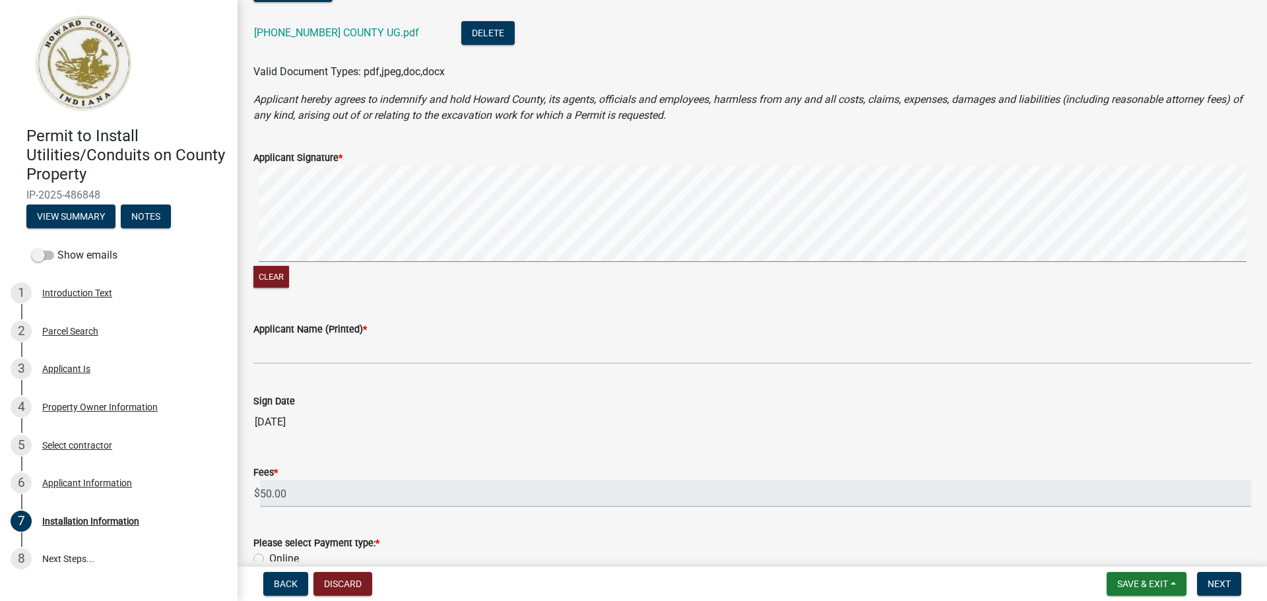
type textarea "UG duct placement by directional bore place 1 - 2" duct and fiber optic cable a…"
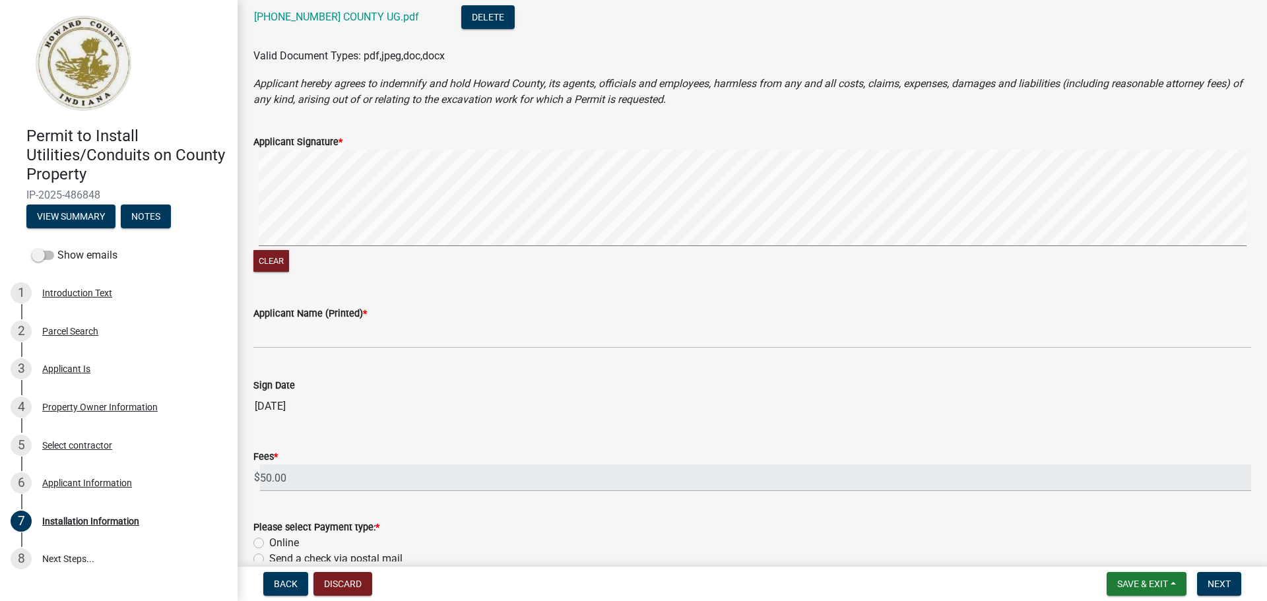
scroll to position [1238, 0]
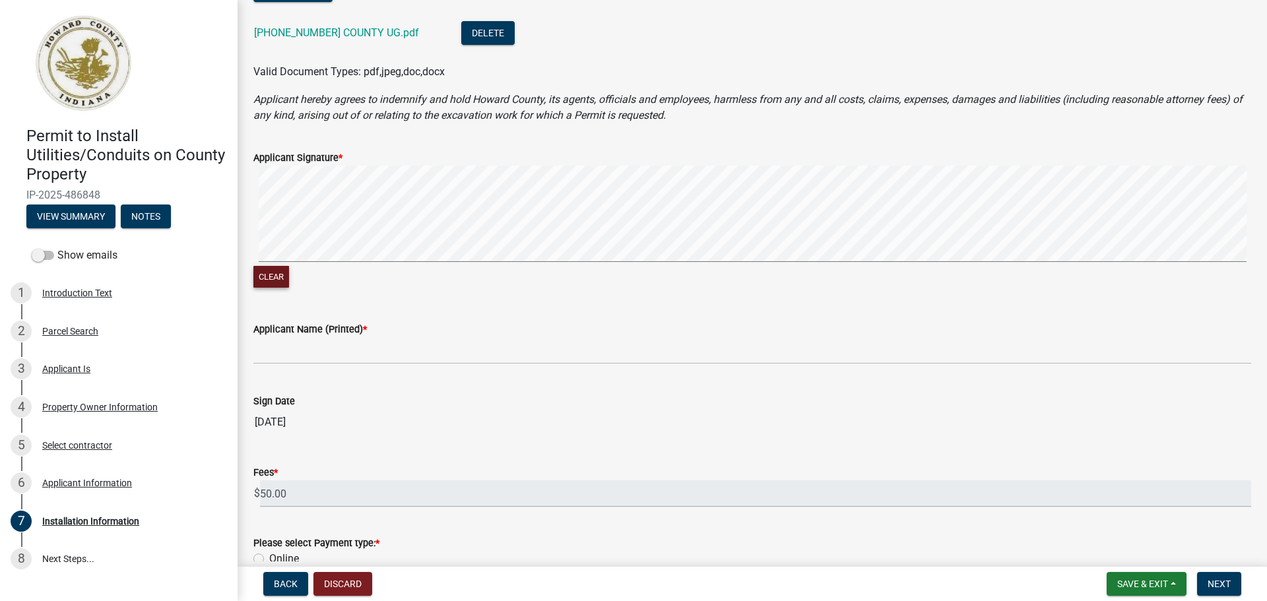
click at [284, 278] on button "Clear" at bounding box center [271, 277] width 36 height 22
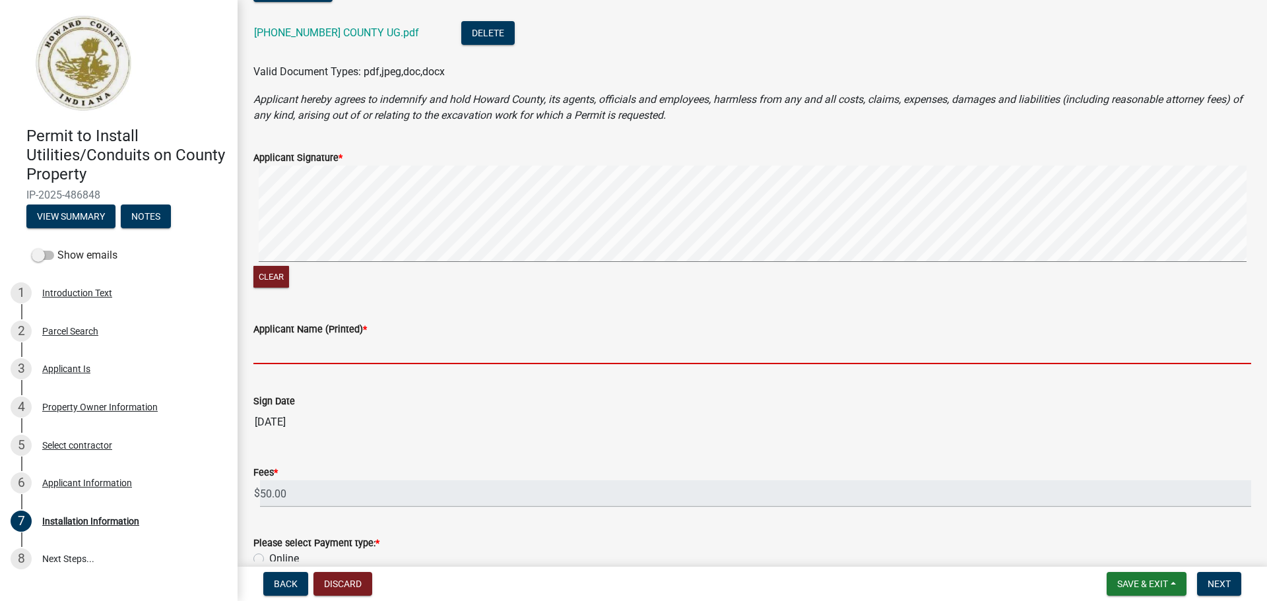
click at [319, 356] on input "Applicant Name (Printed) *" at bounding box center [752, 350] width 998 height 27
type input "[PERSON_NAME]"
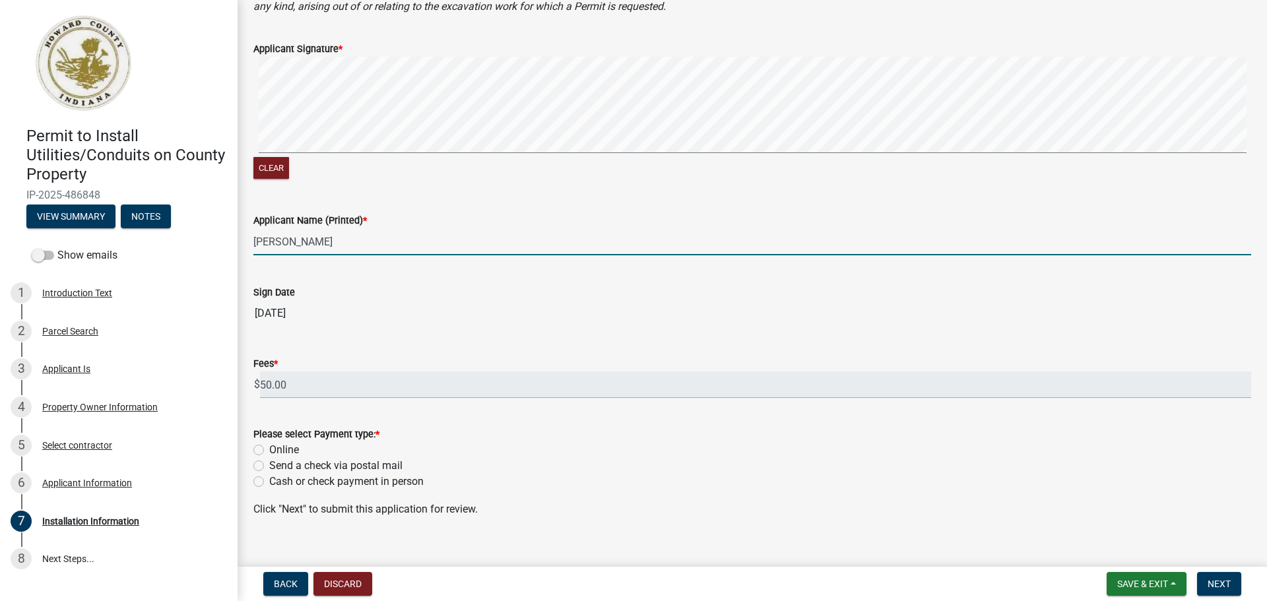
scroll to position [1365, 0]
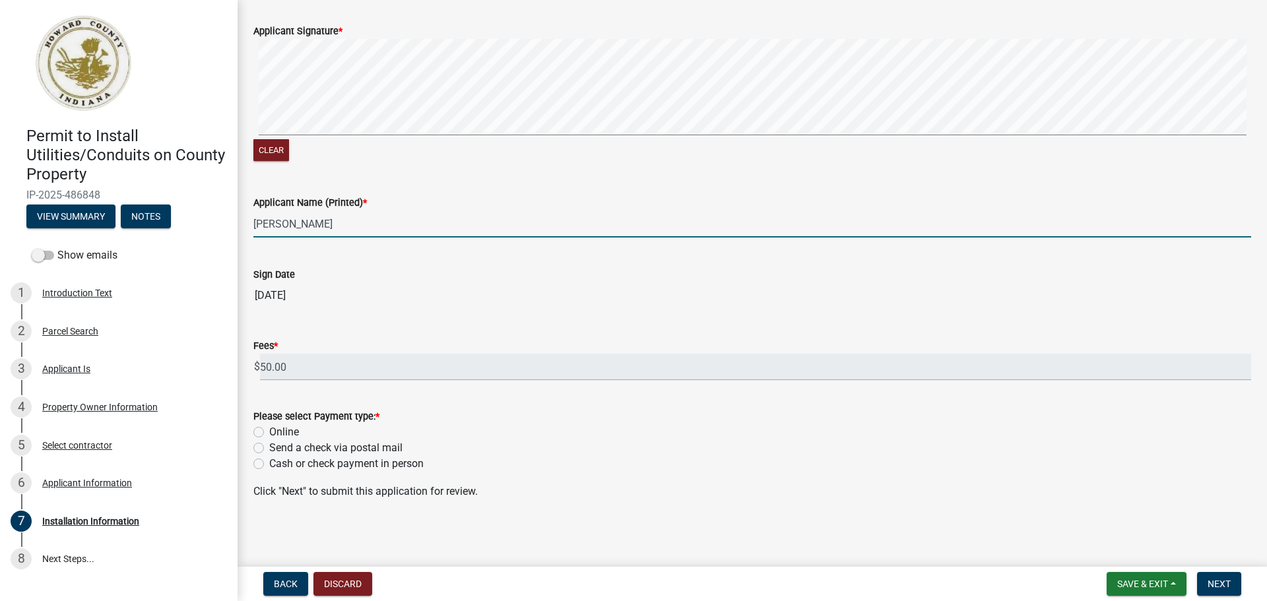
click at [269, 434] on label "Online" at bounding box center [284, 432] width 30 height 16
click at [269, 433] on input "Online" at bounding box center [273, 428] width 9 height 9
radio input "true"
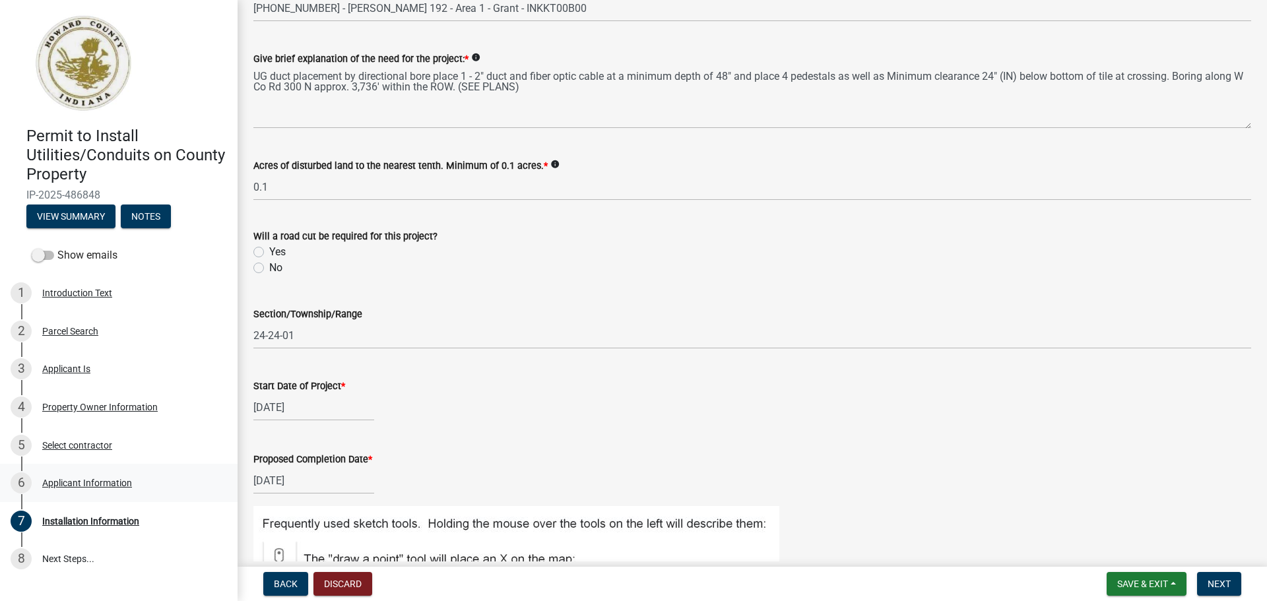
scroll to position [111, 0]
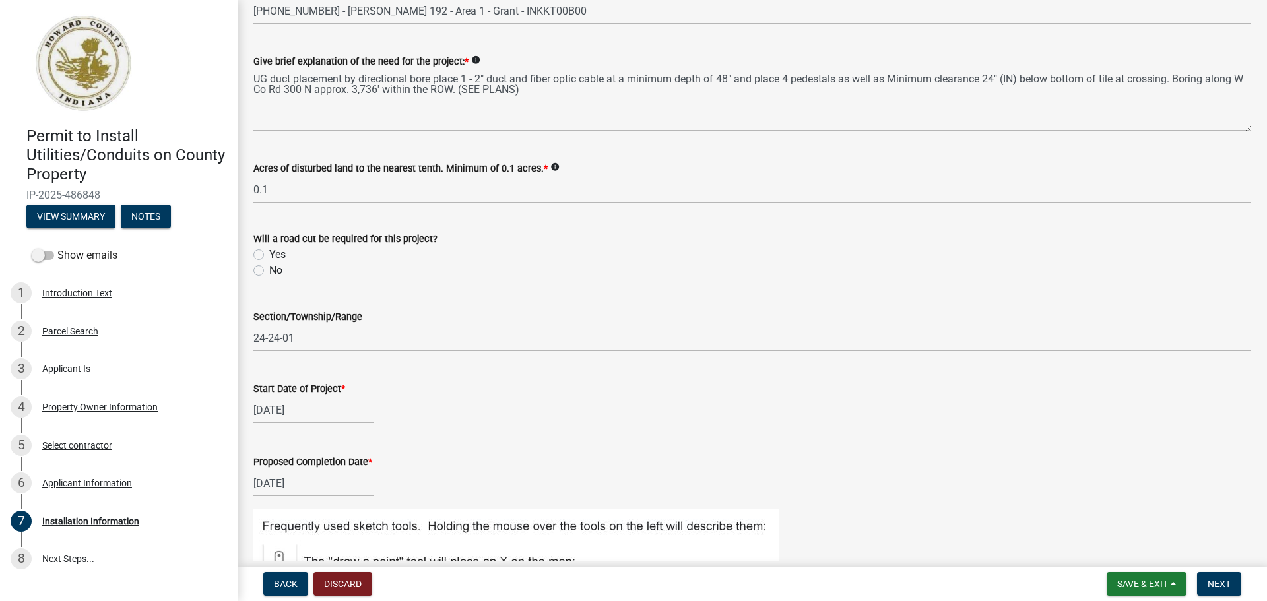
click at [269, 271] on label "No" at bounding box center [275, 271] width 13 height 16
click at [269, 271] on input "No" at bounding box center [273, 267] width 9 height 9
radio input "true"
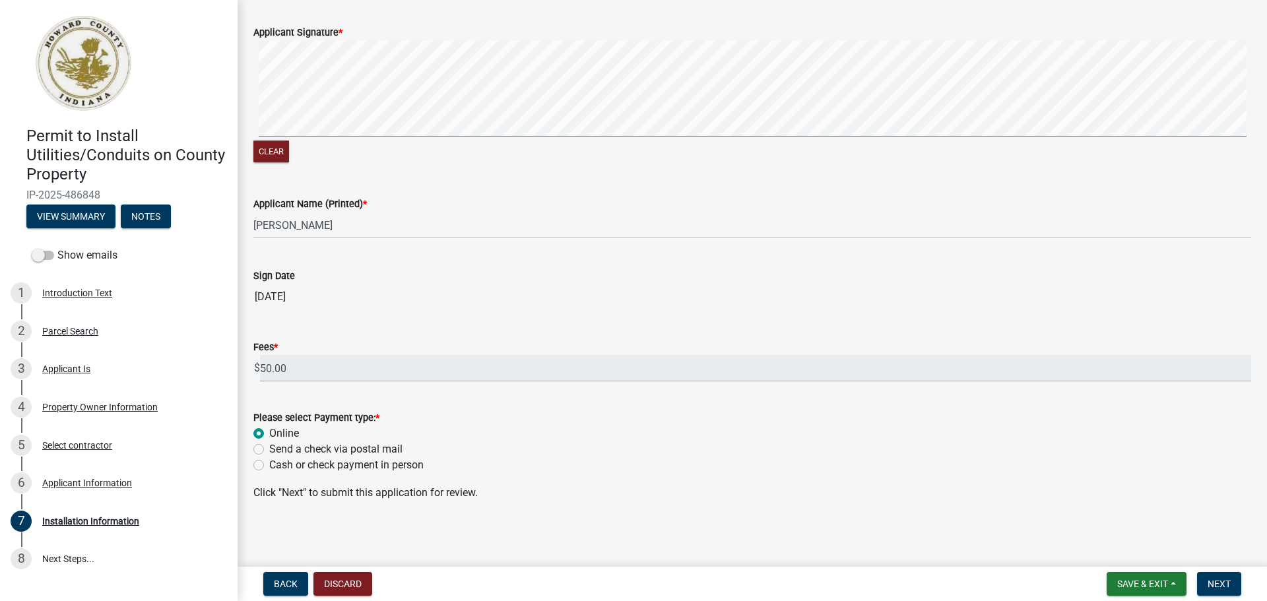
scroll to position [1365, 0]
click at [1215, 579] on span "Next" at bounding box center [1219, 584] width 23 height 11
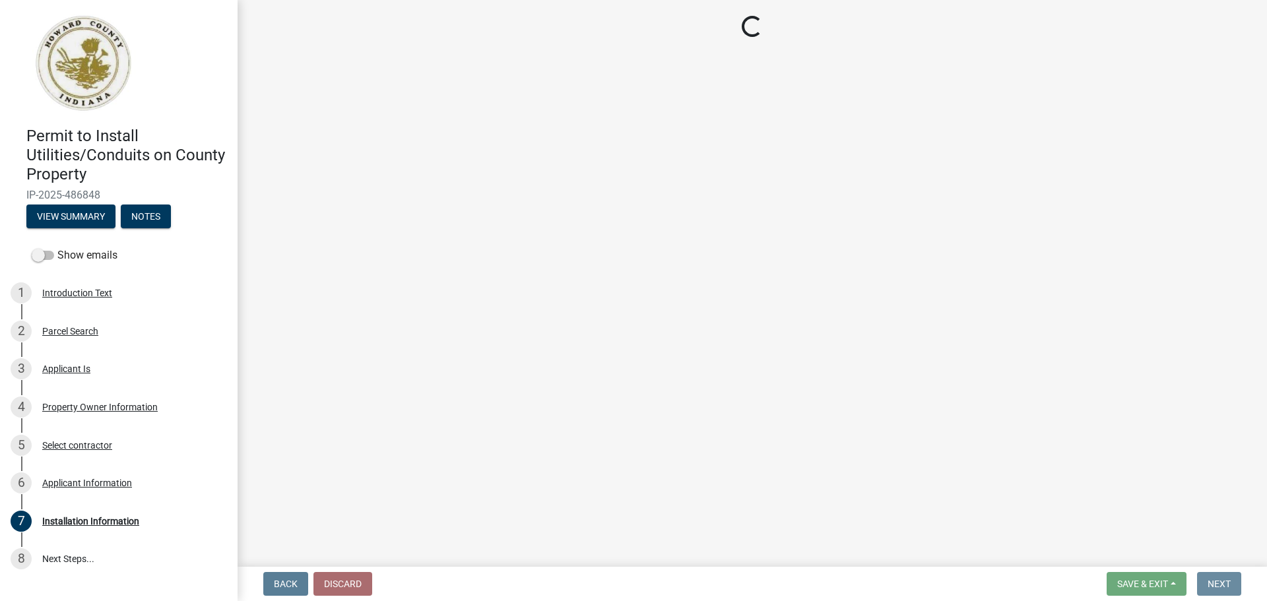
scroll to position [0, 0]
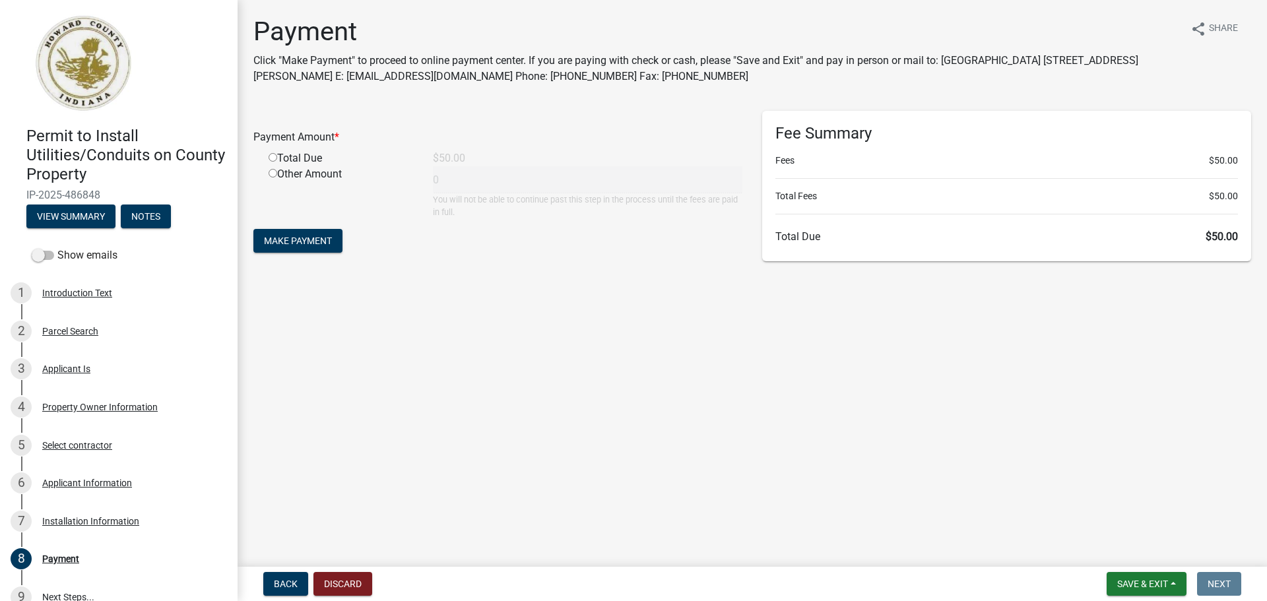
click at [272, 160] on input "radio" at bounding box center [273, 157] width 9 height 9
radio input "true"
type input "50"
click at [331, 245] on span "Make Payment" at bounding box center [298, 241] width 68 height 11
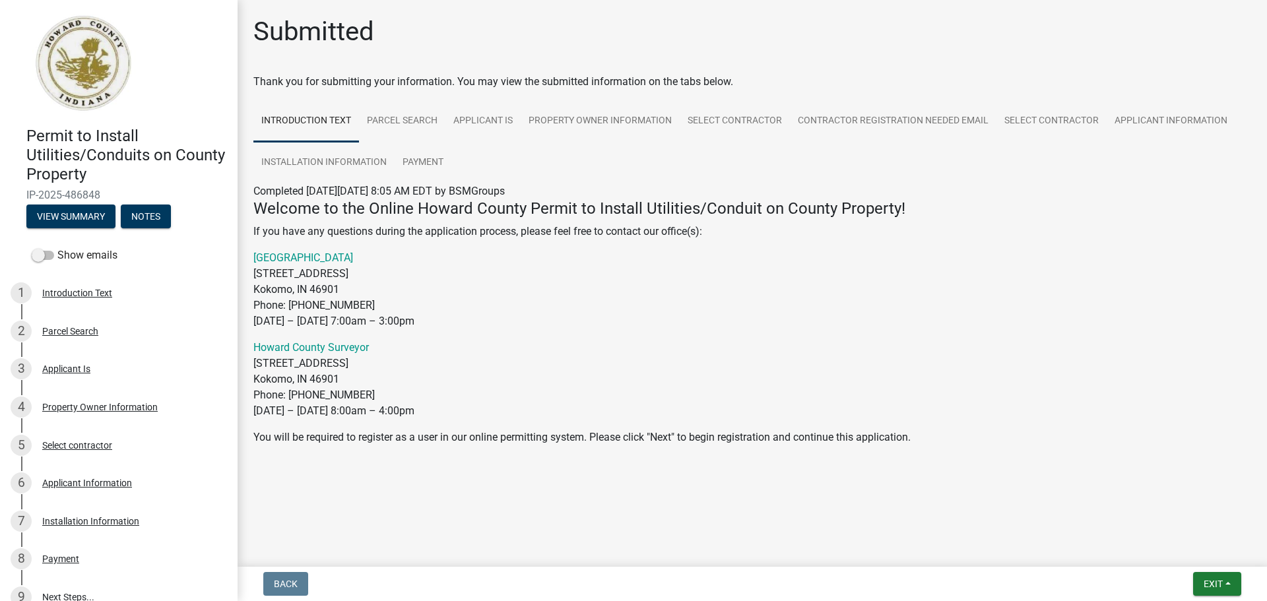
drag, startPoint x: 106, startPoint y: 192, endPoint x: 20, endPoint y: 197, distance: 85.3
click at [20, 197] on div "Permit to Install Utilities/Conduits on County Property IP-2025-486848 View Sum…" at bounding box center [119, 174] width 216 height 116
copy span "IP-2025-486848"
